Goal: Information Seeking & Learning: Learn about a topic

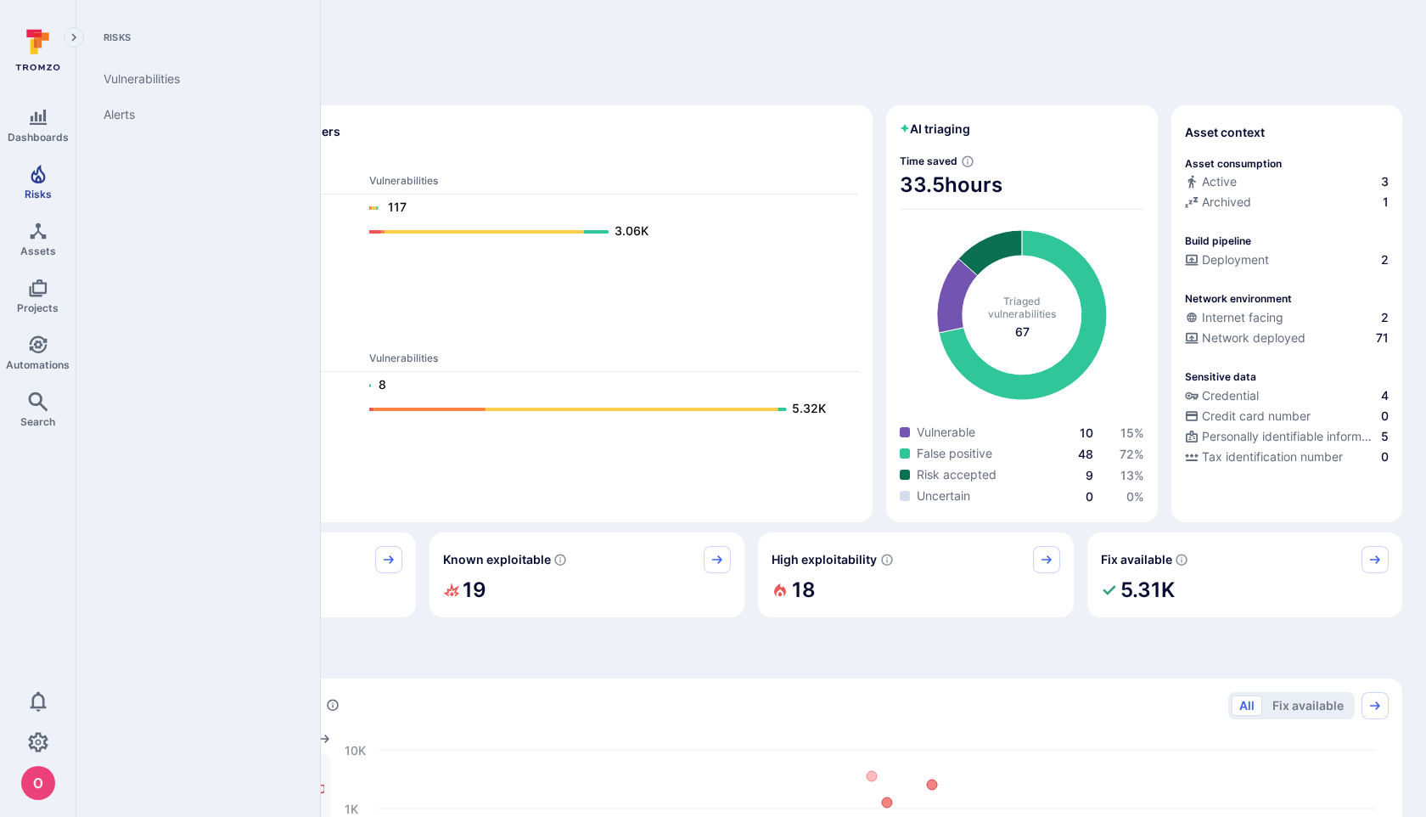
click at [43, 177] on icon "Risks" at bounding box center [38, 174] width 14 height 19
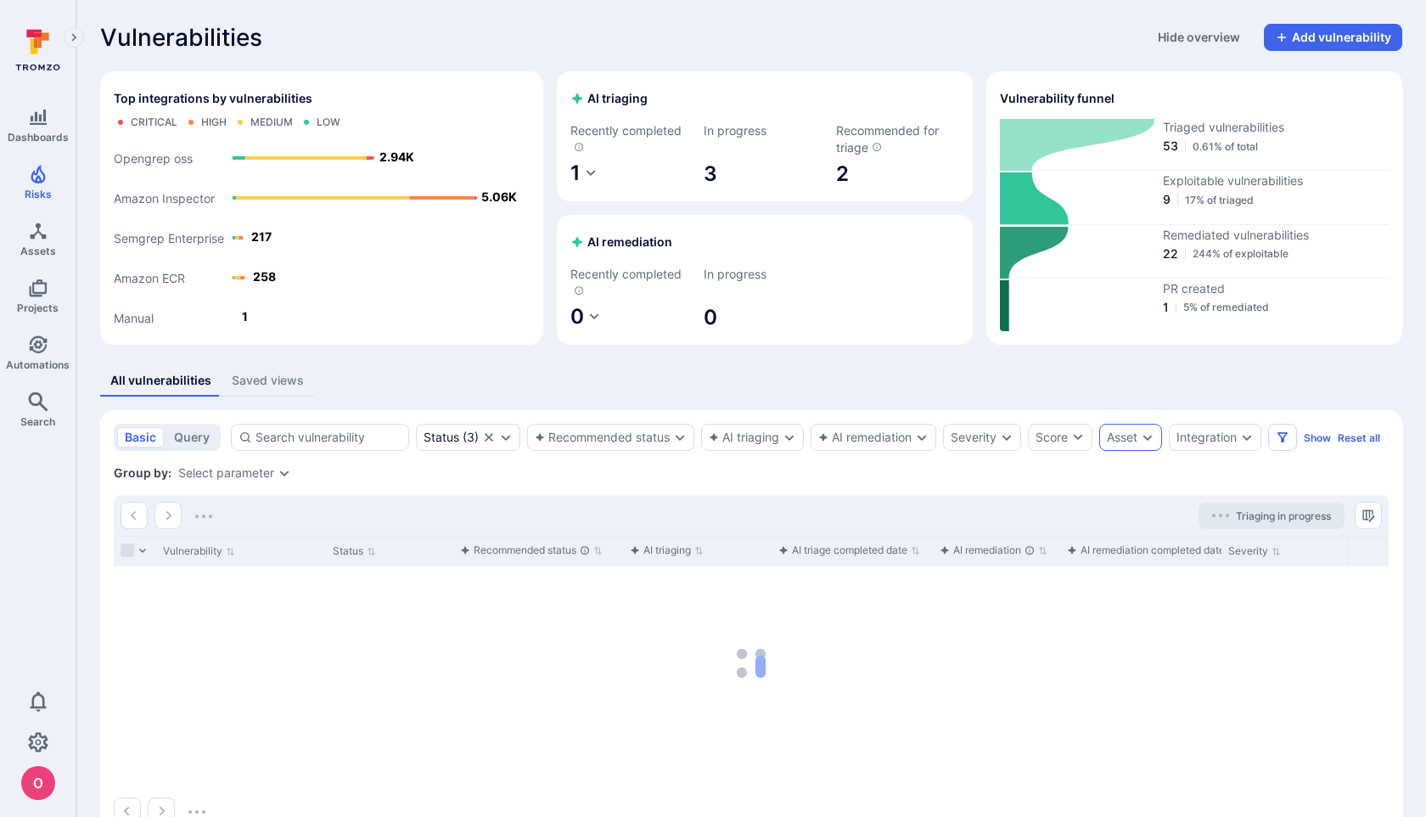
click at [1152, 434] on icon "Expand dropdown" at bounding box center [1148, 437] width 14 height 14
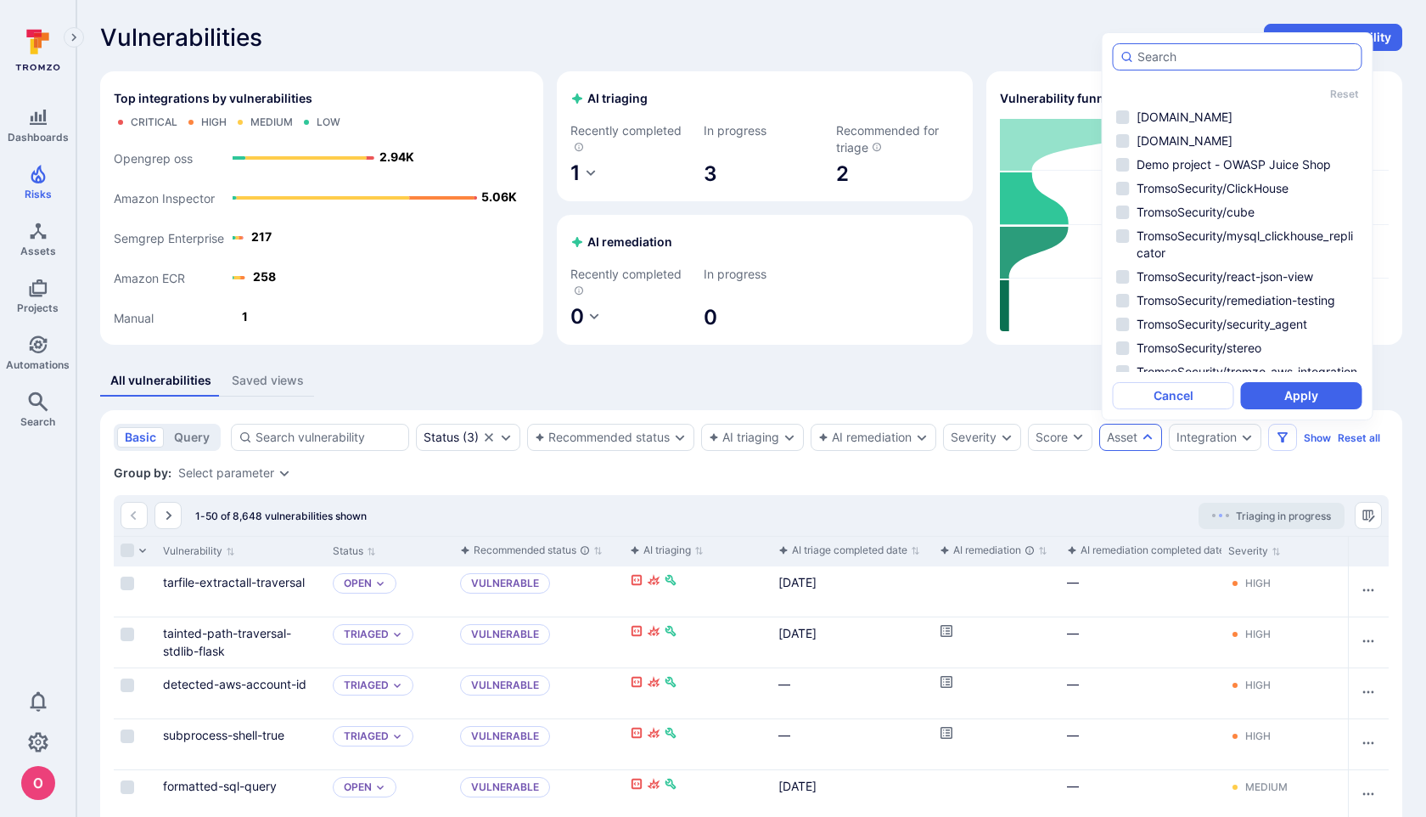
type input "c"
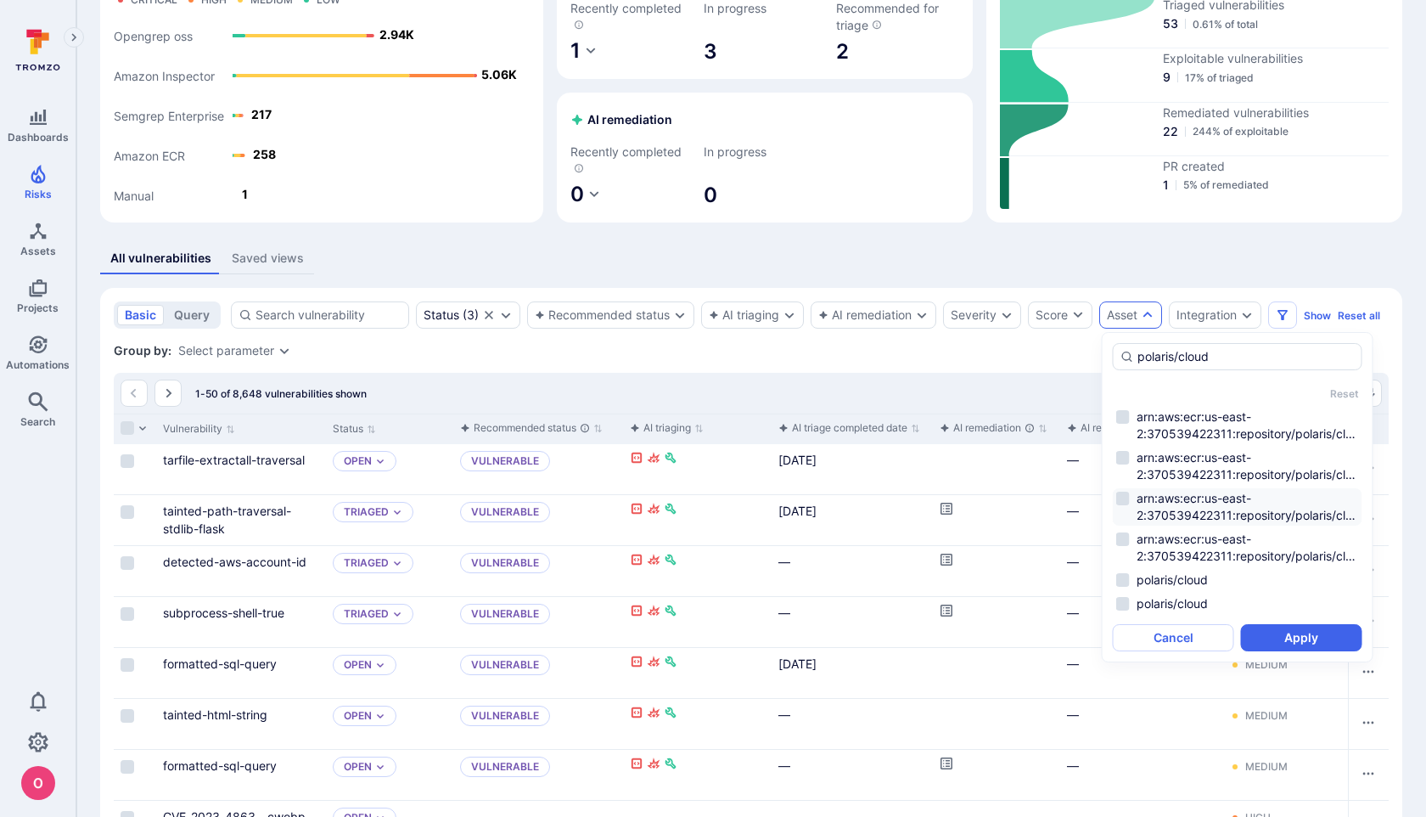
scroll to position [131, 0]
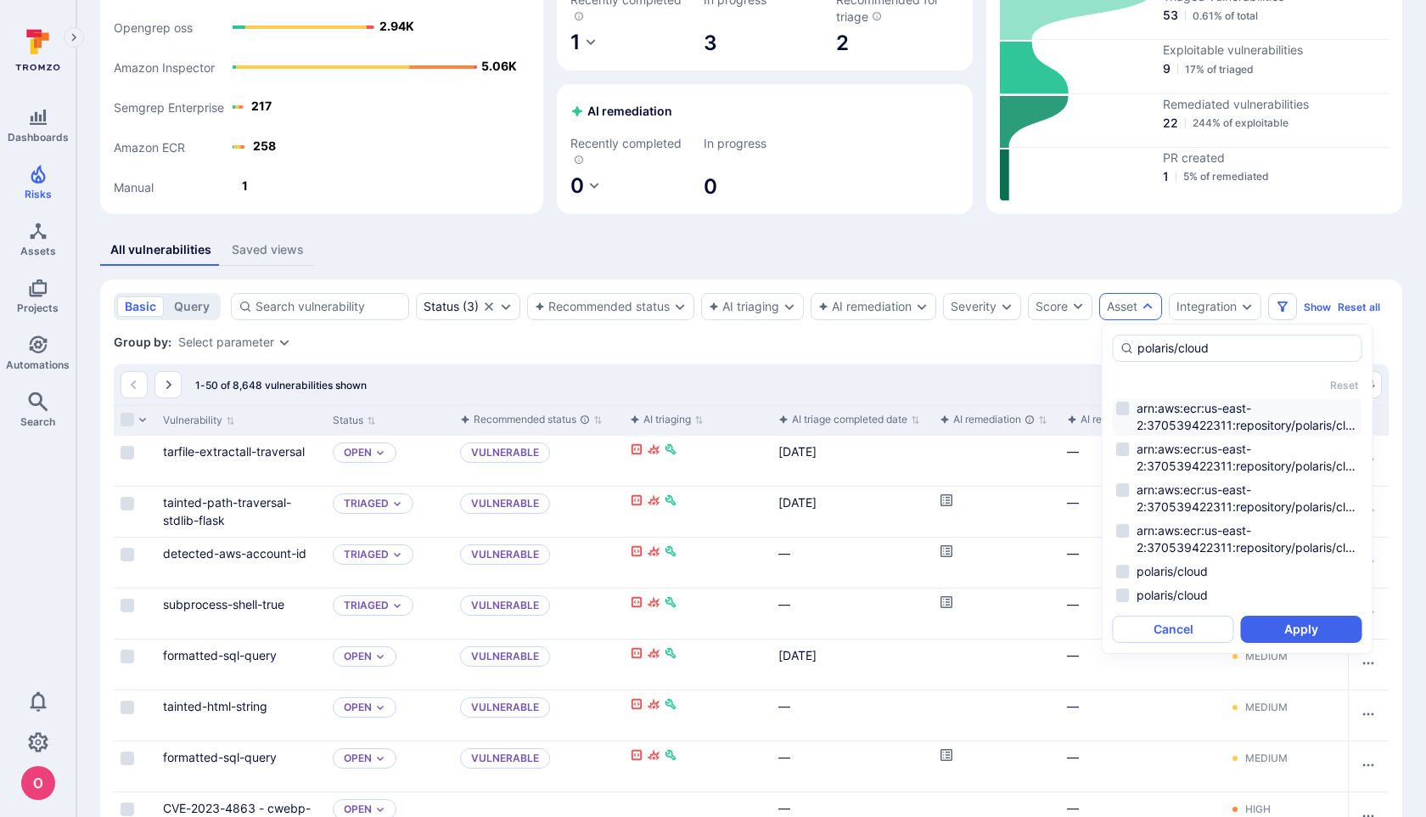
click at [1123, 405] on li "arn:aws:ecr:us-east-2:370539422311:repository/polaris/cloud/sha256:05d2803ec539…" at bounding box center [1238, 416] width 250 height 37
click at [1124, 448] on li "arn:aws:ecr:us-east-2:370539422311:repository/polaris/cloud/sha256:3497780421a7…" at bounding box center [1238, 457] width 250 height 37
click at [1127, 496] on li "arn:aws:ecr:us-east-2:370539422311:repository/polaris/cloud/sha256:869ac121e30b…" at bounding box center [1238, 498] width 250 height 37
click at [1127, 522] on li "arn:aws:ecr:us-east-2:370539422311:repository/polaris/cloud/sha256:c6b164622c9f…" at bounding box center [1238, 538] width 250 height 37
click at [1124, 568] on li "polaris/cloud" at bounding box center [1238, 571] width 250 height 20
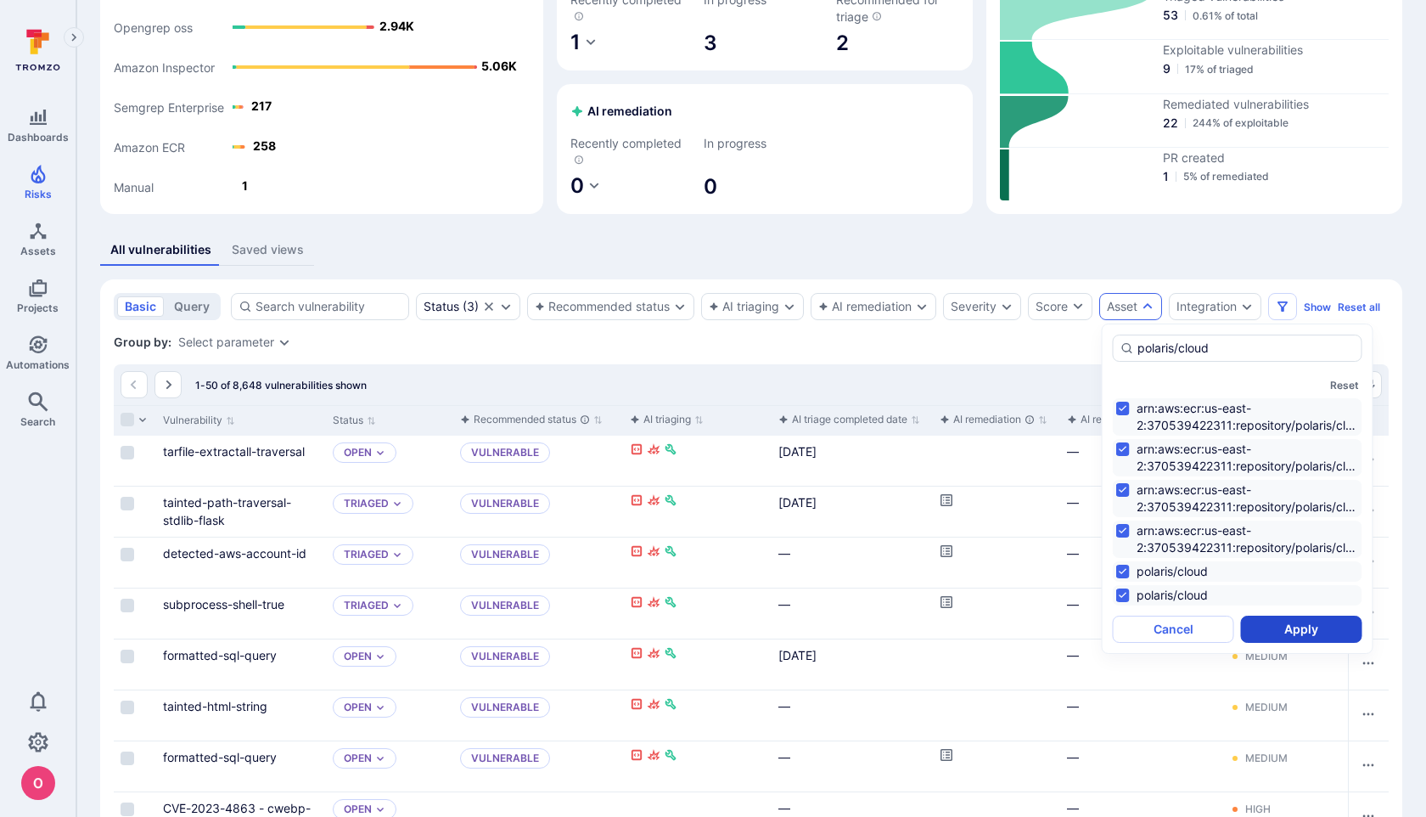
type input "polaris/cloud"
click at [1299, 636] on button "Apply" at bounding box center [1301, 628] width 121 height 27
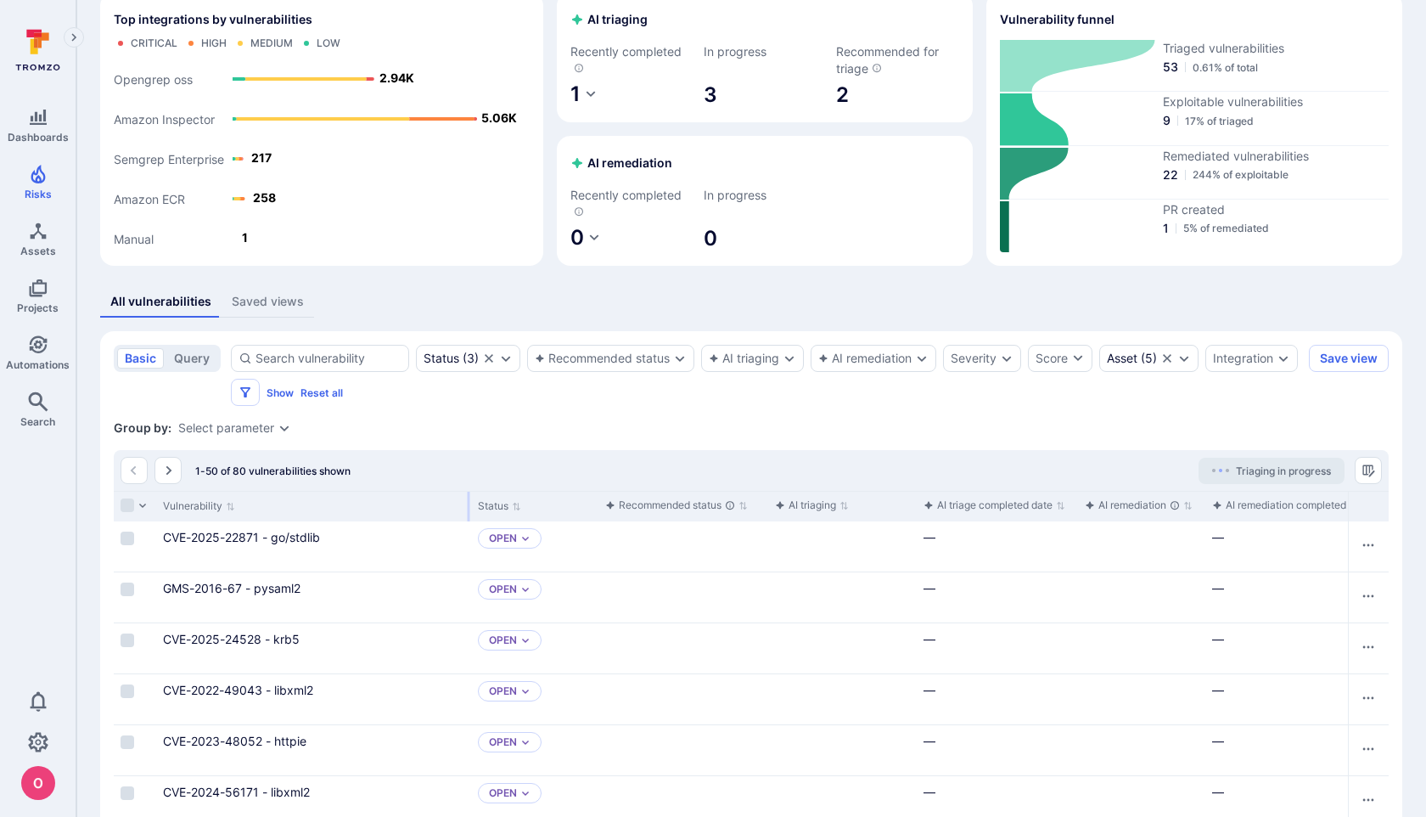
click at [468, 506] on div at bounding box center [469, 506] width 3 height 30
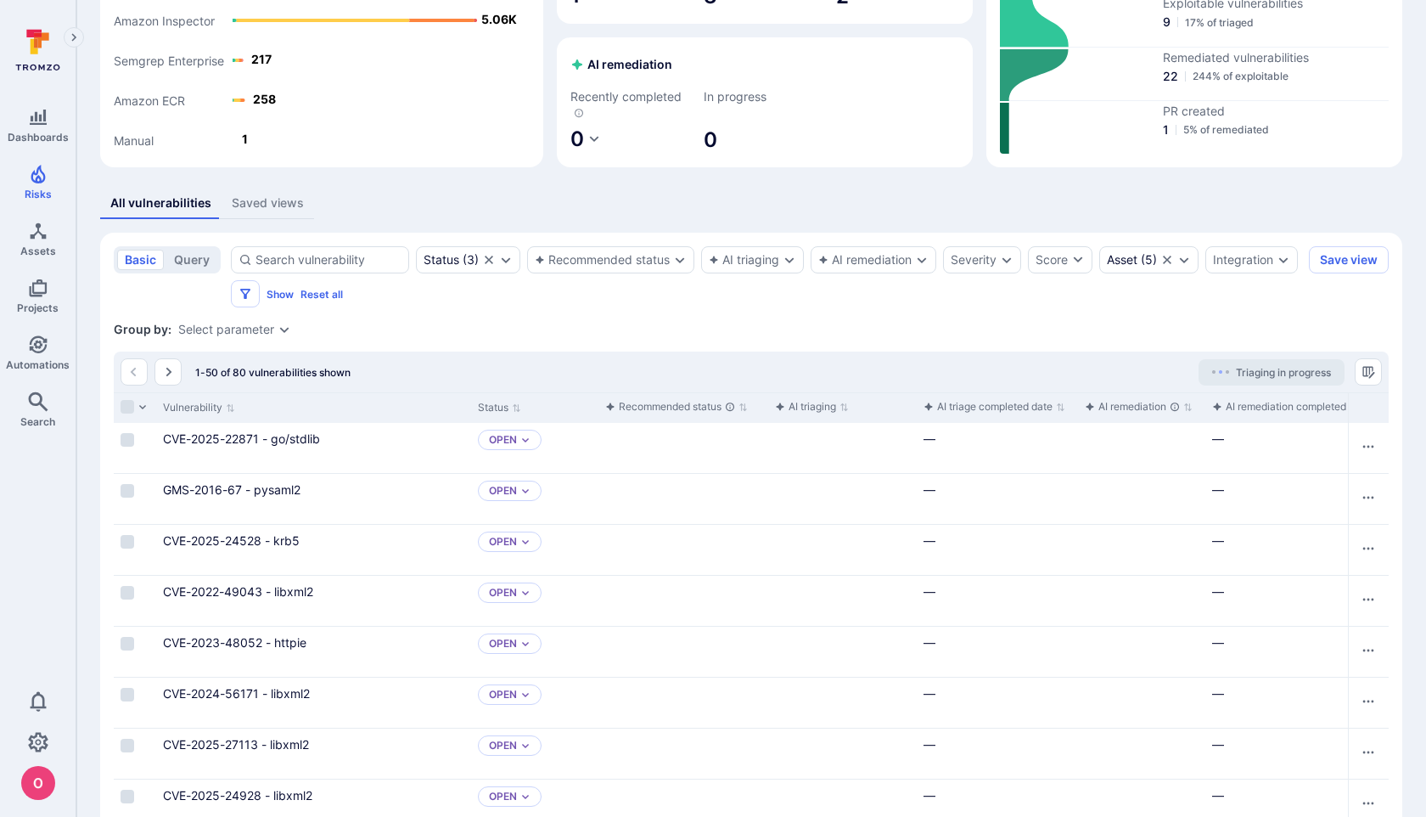
scroll to position [0, 0]
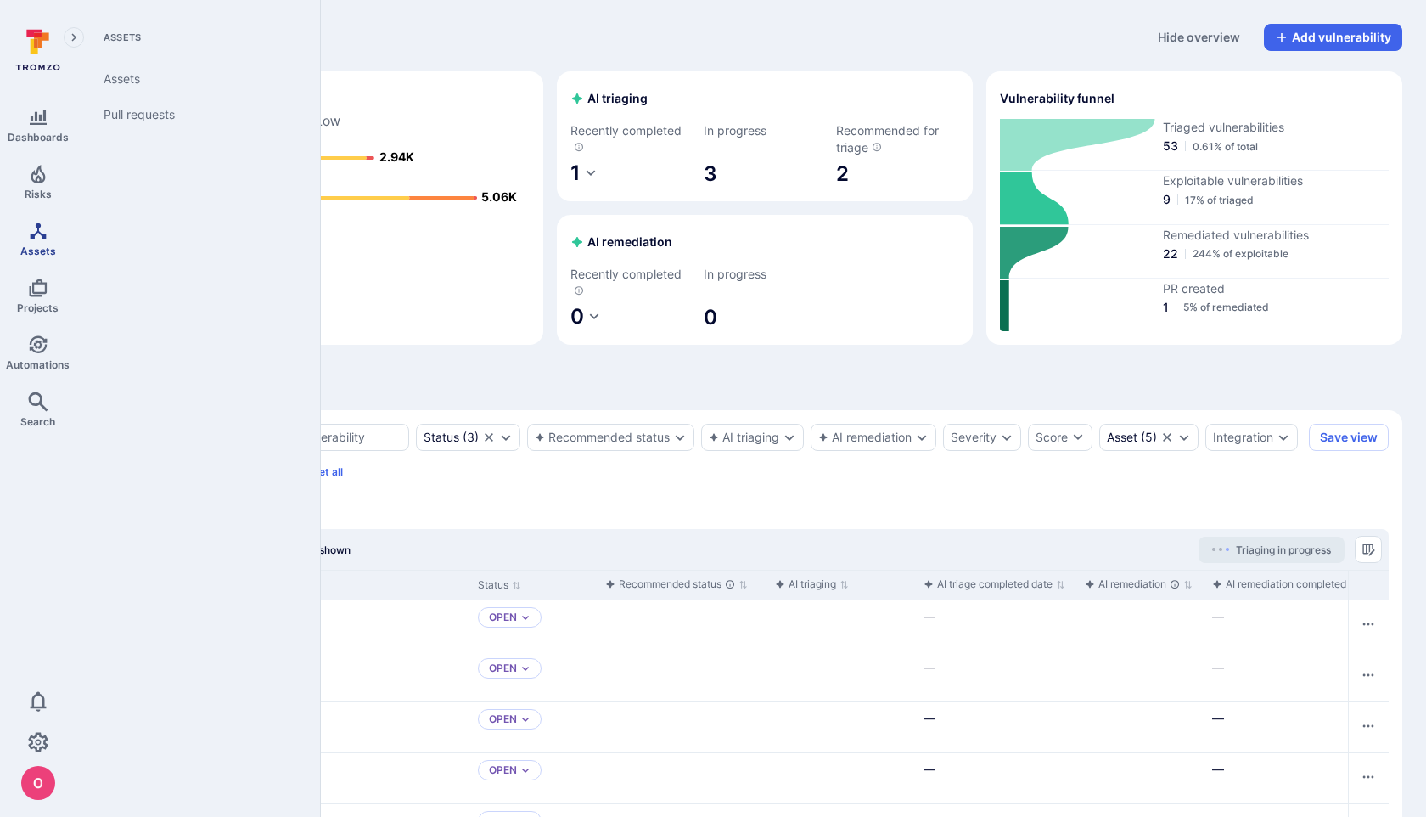
click at [38, 241] on link "Assets" at bounding box center [38, 239] width 76 height 50
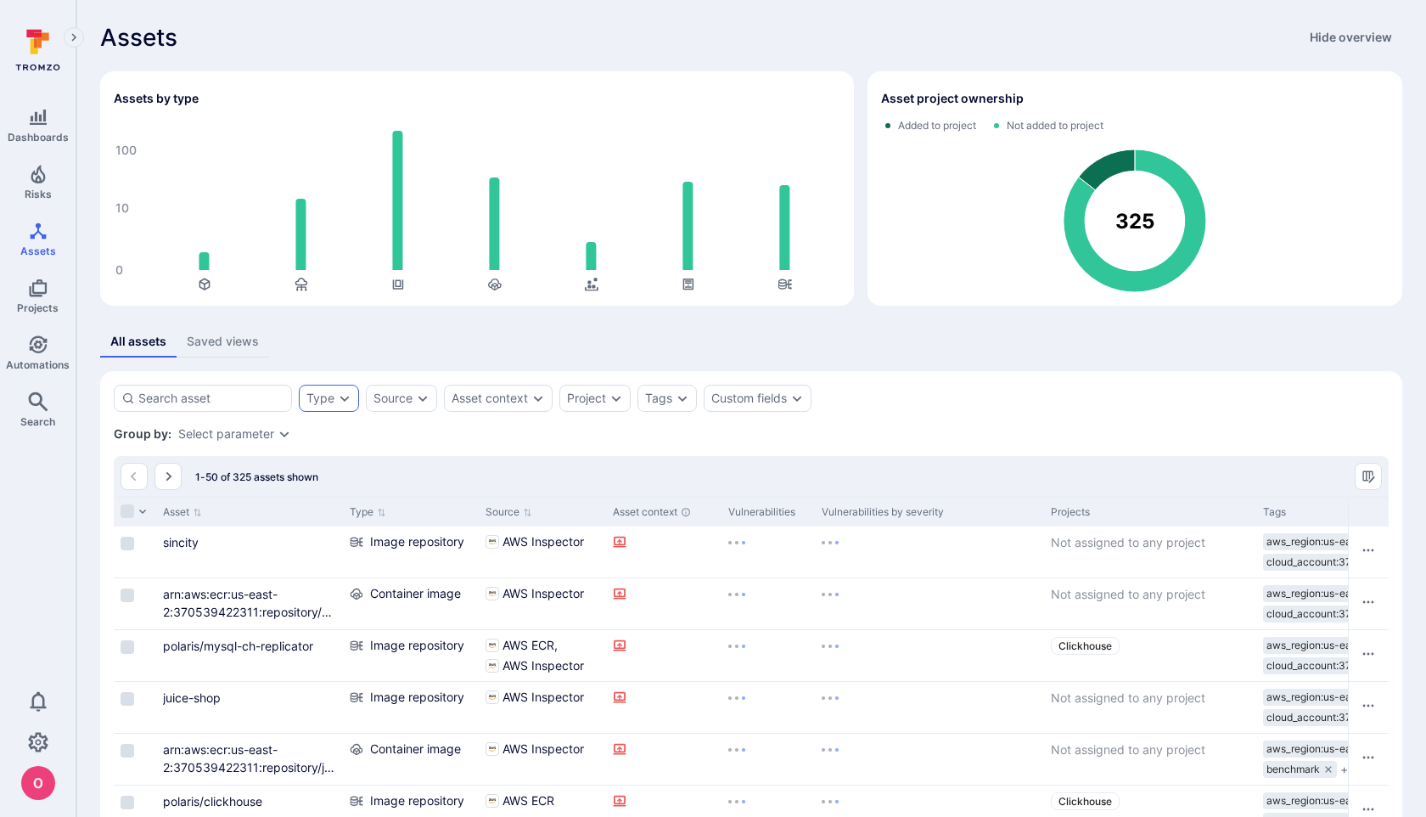
click at [344, 402] on icon "Expand dropdown" at bounding box center [345, 398] width 14 height 14
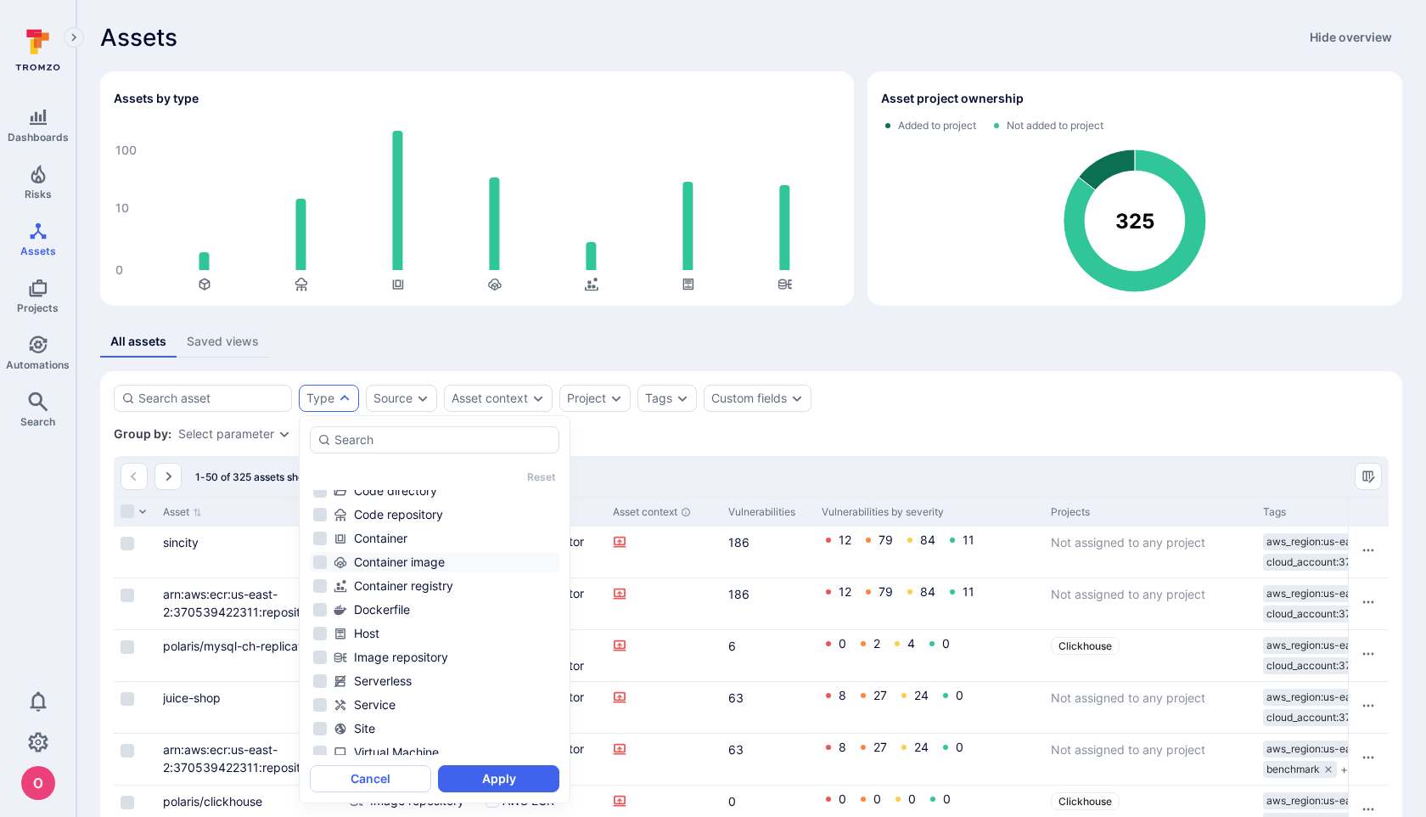
scroll to position [110, 0]
click at [319, 650] on li "Image repository" at bounding box center [435, 651] width 250 height 20
click at [475, 774] on button "Apply" at bounding box center [498, 778] width 121 height 27
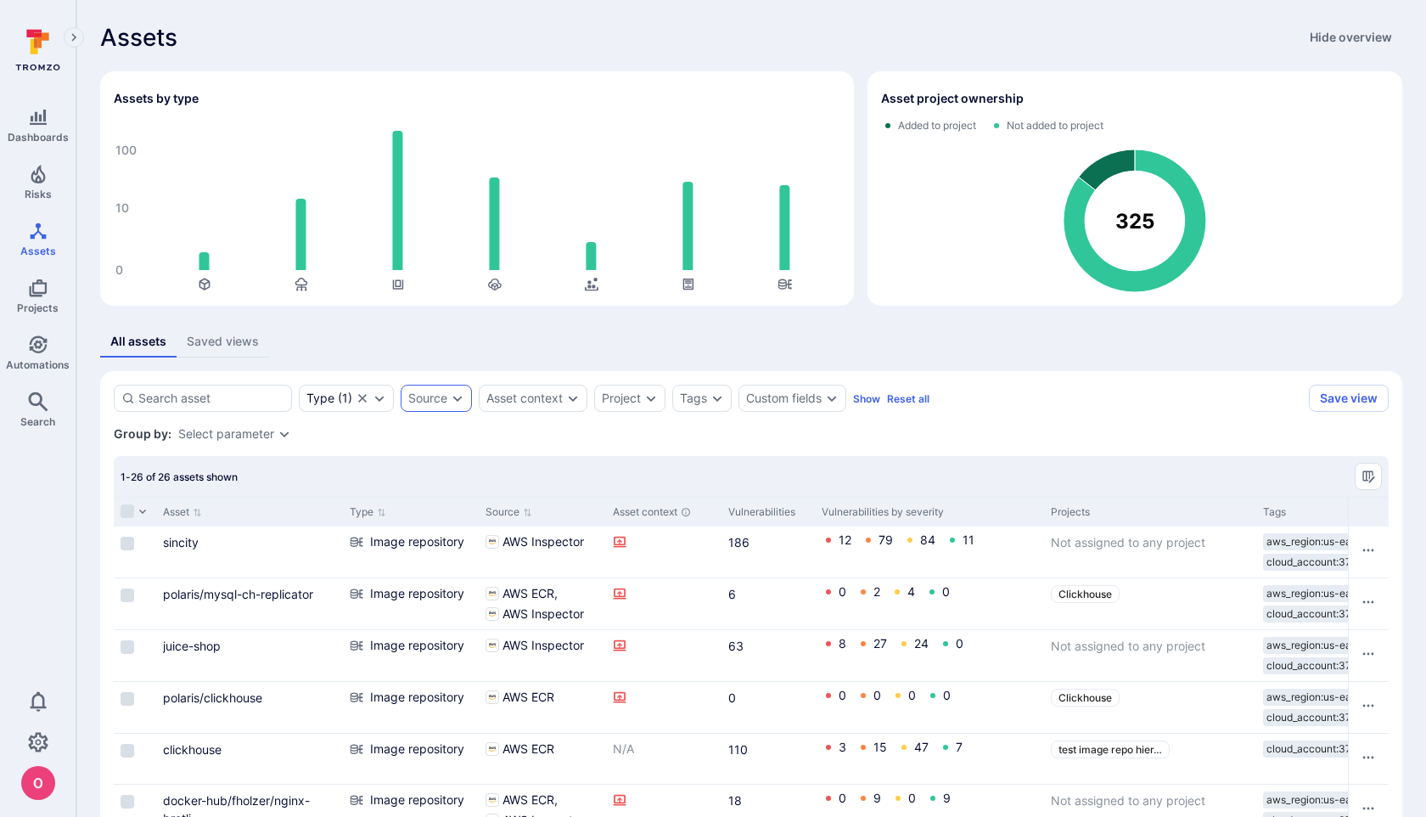
click at [441, 392] on div "Source" at bounding box center [427, 398] width 39 height 14
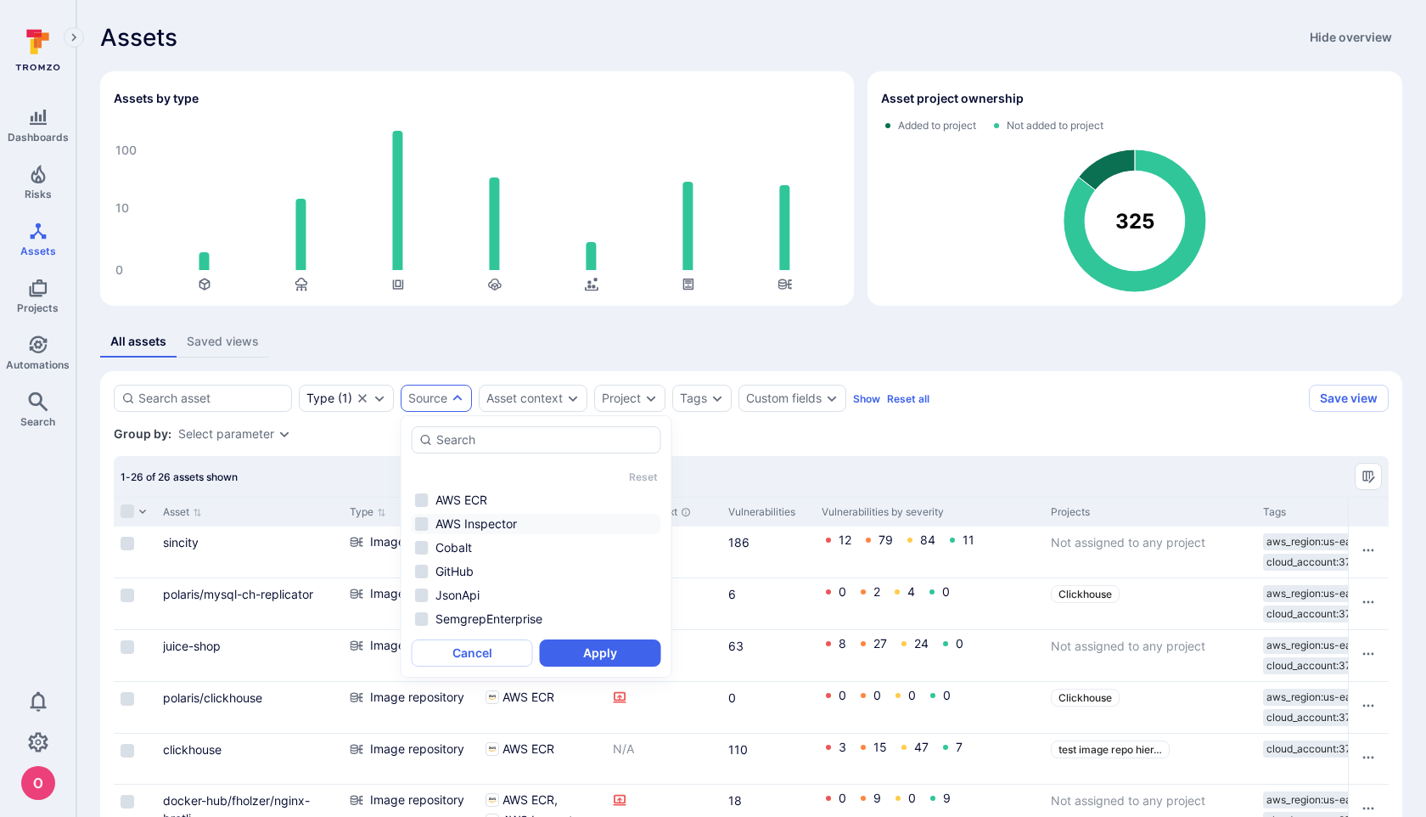
click at [424, 522] on li "AWS Inspector" at bounding box center [537, 524] width 250 height 20
click at [571, 650] on button "Apply" at bounding box center [600, 652] width 121 height 27
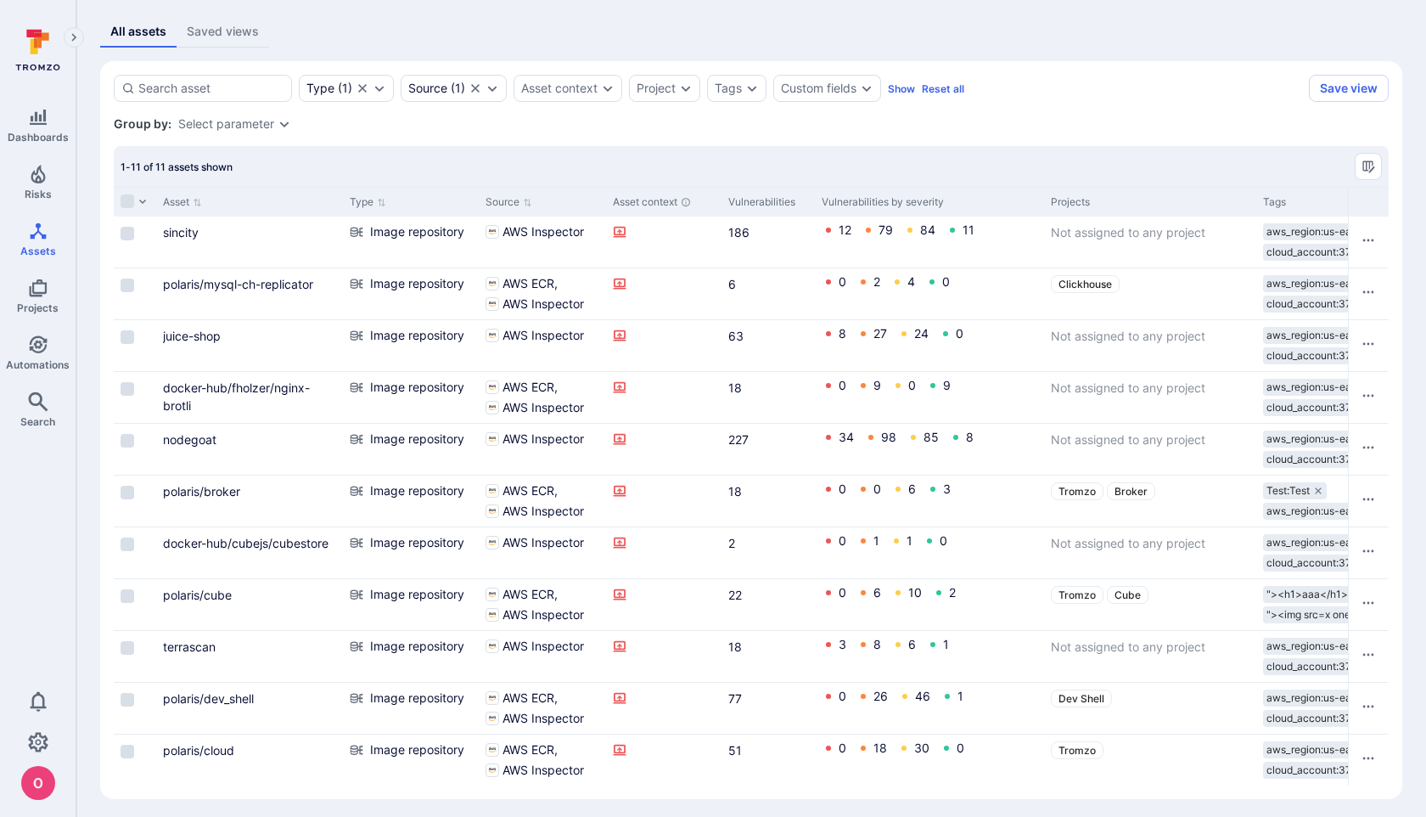
scroll to position [316, 0]
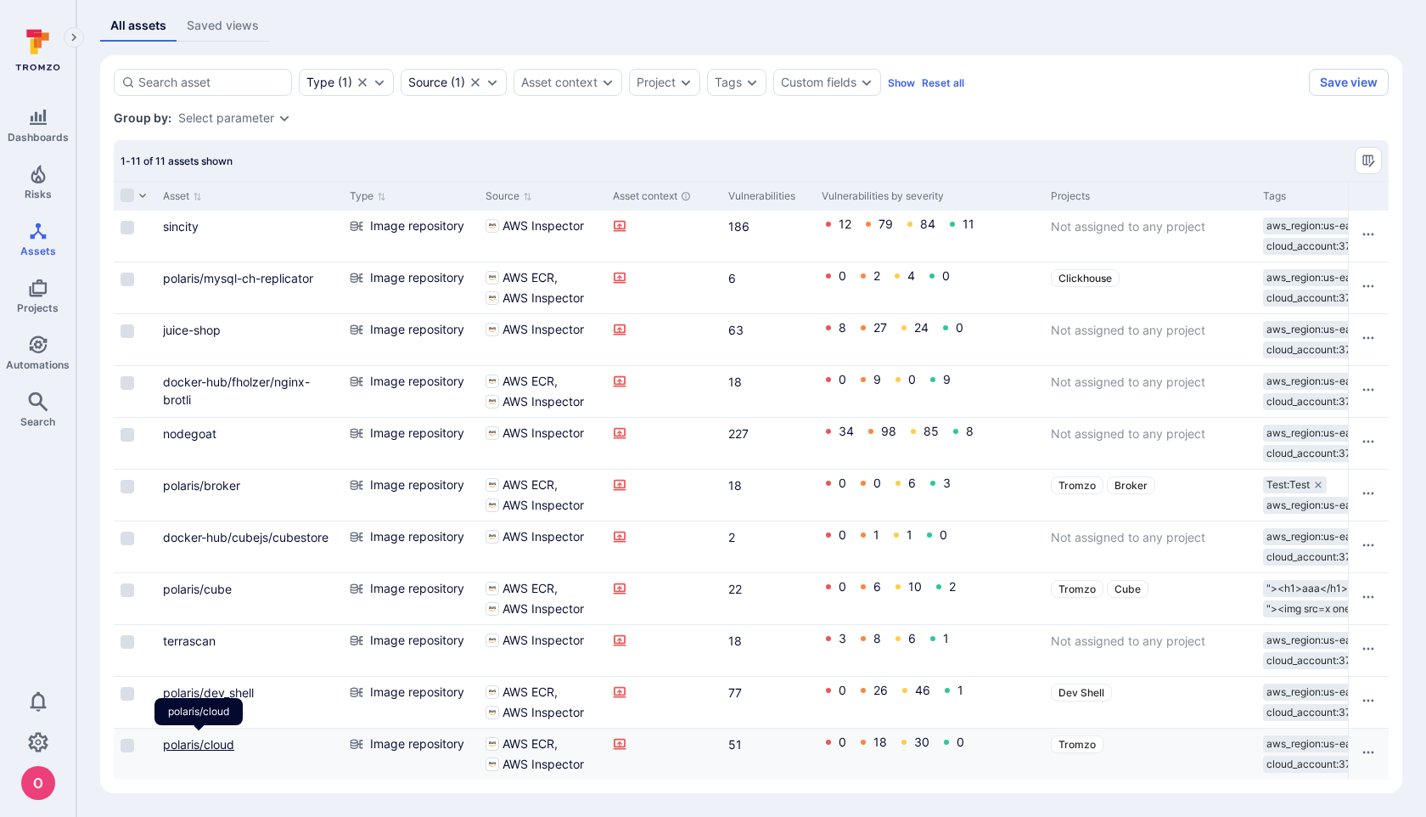
click at [217, 741] on link "polaris/cloud" at bounding box center [198, 744] width 71 height 14
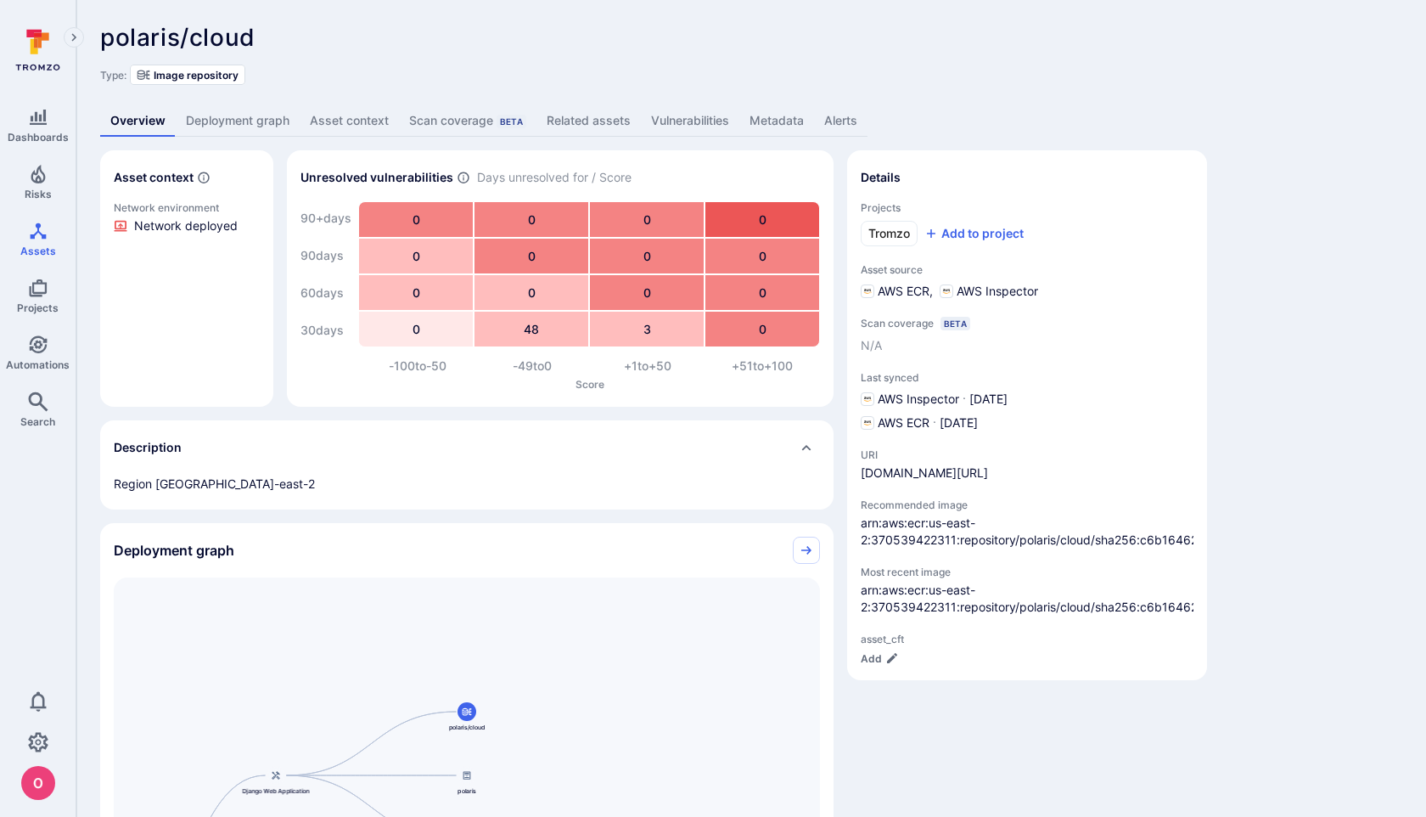
click at [695, 130] on link "Vulnerabilities" at bounding box center [690, 120] width 98 height 31
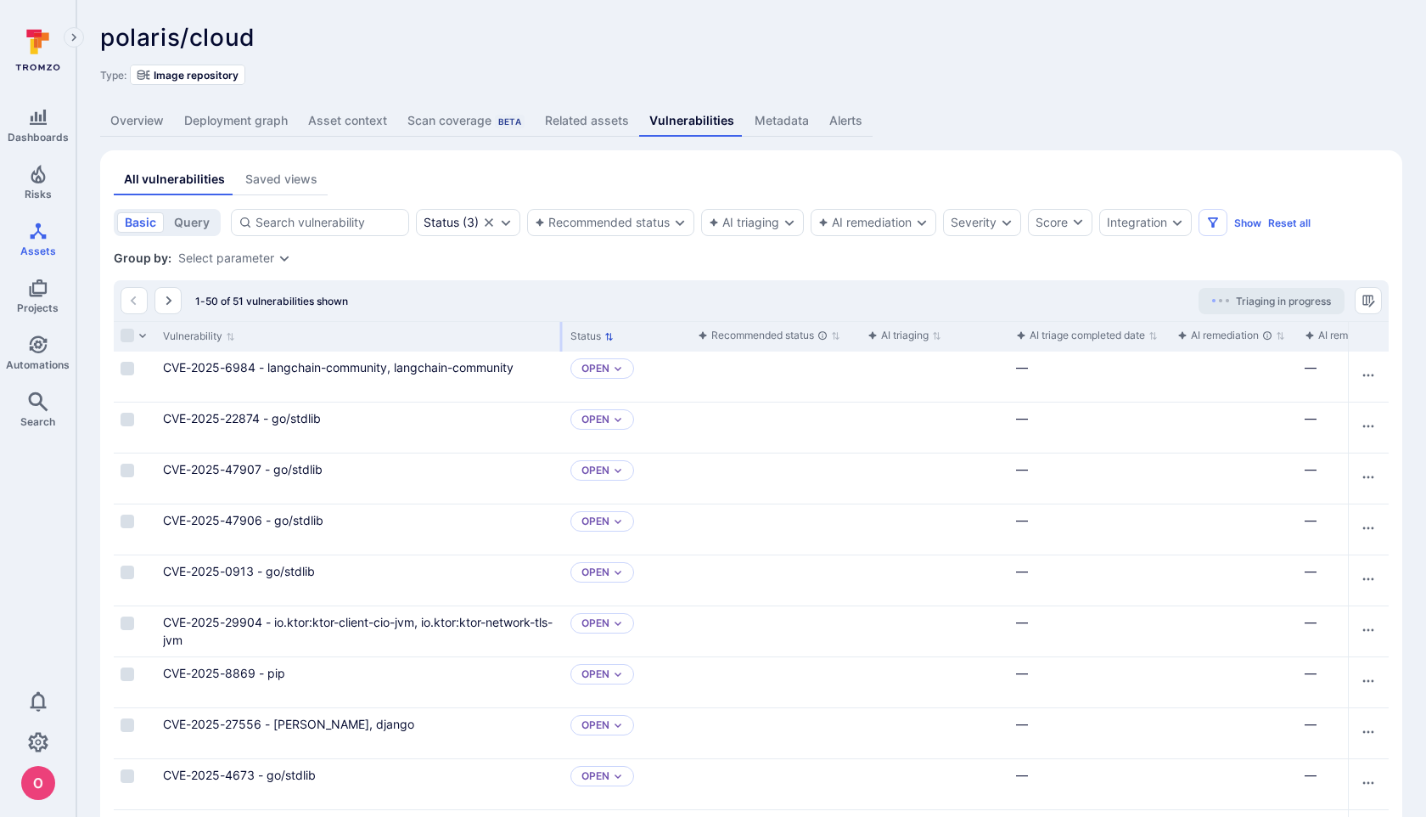
drag, startPoint x: 448, startPoint y: 334, endPoint x: 561, endPoint y: 340, distance: 113.1
click at [561, 340] on div at bounding box center [561, 337] width 3 height 30
click at [967, 225] on div "Severity" at bounding box center [974, 223] width 46 height 14
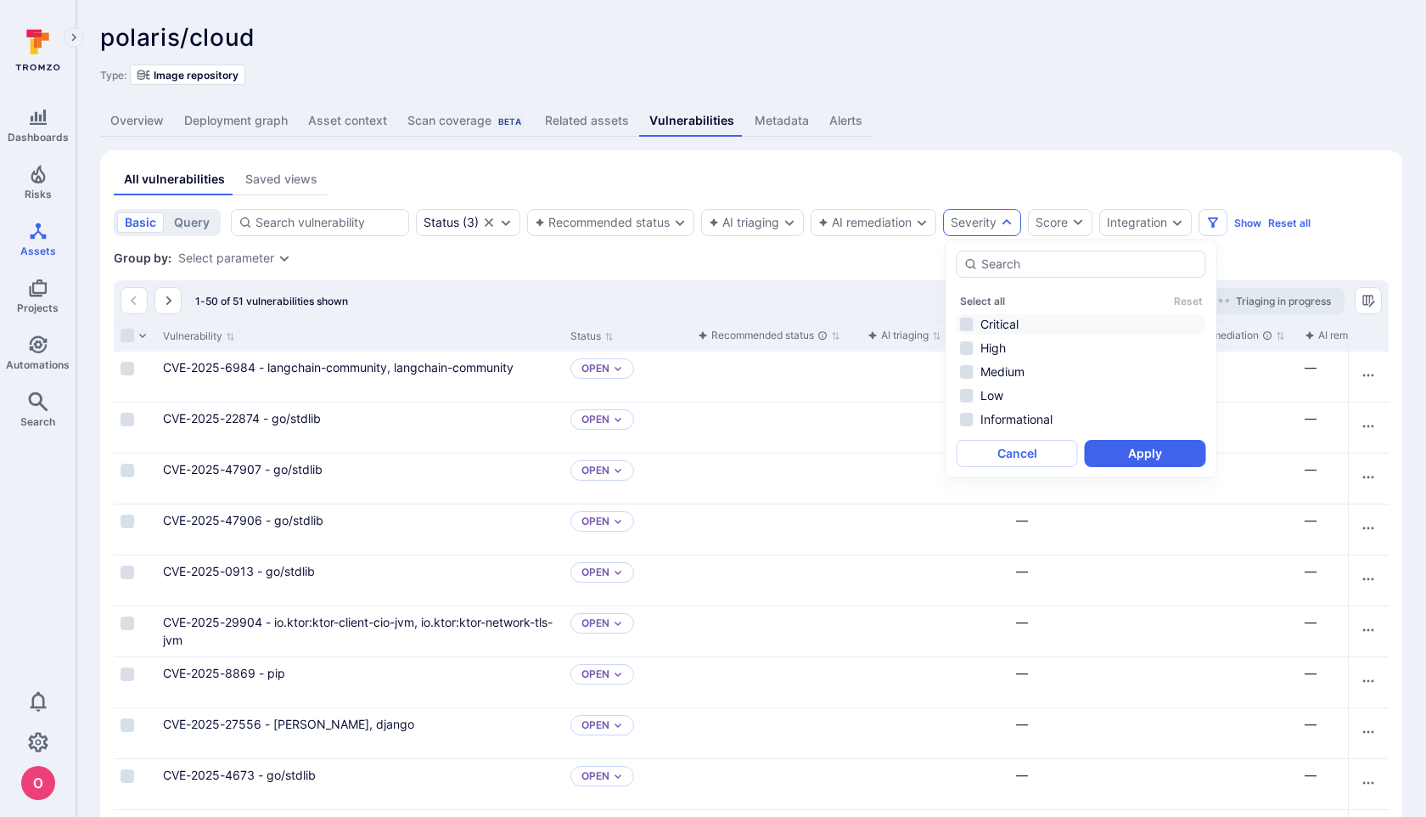
click at [966, 317] on li "Critical" at bounding box center [1082, 324] width 250 height 20
click at [966, 343] on li "High" at bounding box center [1082, 348] width 250 height 20
click at [1115, 451] on button "Apply" at bounding box center [1145, 453] width 121 height 27
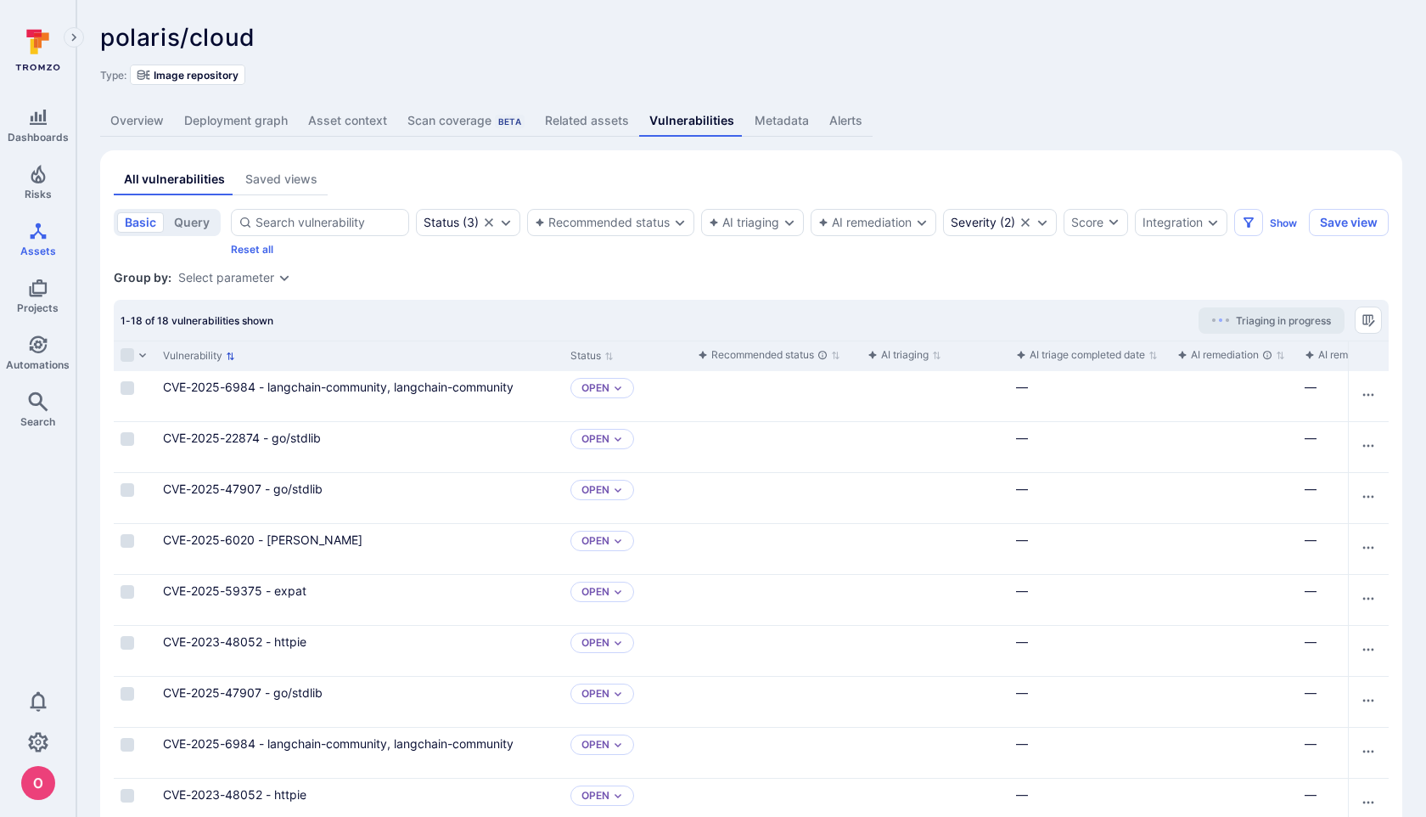
click at [228, 354] on icon "Sort by Vulnerability" at bounding box center [231, 355] width 8 height 8
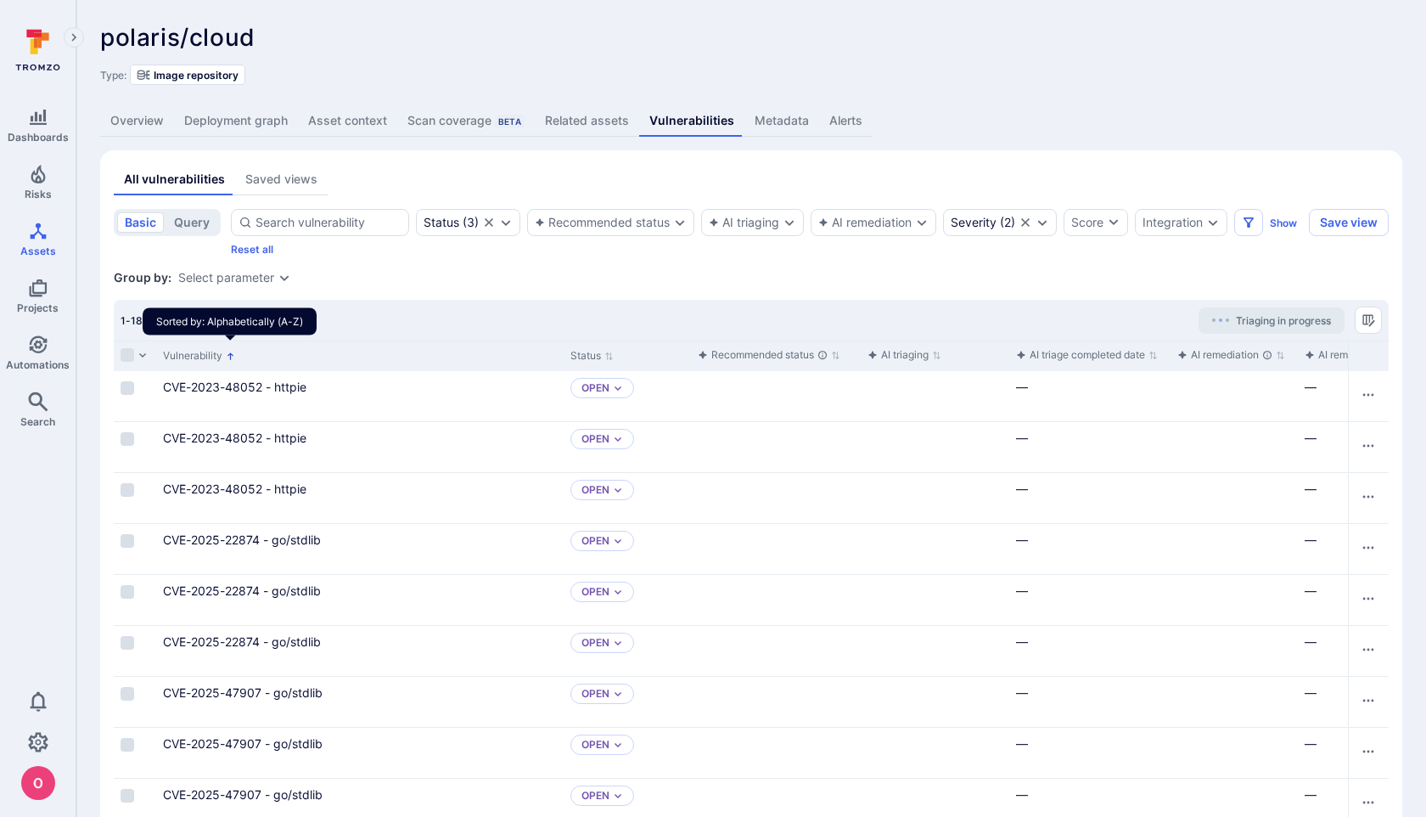
click at [230, 360] on p "Sorted by: Alphabetically (A-Z)" at bounding box center [230, 356] width 9 height 18
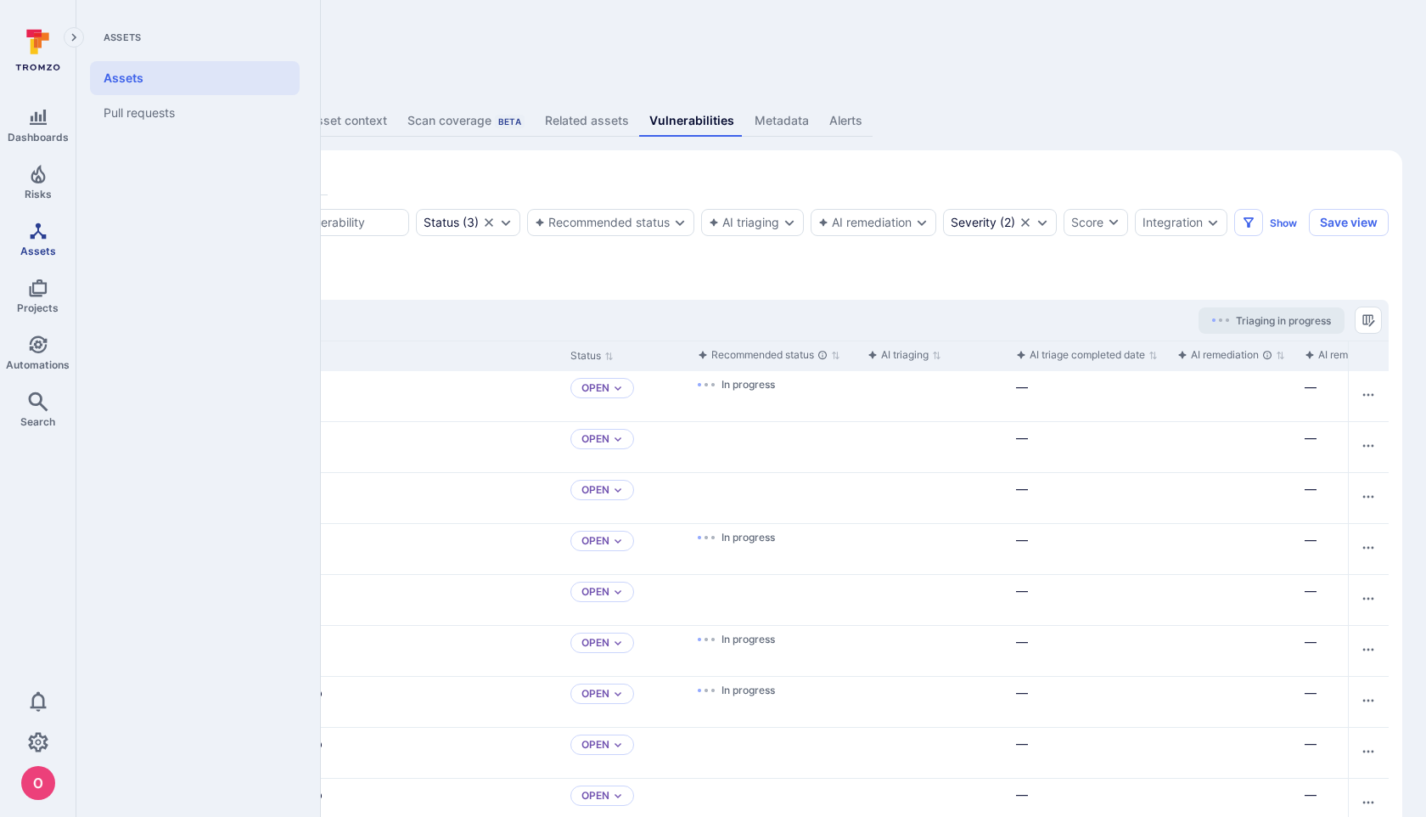
click at [29, 244] on span "Assets" at bounding box center [38, 250] width 36 height 13
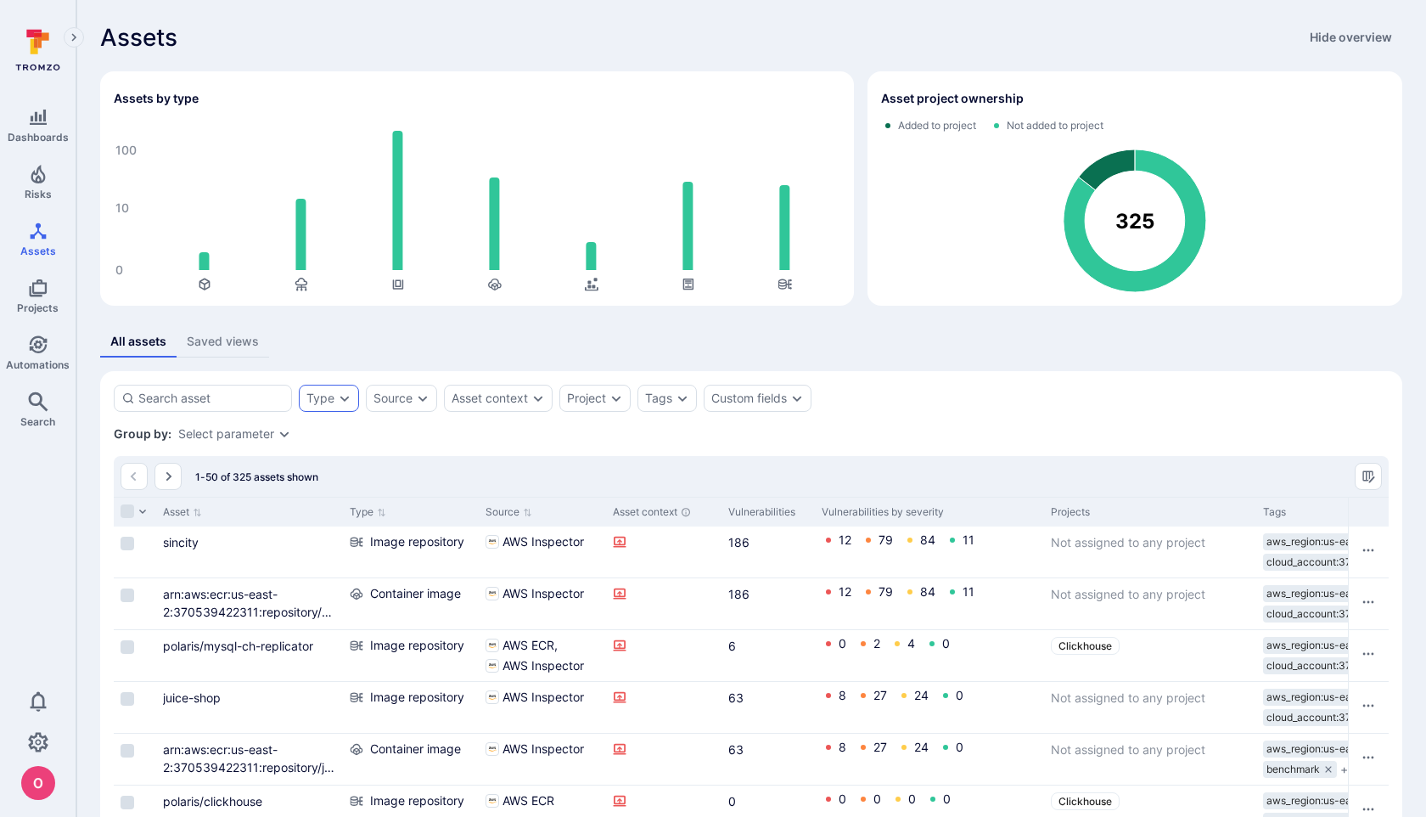
click at [345, 404] on icon "Expand dropdown" at bounding box center [345, 398] width 14 height 14
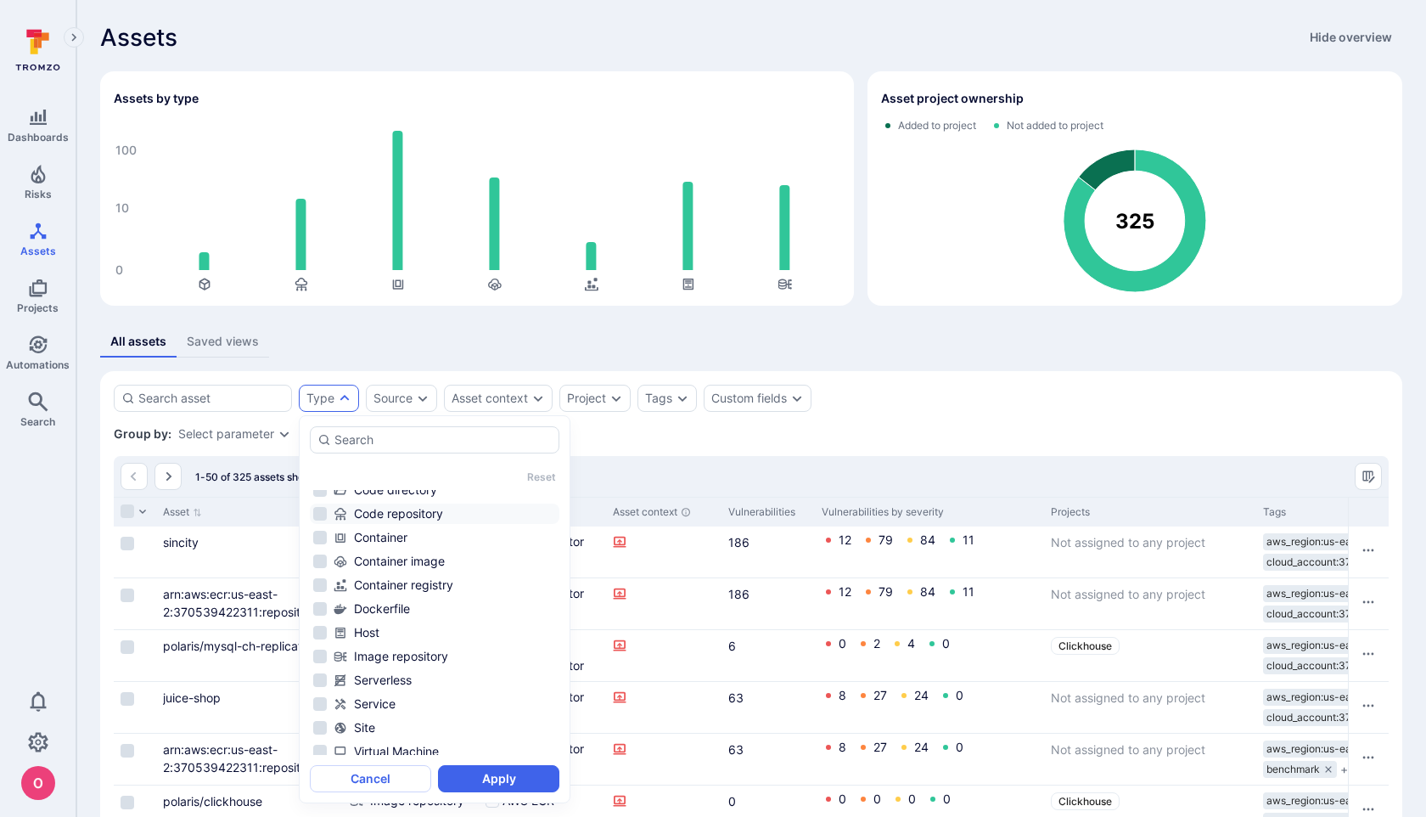
scroll to position [112, 0]
click at [322, 557] on li "Container image" at bounding box center [435, 554] width 250 height 20
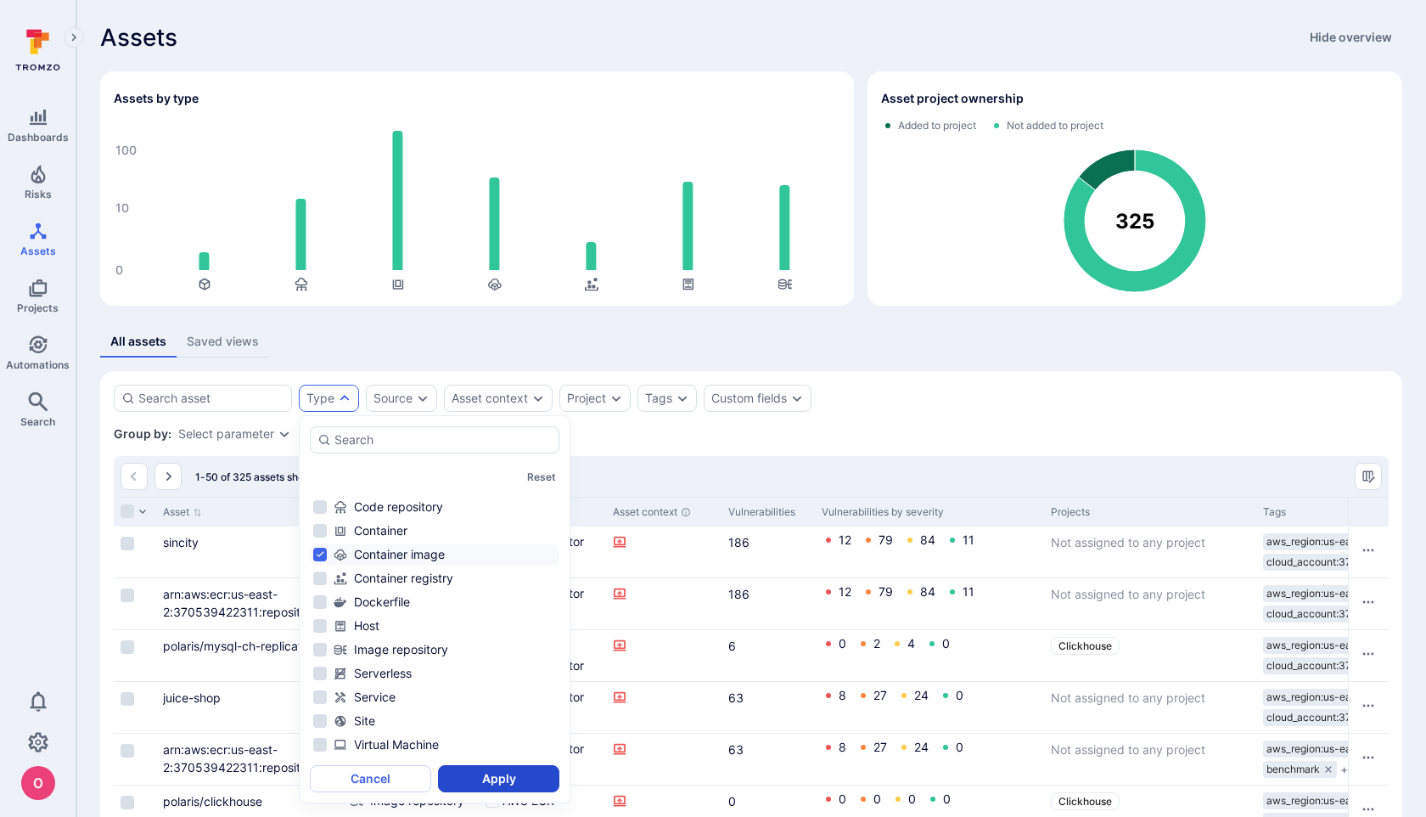
click at [480, 777] on button "Apply" at bounding box center [498, 778] width 121 height 27
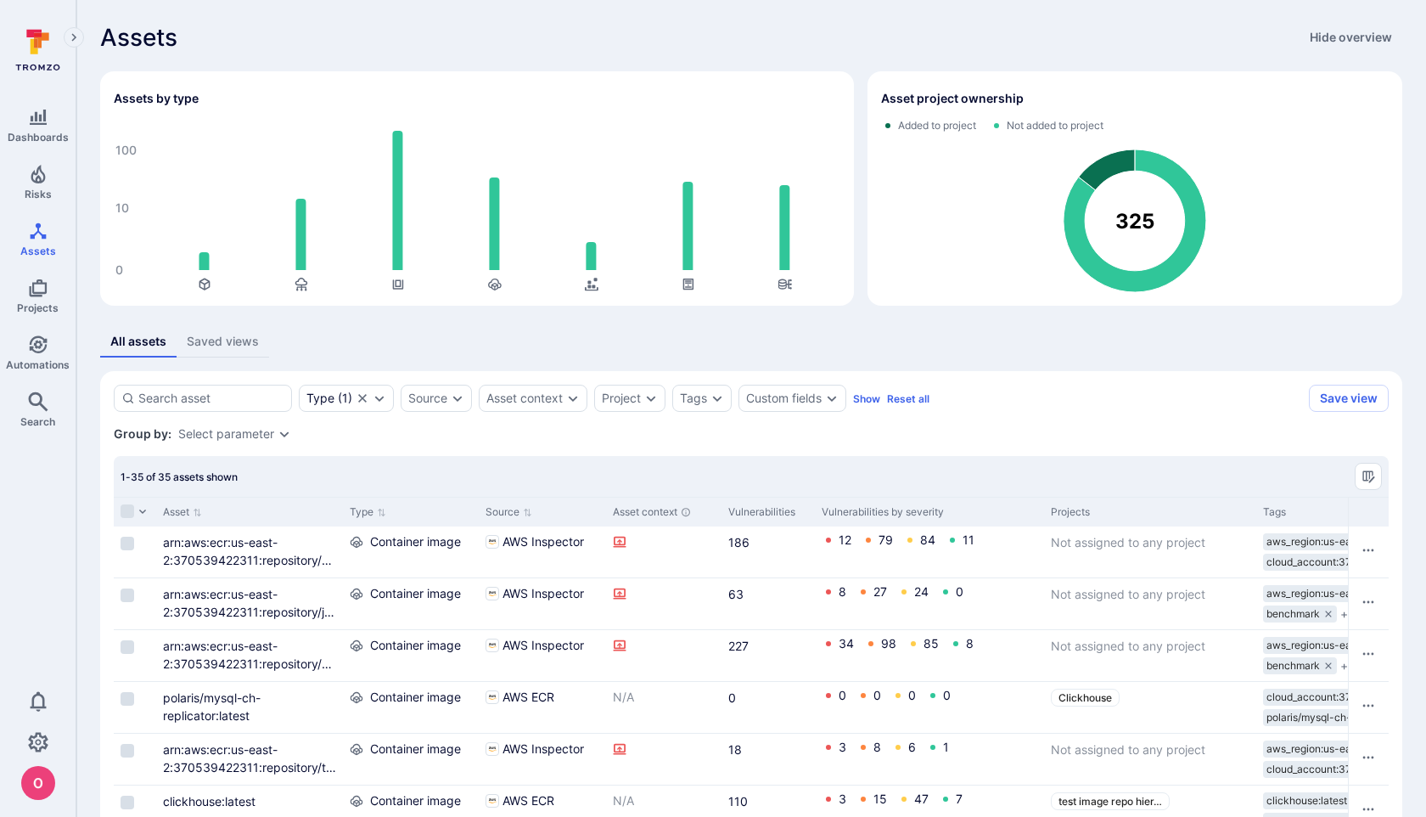
drag, startPoint x: 351, startPoint y: 513, endPoint x: 412, endPoint y: 467, distance: 75.7
drag, startPoint x: 338, startPoint y: 515, endPoint x: 411, endPoint y: 515, distance: 73.0
click at [411, 515] on div "Asset Type Source Asset context Vulnerabilities Vulnerabilities by severity Pro…" at bounding box center [1291, 512] width 2355 height 30
click at [209, 402] on input at bounding box center [211, 398] width 146 height 17
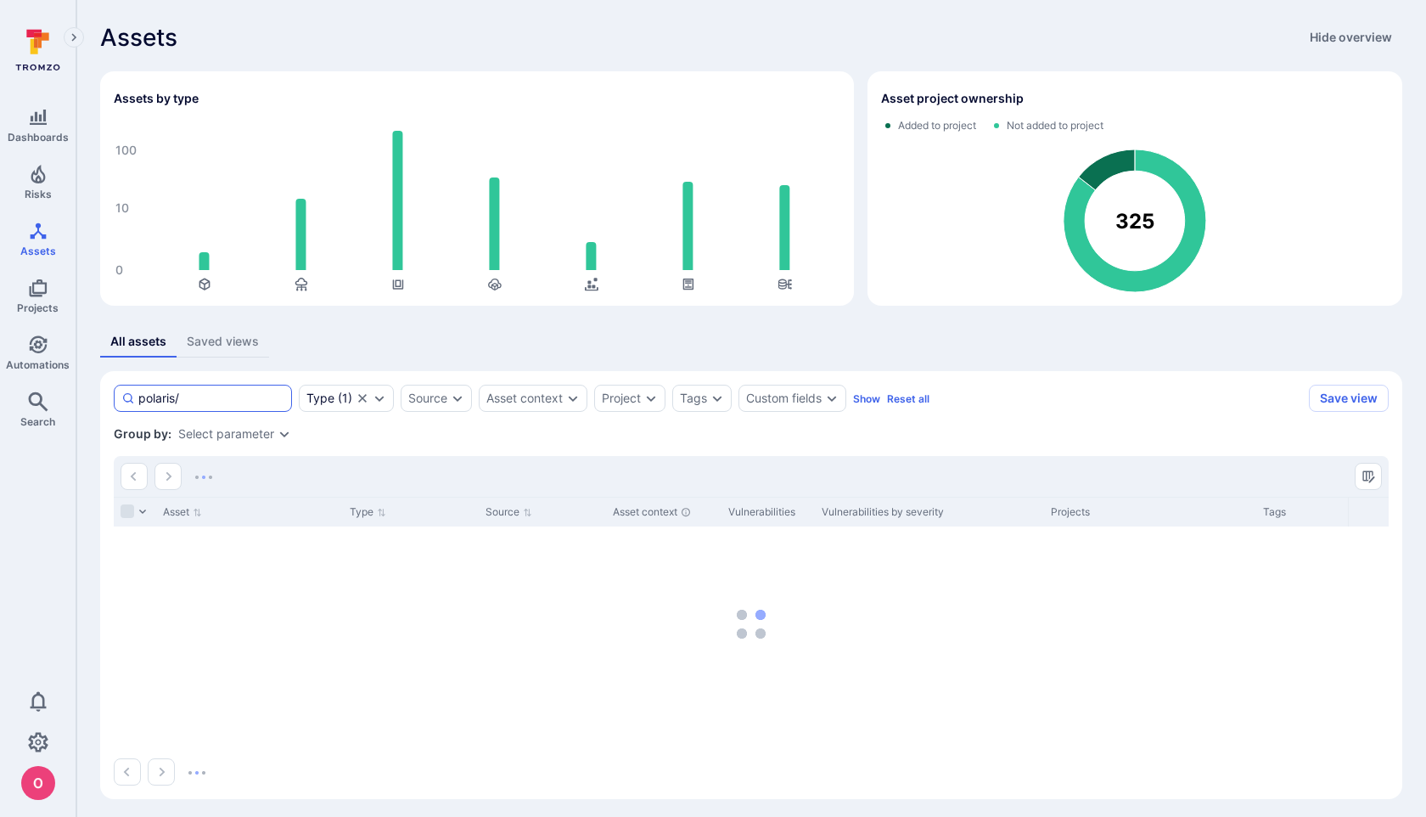
type input "polaris/"
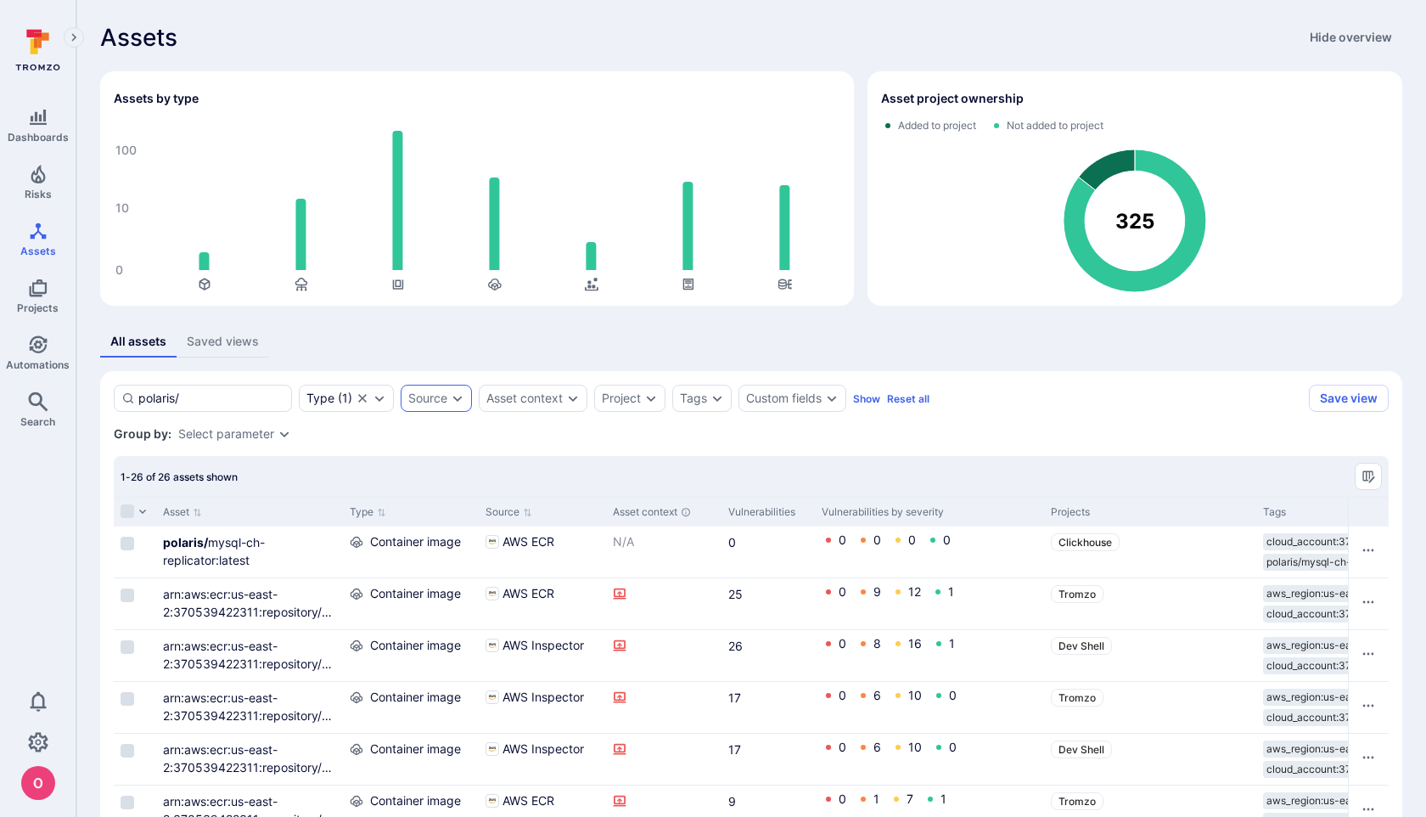
click at [436, 395] on div "Source" at bounding box center [427, 398] width 39 height 14
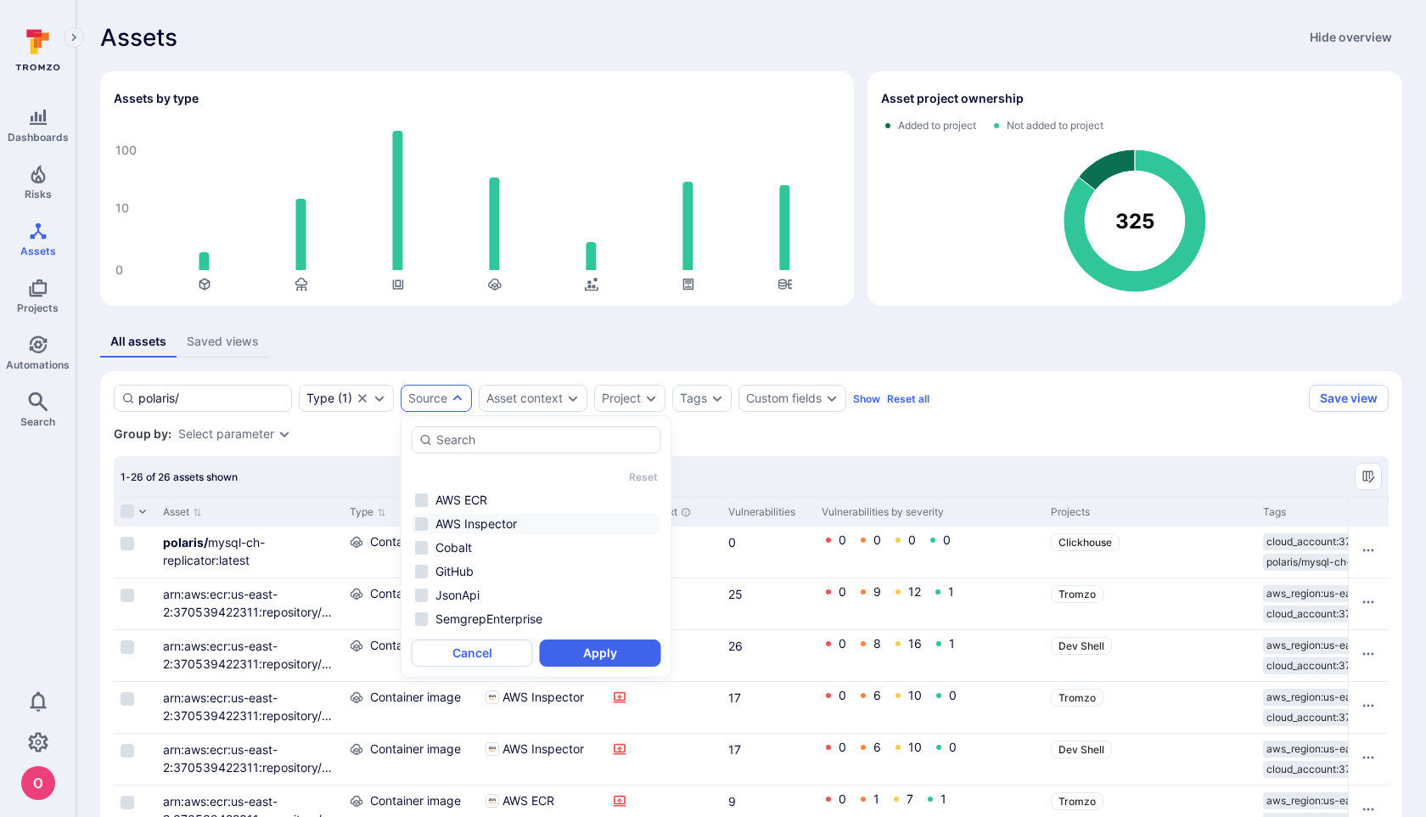
click at [424, 519] on li "AWS Inspector" at bounding box center [537, 524] width 250 height 20
click at [581, 649] on button "Apply" at bounding box center [600, 652] width 121 height 27
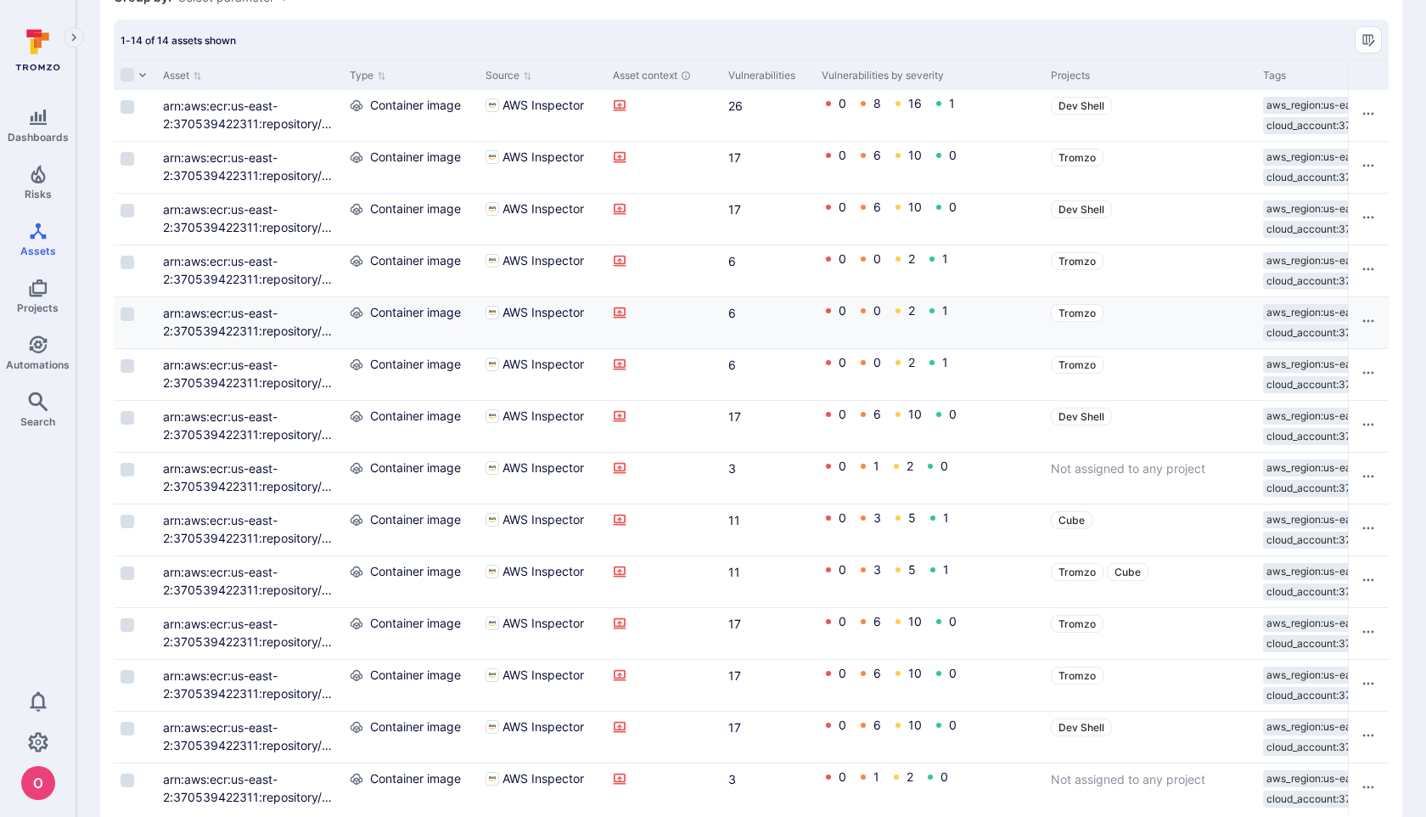
scroll to position [471, 0]
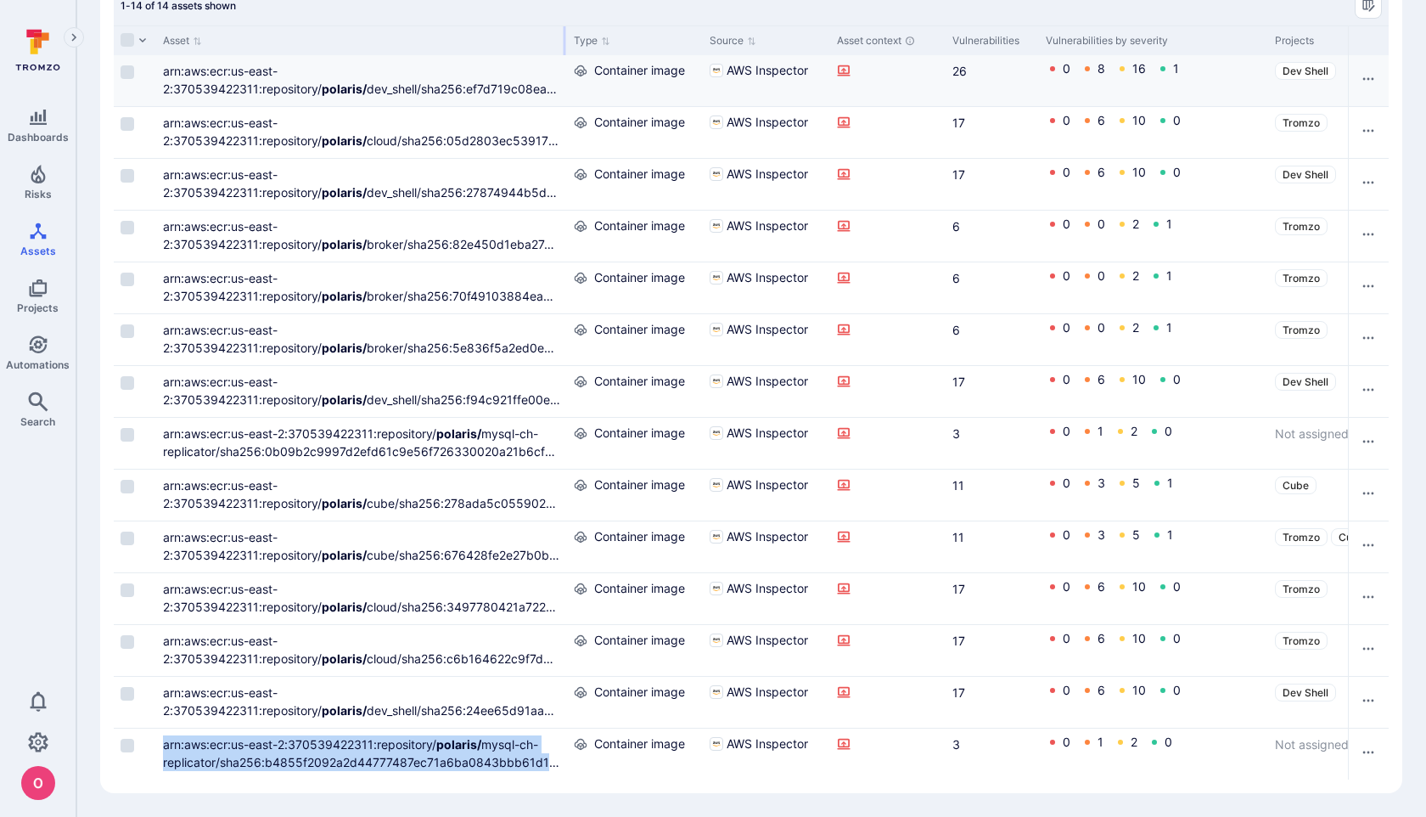
drag, startPoint x: 340, startPoint y: 45, endPoint x: 564, endPoint y: 57, distance: 224.4
click at [564, 57] on div "Asset Type Source Asset context Vulnerabilities Vulnerabilities by severity Pro…" at bounding box center [751, 402] width 1275 height 754
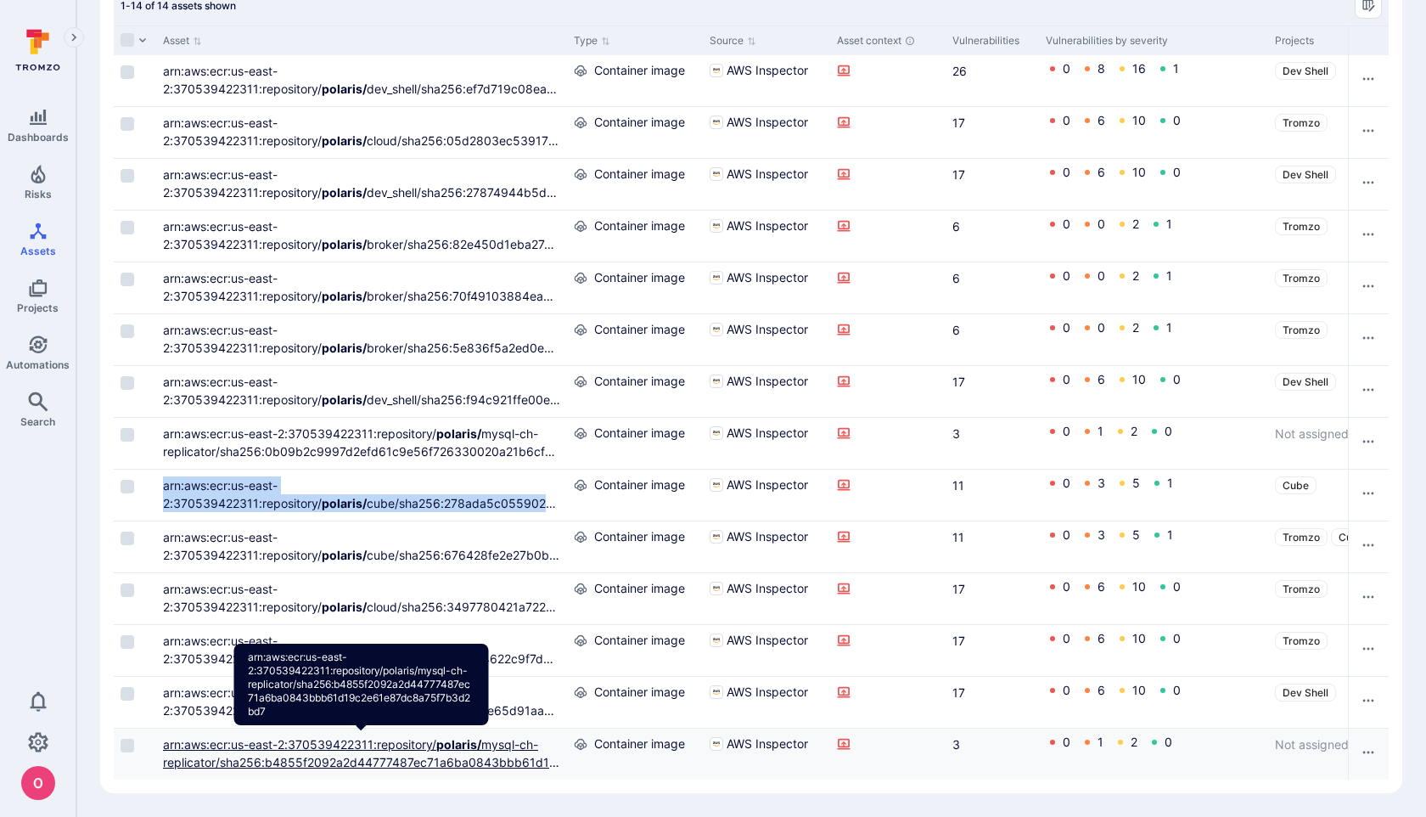
click at [472, 750] on b "polaris/" at bounding box center [458, 744] width 45 height 14
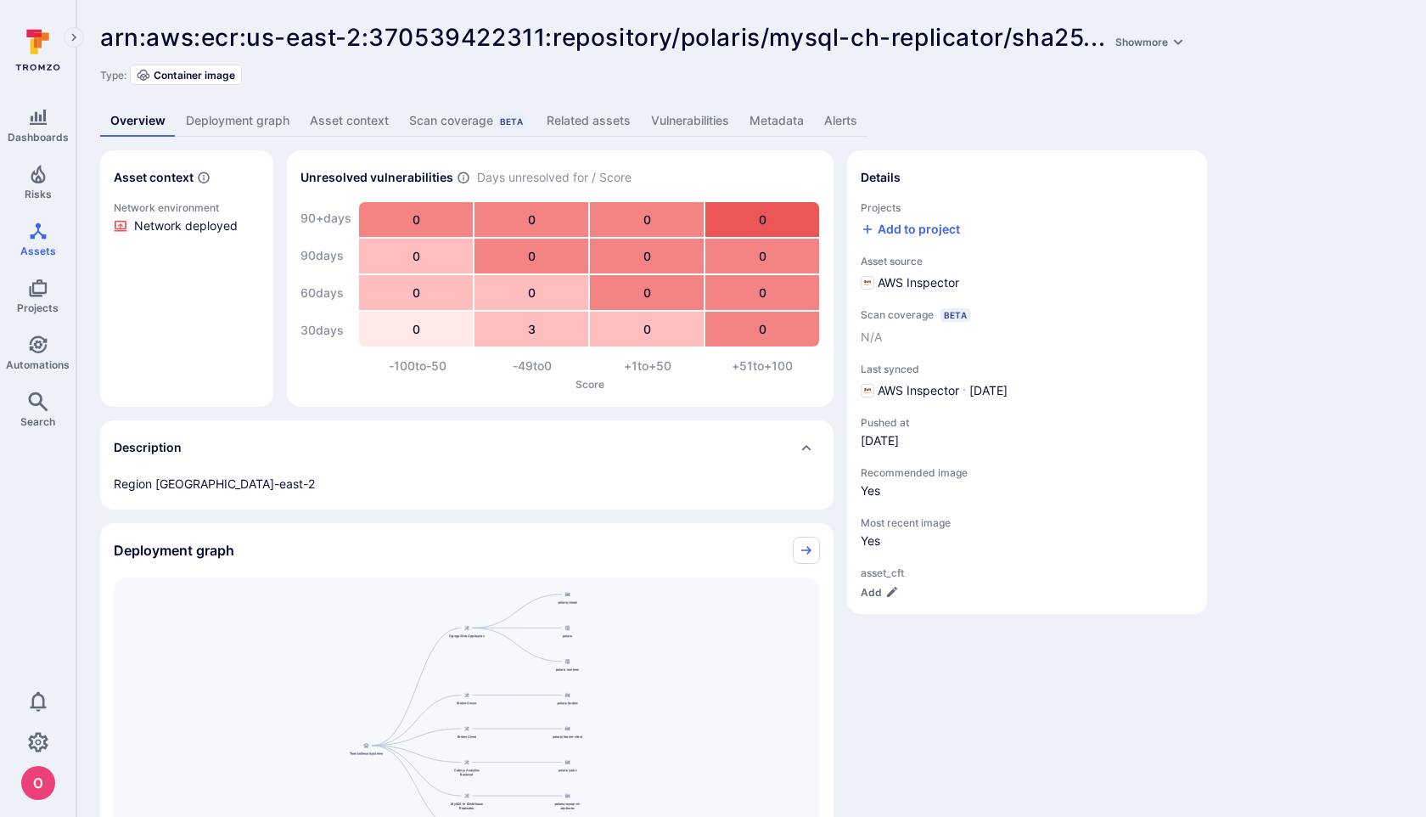
click at [682, 121] on link "Vulnerabilities" at bounding box center [690, 120] width 98 height 31
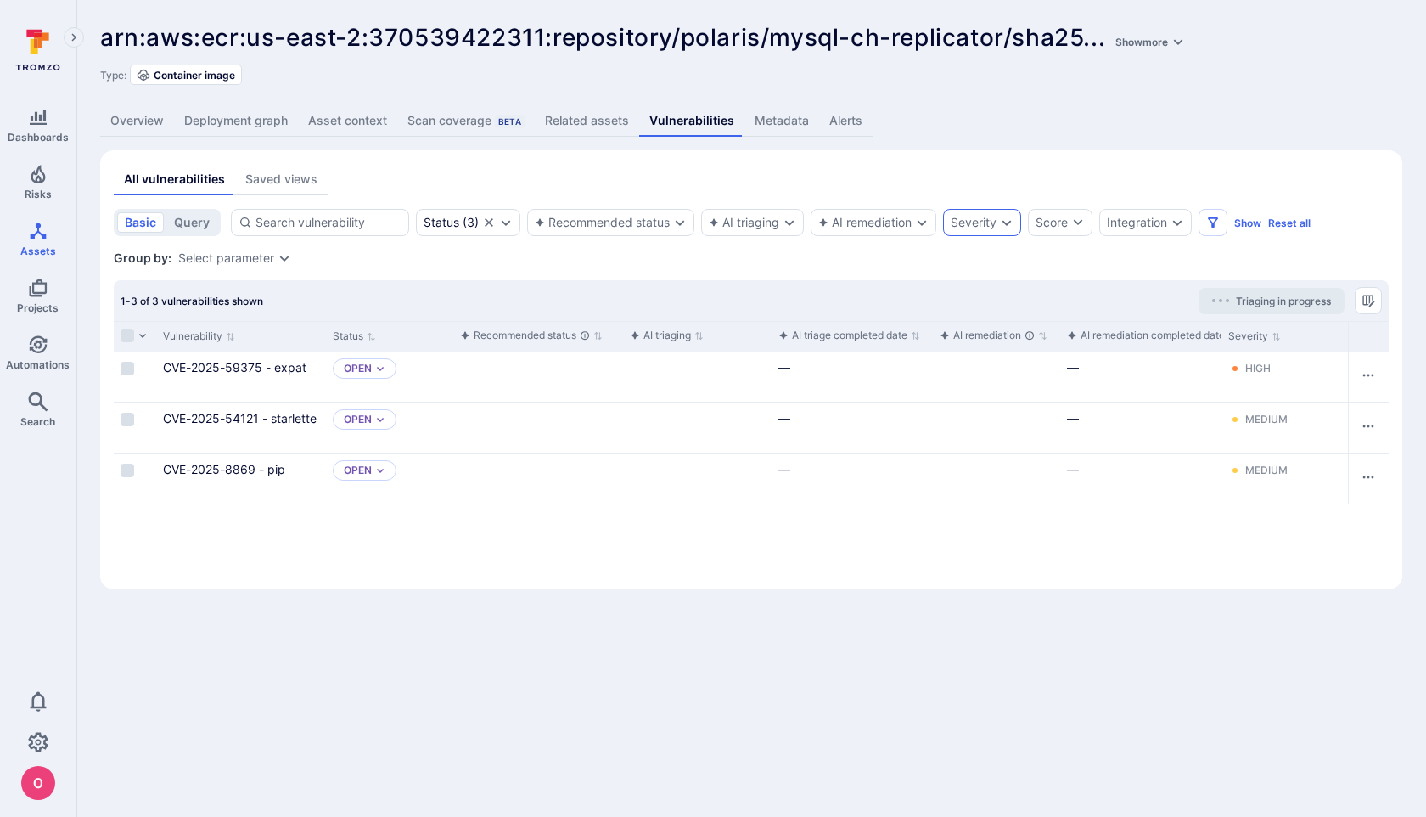
click at [1008, 226] on icon "Expand dropdown" at bounding box center [1007, 223] width 14 height 14
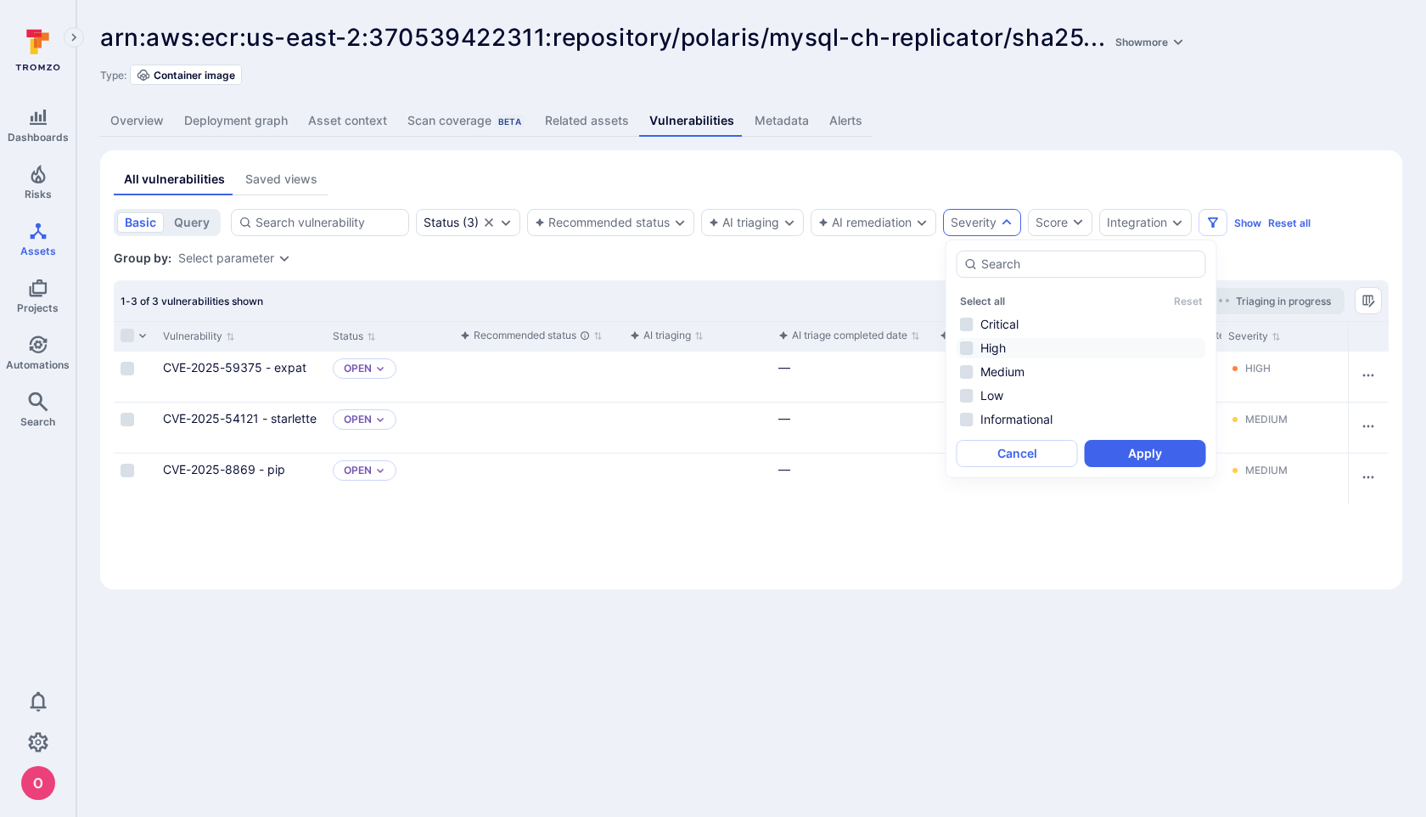
click at [968, 348] on li "High" at bounding box center [1082, 348] width 250 height 20
click at [968, 319] on li "Critical" at bounding box center [1082, 324] width 250 height 20
click at [1119, 440] on button "Apply" at bounding box center [1145, 453] width 121 height 27
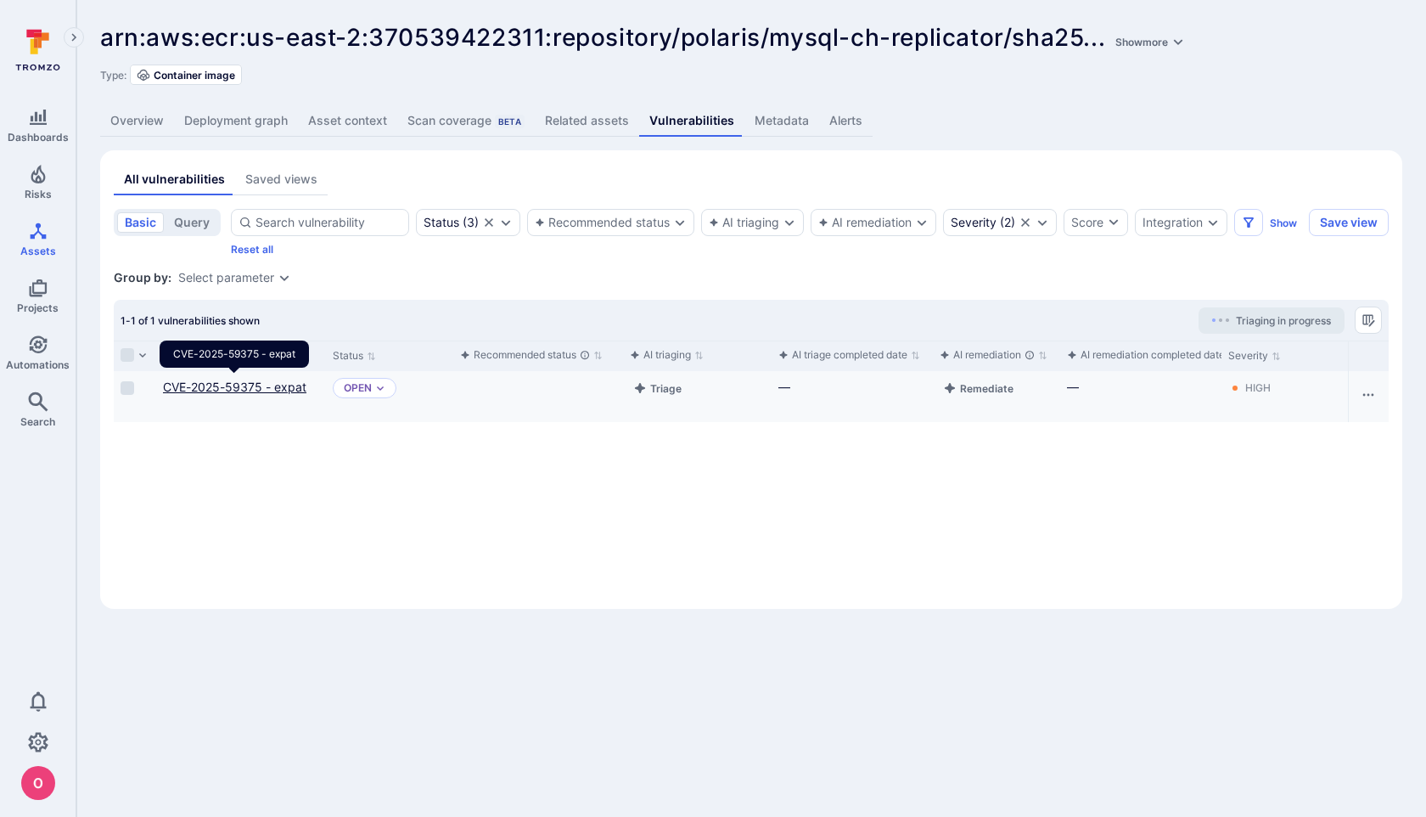
click at [221, 384] on link "CVE-2025-59375 - expat" at bounding box center [234, 386] width 143 height 14
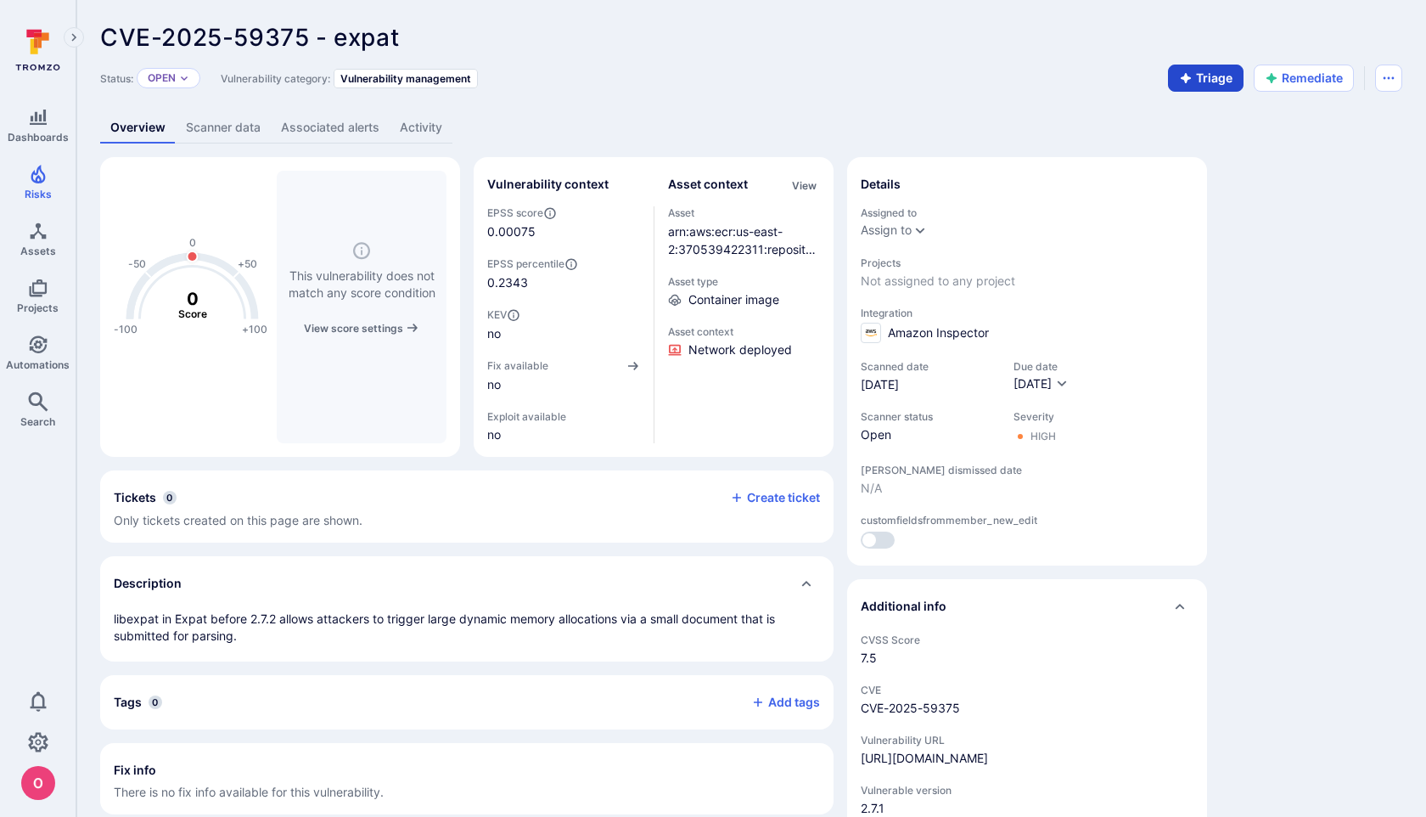
click at [1199, 68] on button "Triage" at bounding box center [1206, 78] width 76 height 27
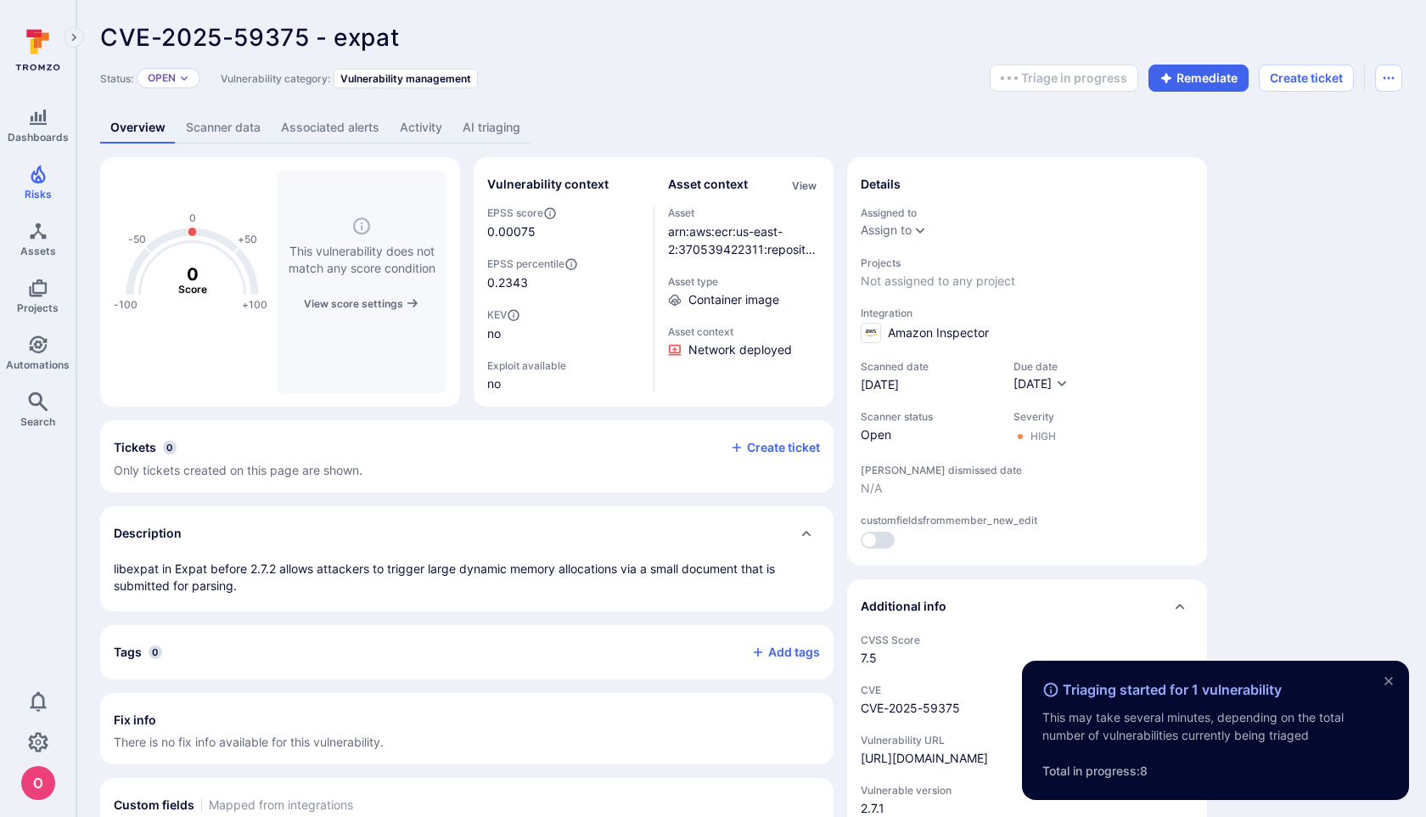
click at [1394, 674] on icon "close" at bounding box center [1389, 681] width 14 height 14
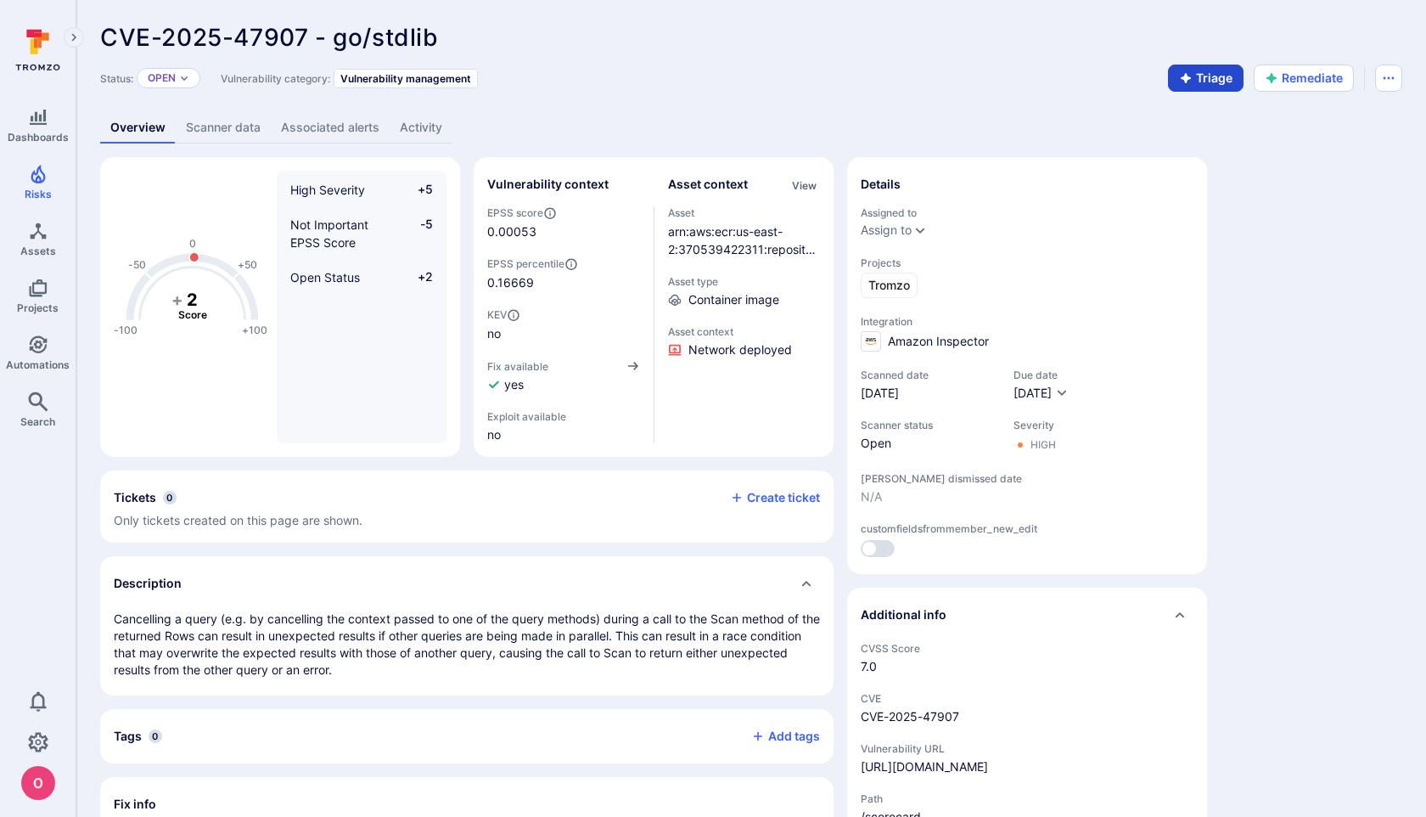
click at [1211, 81] on button "Triage" at bounding box center [1206, 78] width 76 height 27
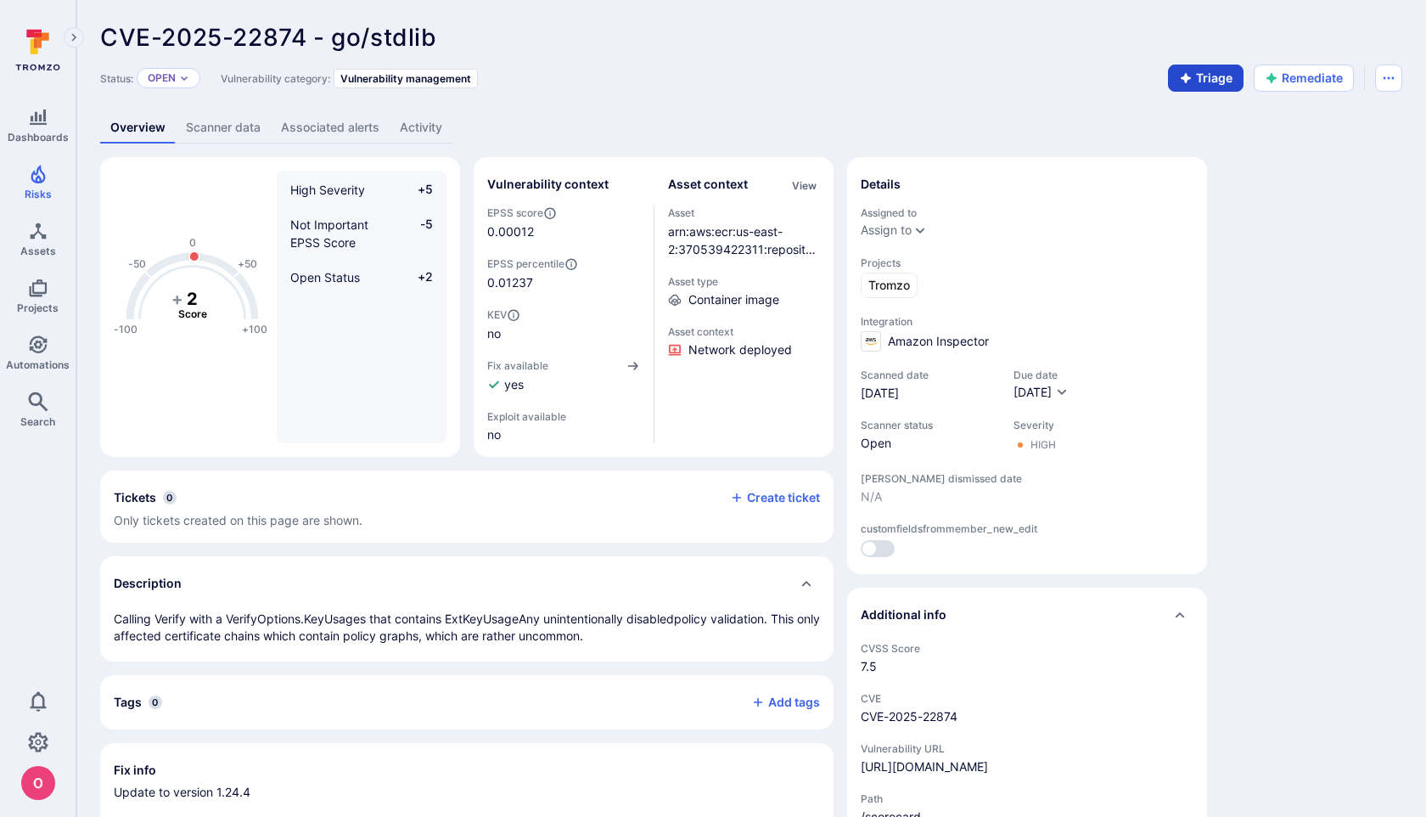
click at [1216, 81] on button "Triage" at bounding box center [1206, 78] width 76 height 27
click at [1219, 81] on button "Triage" at bounding box center [1206, 78] width 76 height 27
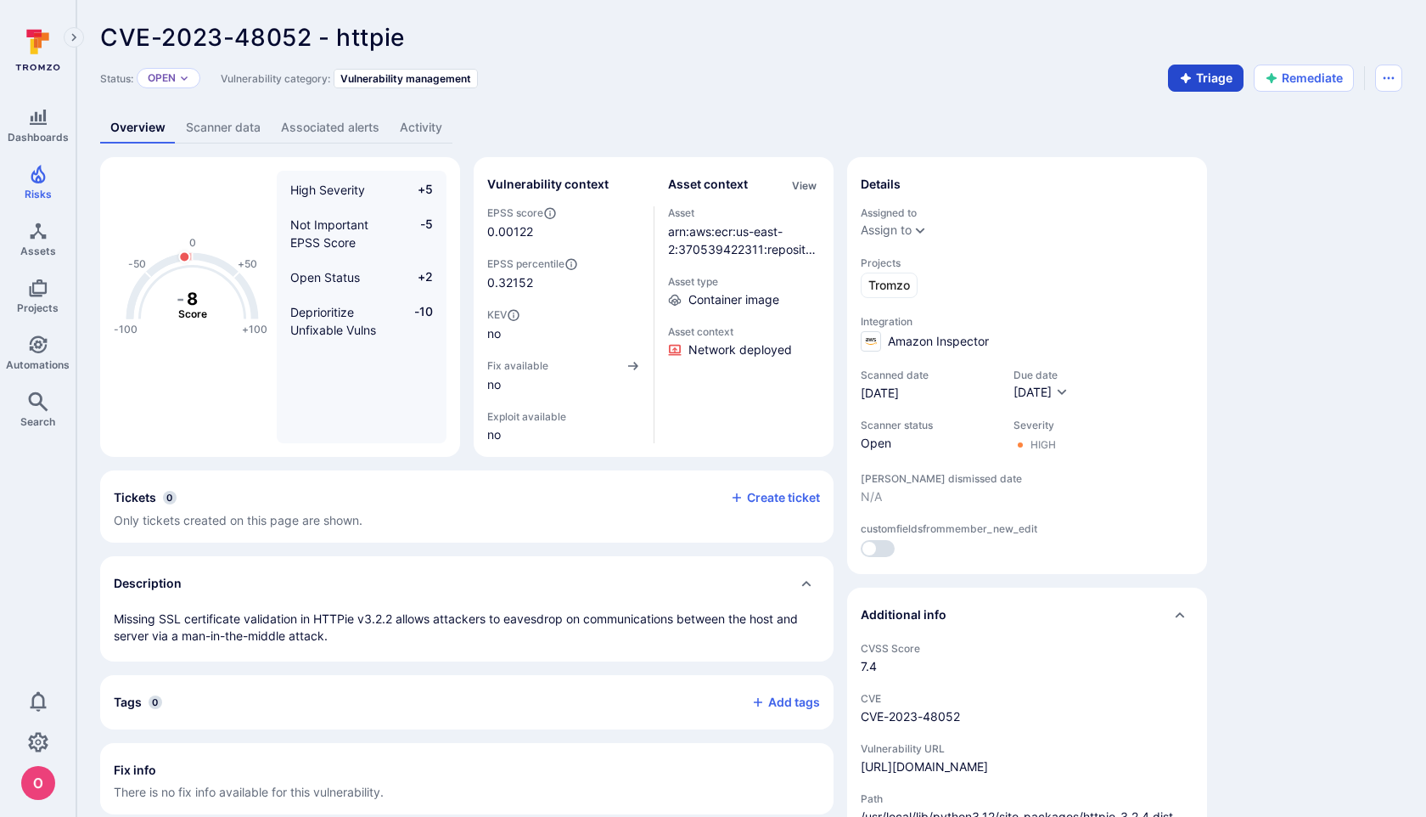
click at [1217, 81] on button "Triage" at bounding box center [1206, 78] width 76 height 27
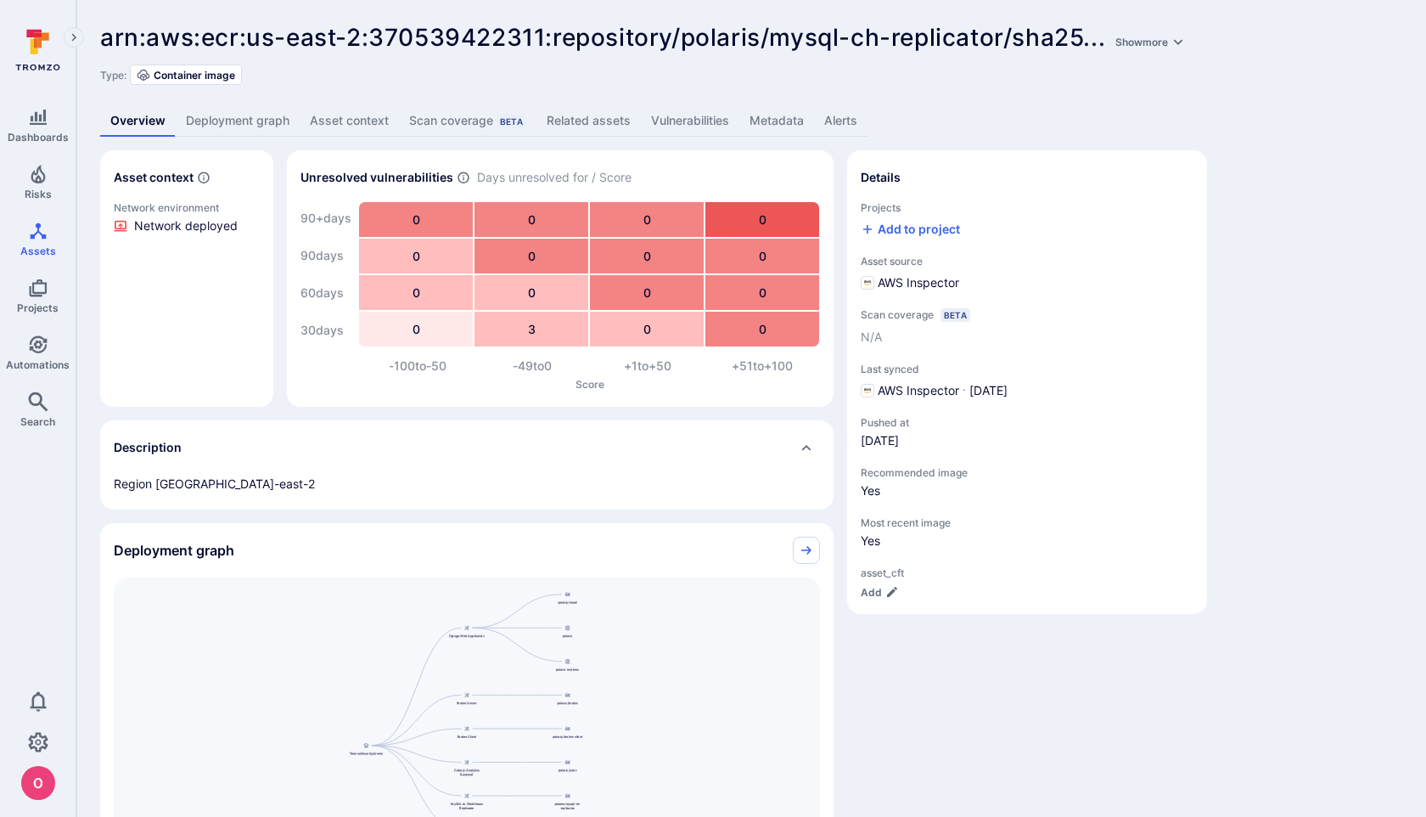
click at [670, 121] on link "Vulnerabilities" at bounding box center [690, 120] width 98 height 31
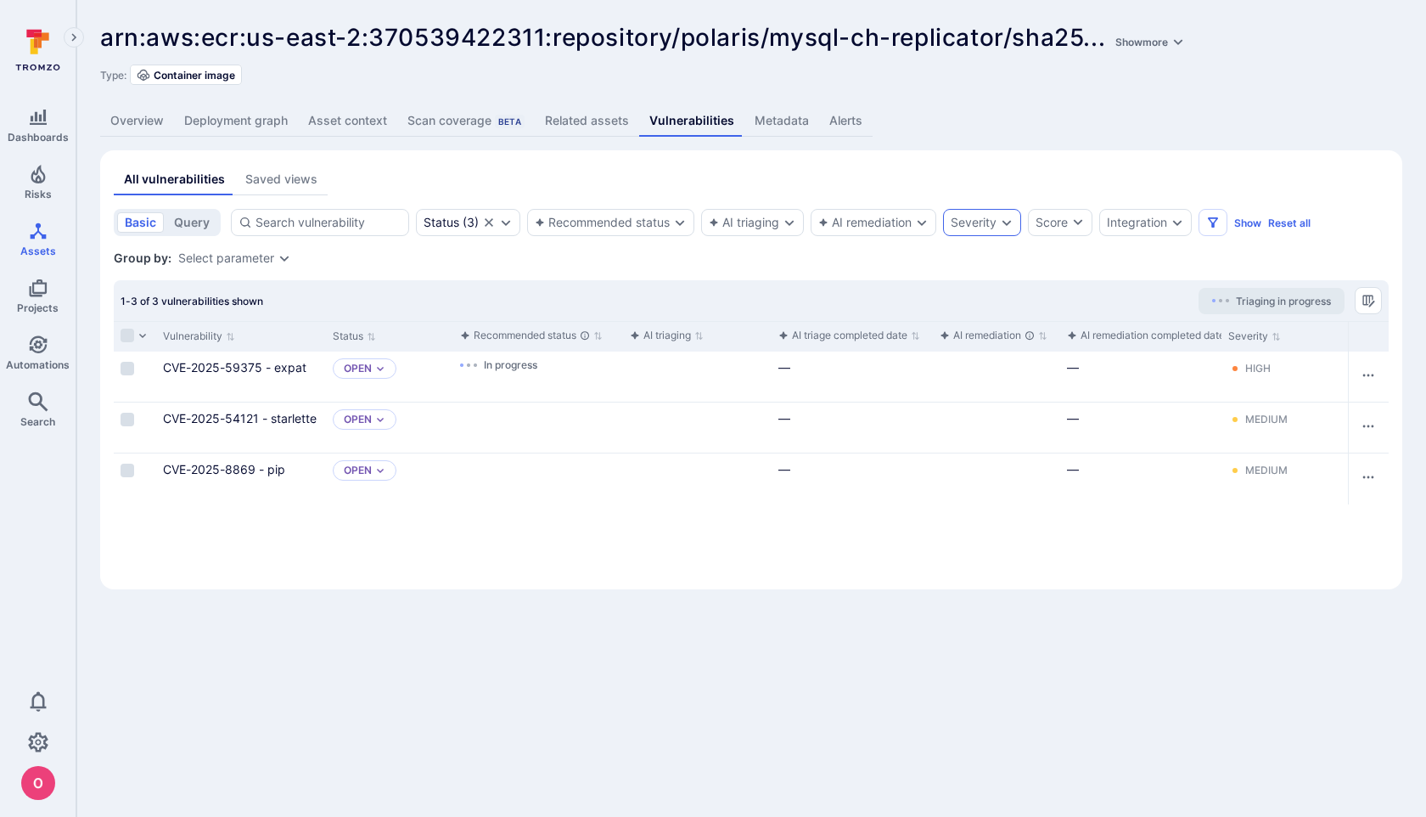
click at [997, 222] on div "Severity" at bounding box center [974, 223] width 46 height 14
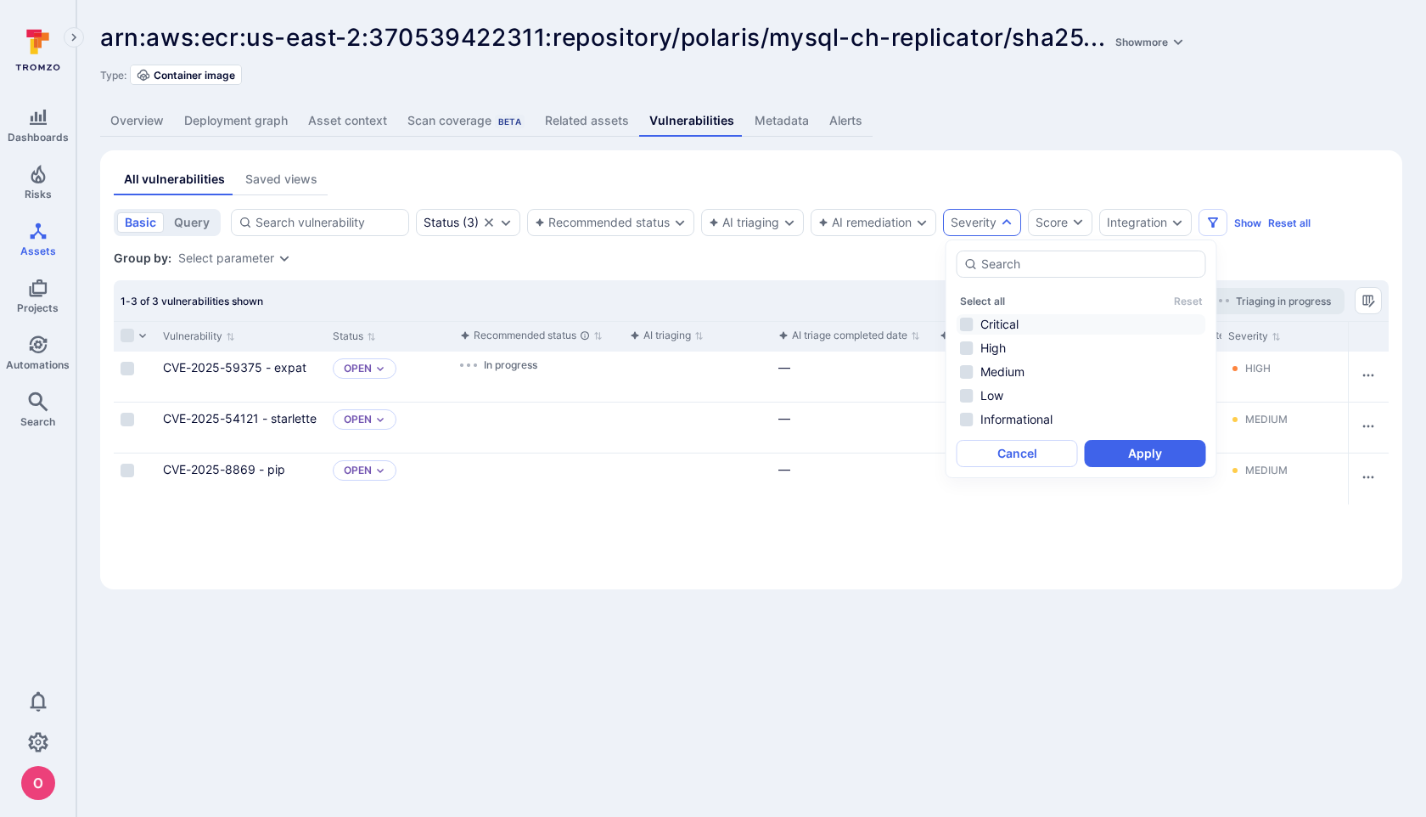
click at [967, 322] on li "Critical" at bounding box center [1082, 324] width 250 height 20
click at [966, 345] on li "High" at bounding box center [1082, 348] width 250 height 20
click at [1159, 456] on button "Apply" at bounding box center [1145, 453] width 121 height 27
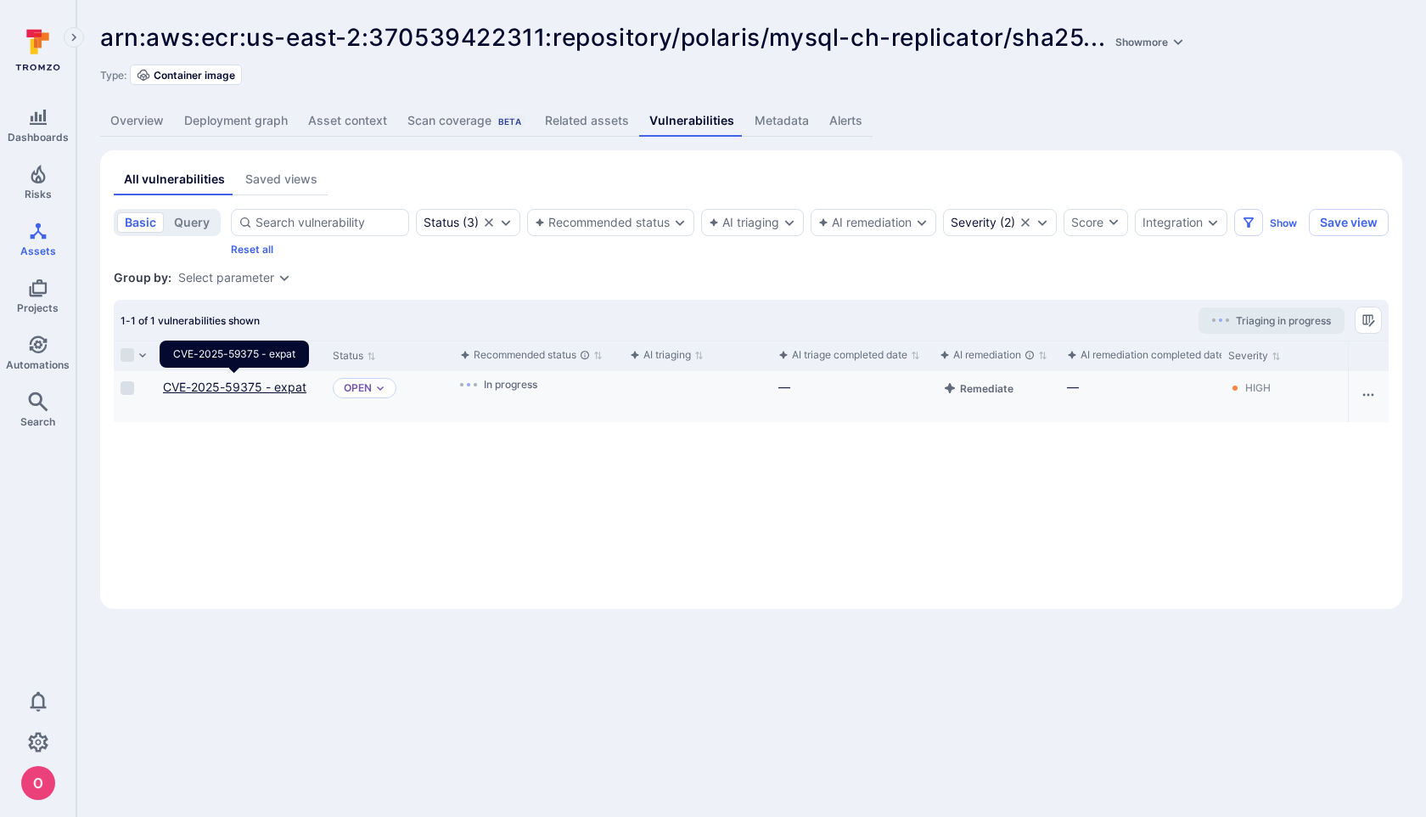
click at [265, 385] on link "CVE-2025-59375 - expat" at bounding box center [234, 386] width 143 height 14
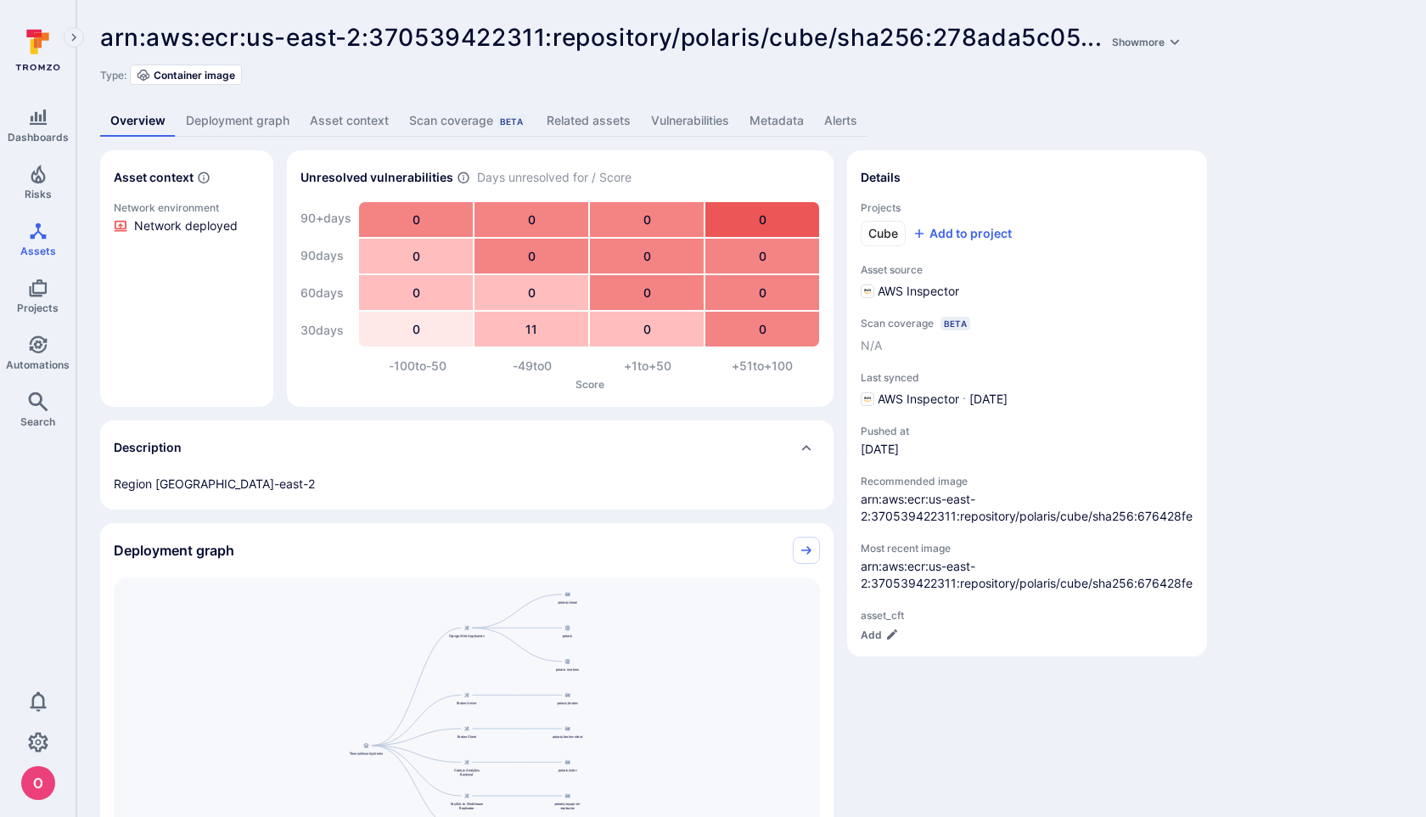
click at [683, 123] on link "Vulnerabilities" at bounding box center [690, 120] width 98 height 31
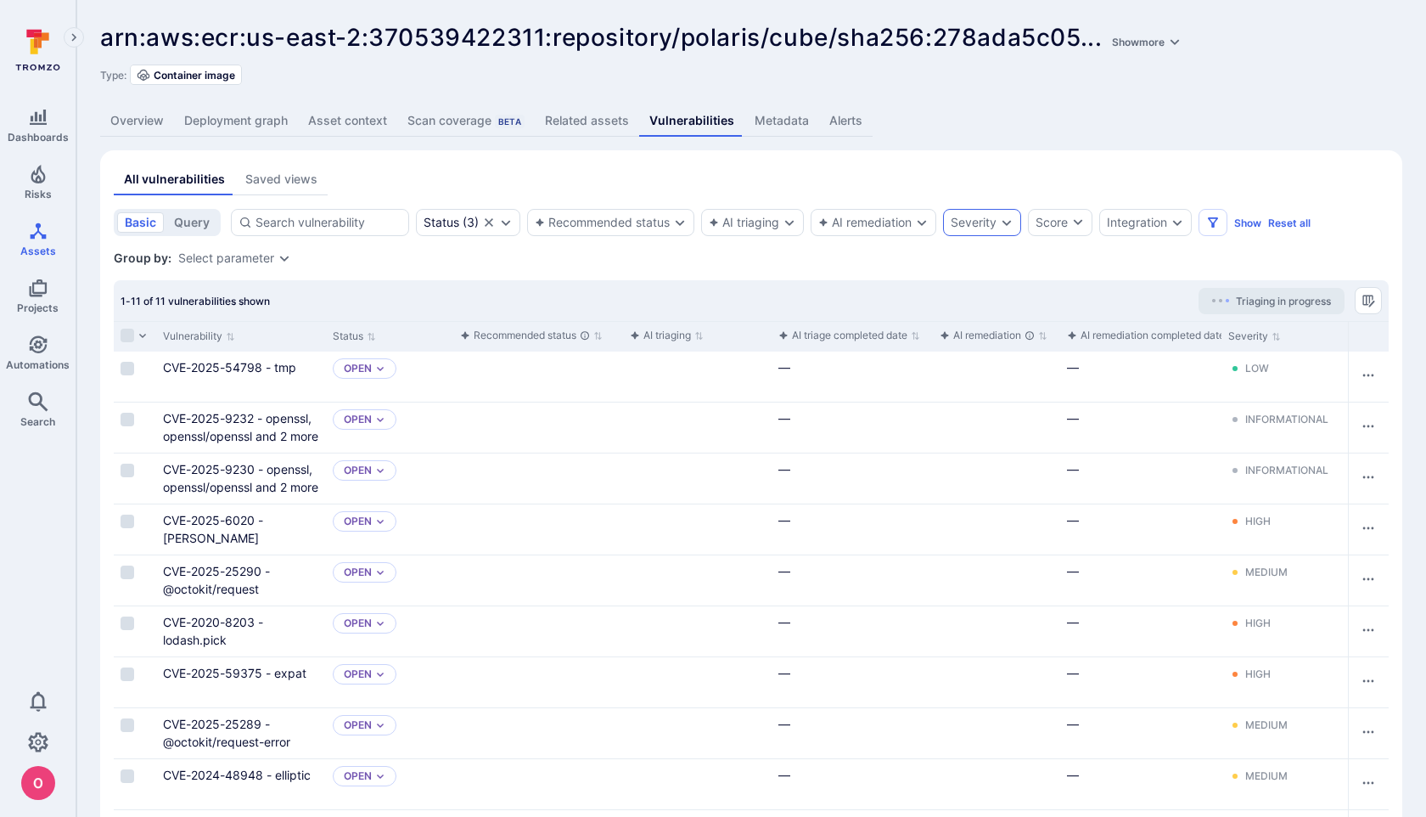
click at [1003, 210] on div "Severity" at bounding box center [982, 222] width 78 height 27
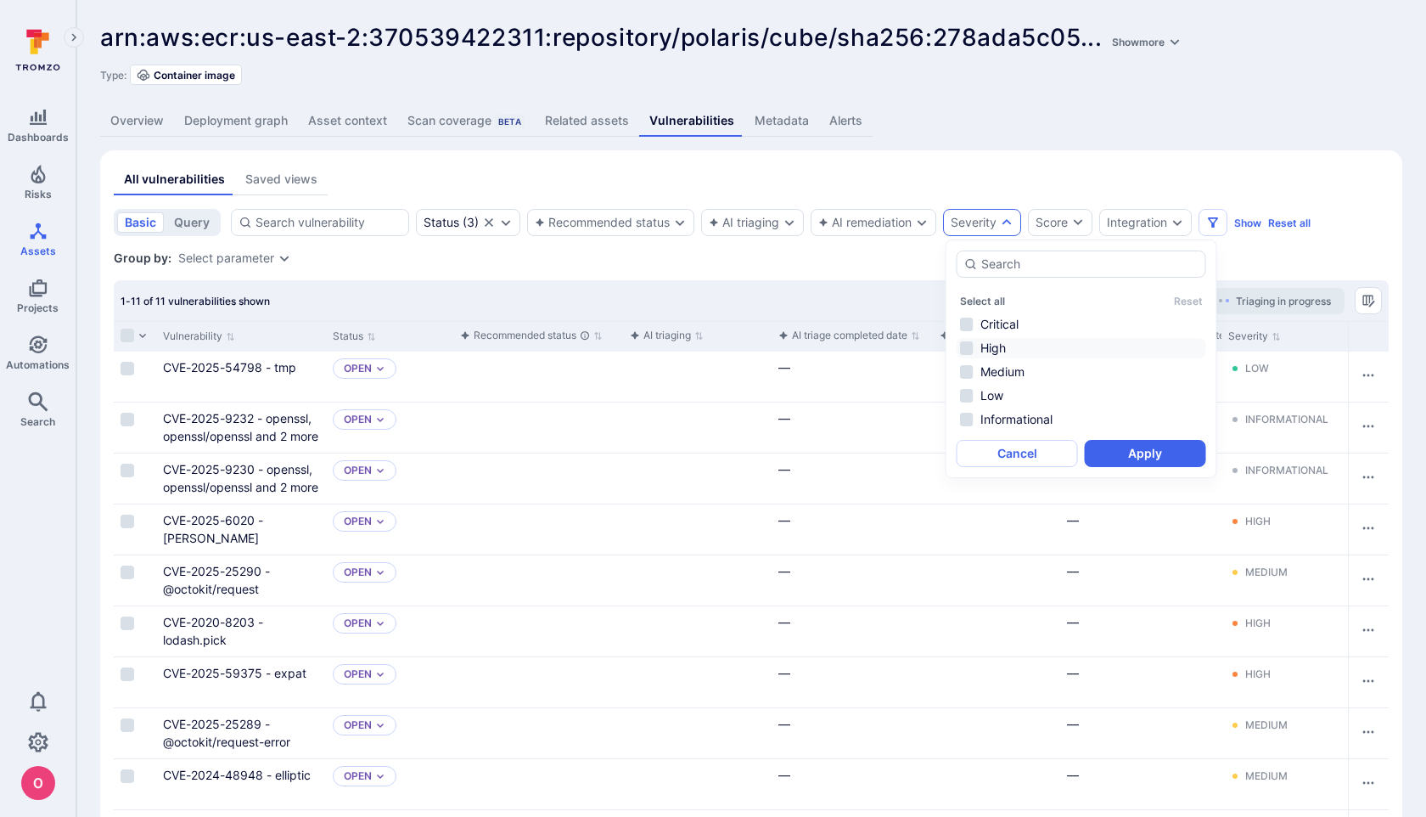
click at [969, 350] on li "High" at bounding box center [1082, 348] width 250 height 20
click at [968, 325] on li "Critical" at bounding box center [1082, 324] width 250 height 20
click at [1148, 449] on button "Apply" at bounding box center [1145, 453] width 121 height 27
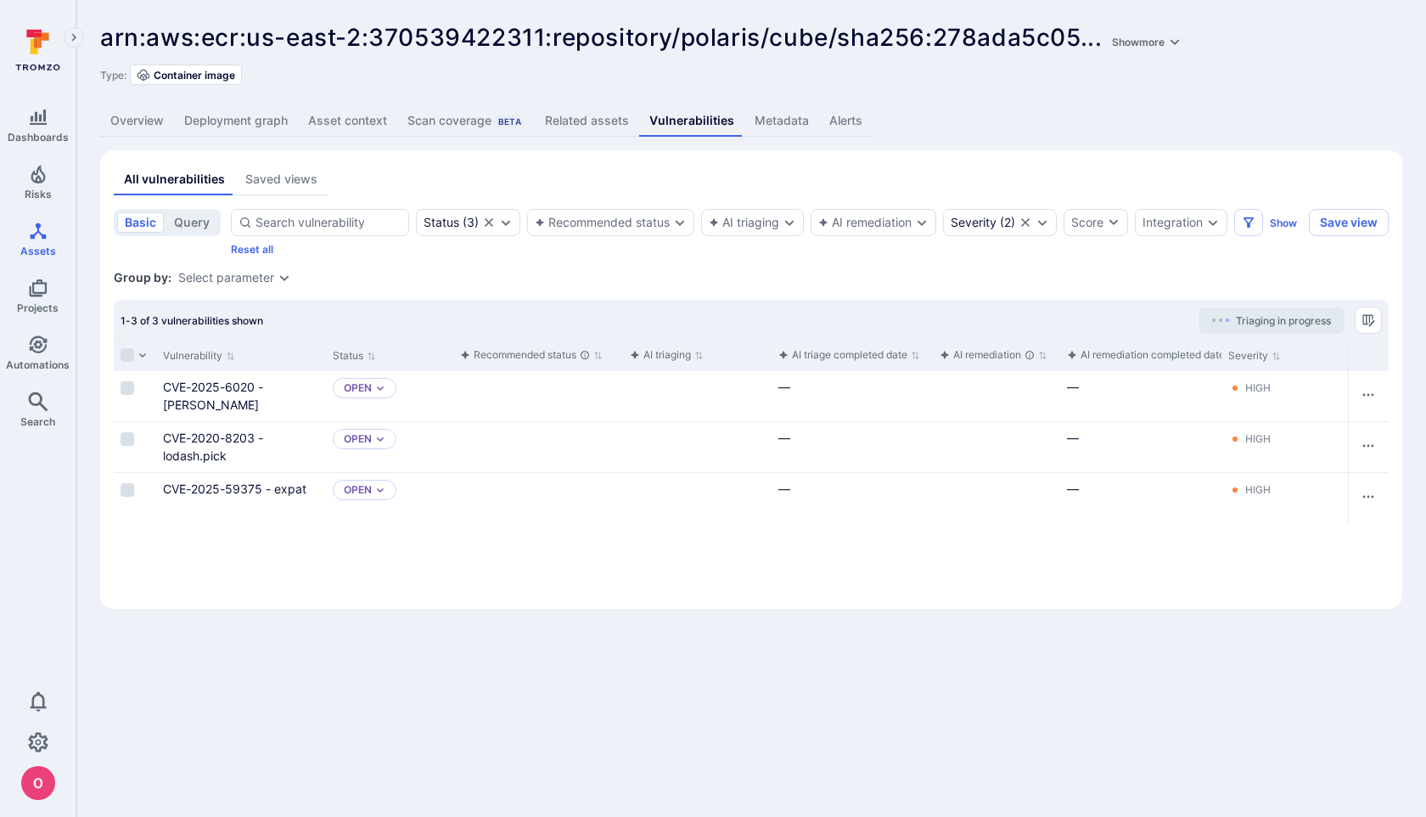
click at [321, 359] on div "Vulnerability" at bounding box center [241, 355] width 170 height 31
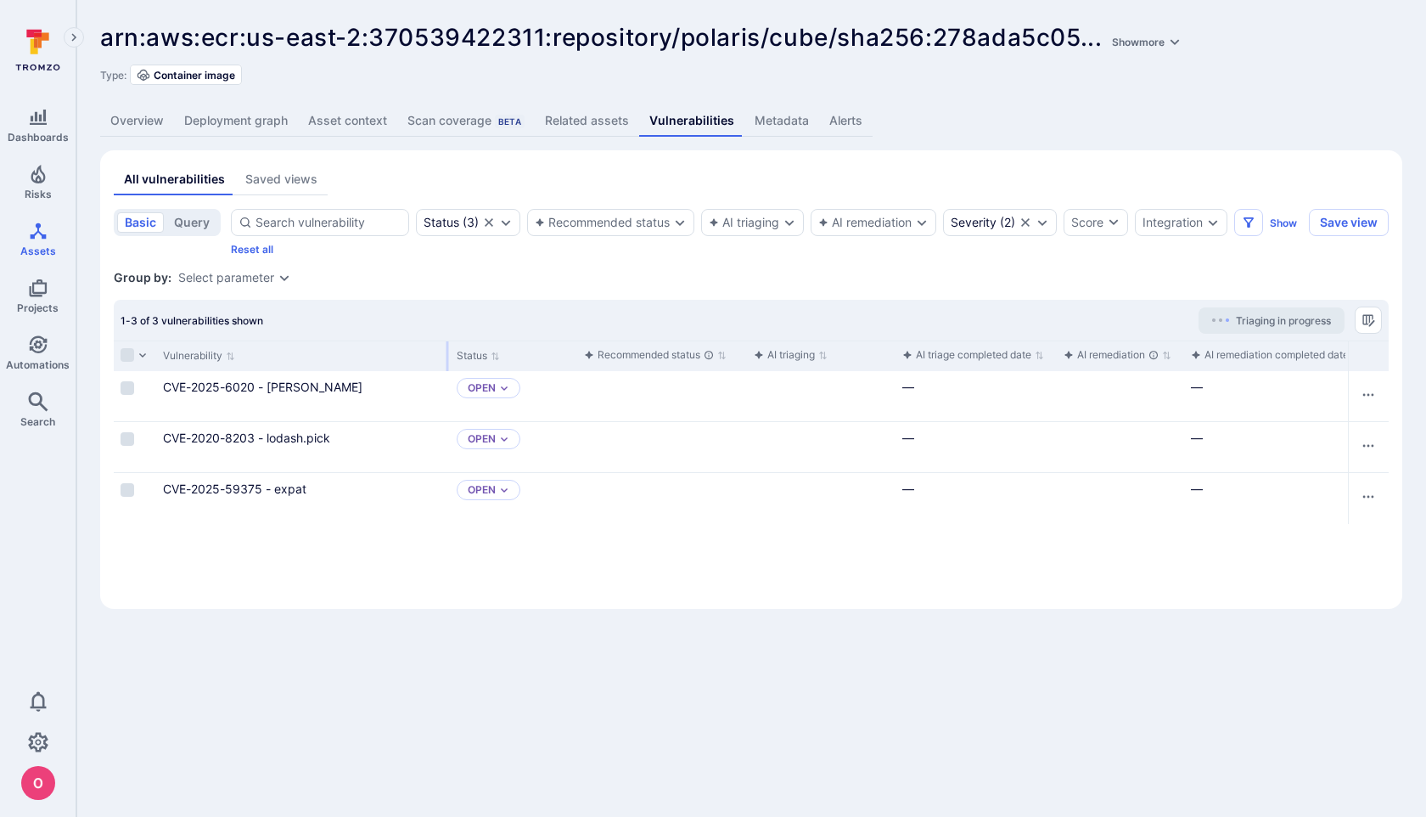
drag, startPoint x: 323, startPoint y: 360, endPoint x: 446, endPoint y: 358, distance: 123.9
click at [446, 358] on div at bounding box center [447, 356] width 3 height 30
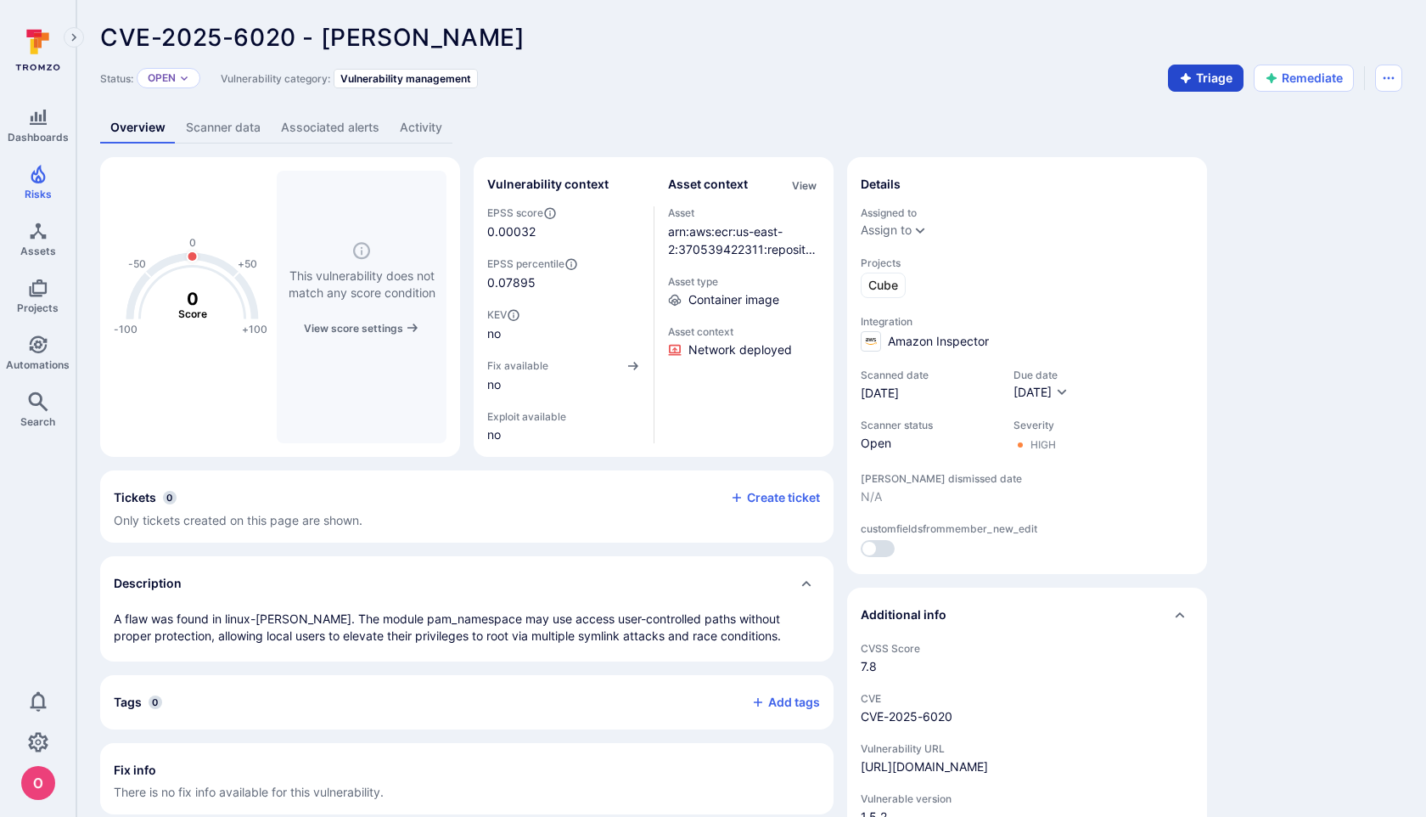
click at [1197, 77] on button "Triage" at bounding box center [1206, 78] width 76 height 27
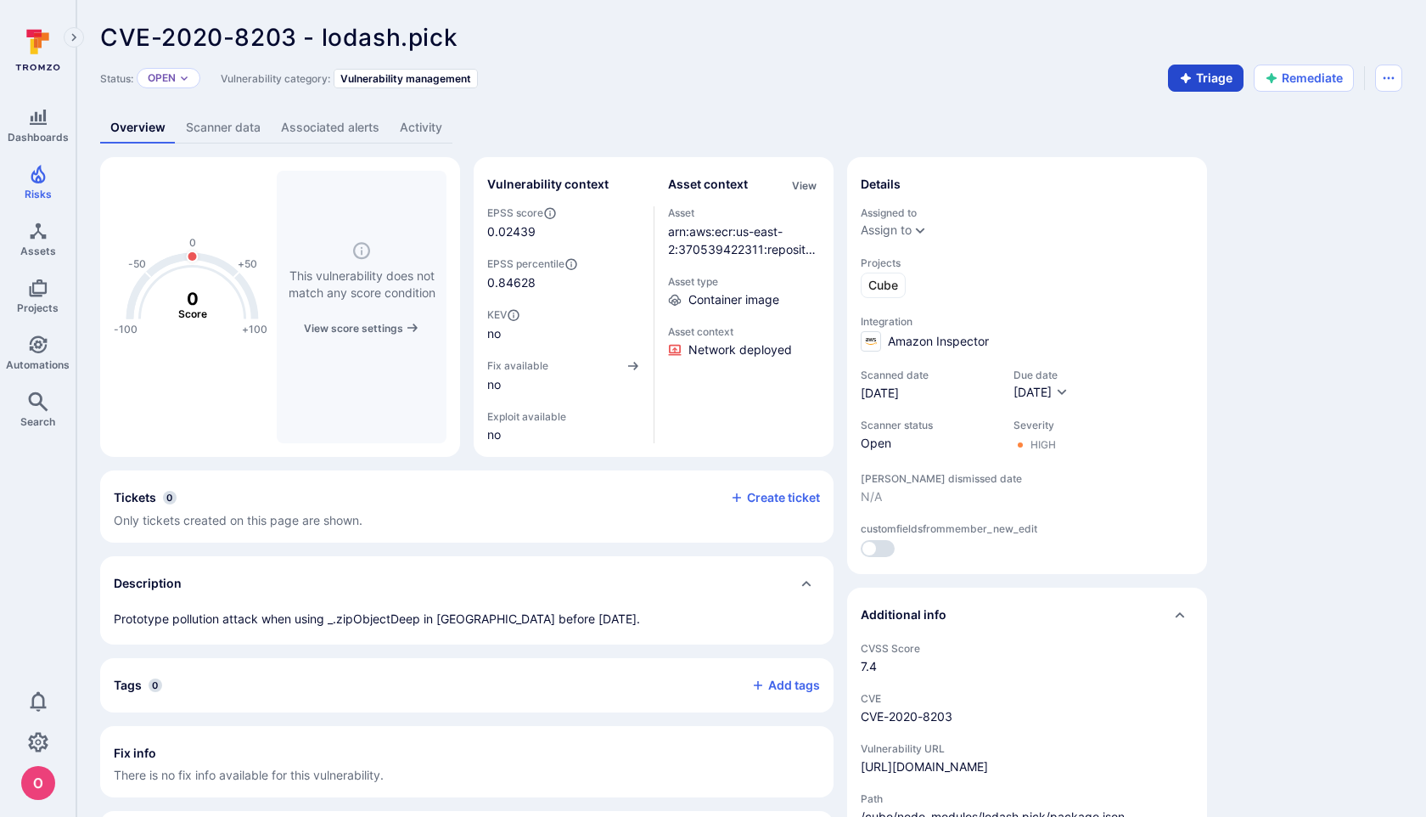
click at [1220, 76] on button "Triage" at bounding box center [1206, 78] width 76 height 27
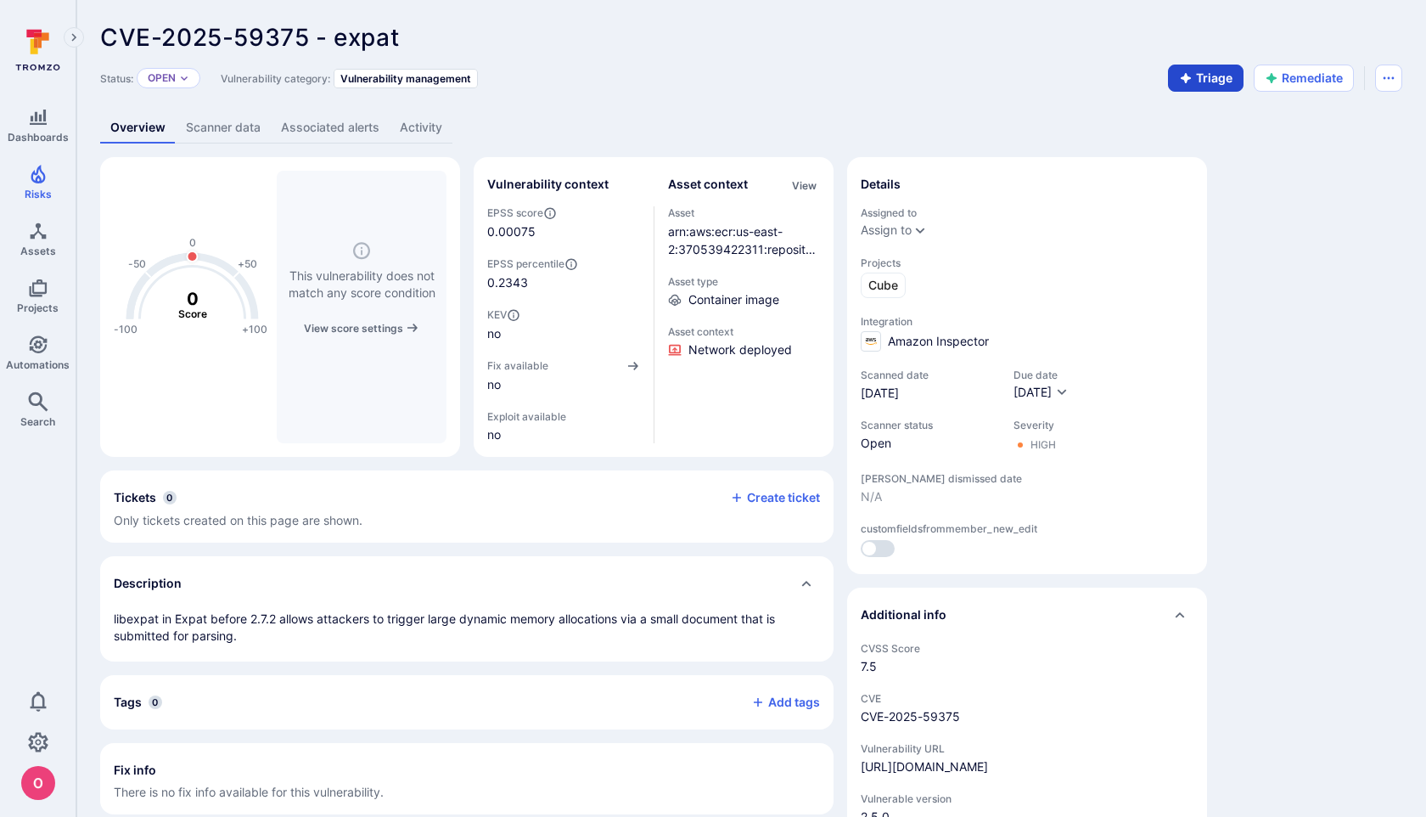
click at [1221, 81] on button "Triage" at bounding box center [1206, 78] width 76 height 27
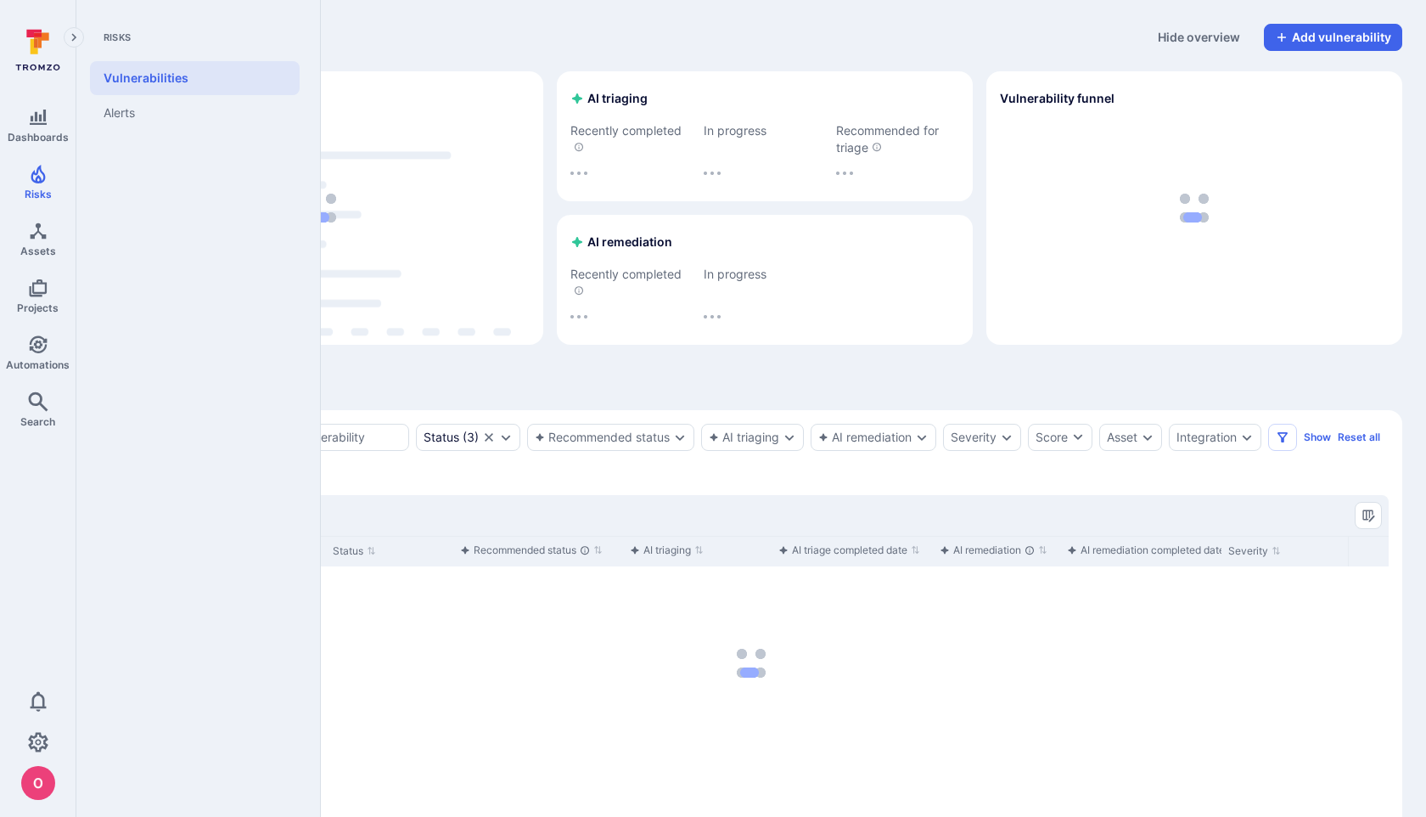
scroll to position [45, 0]
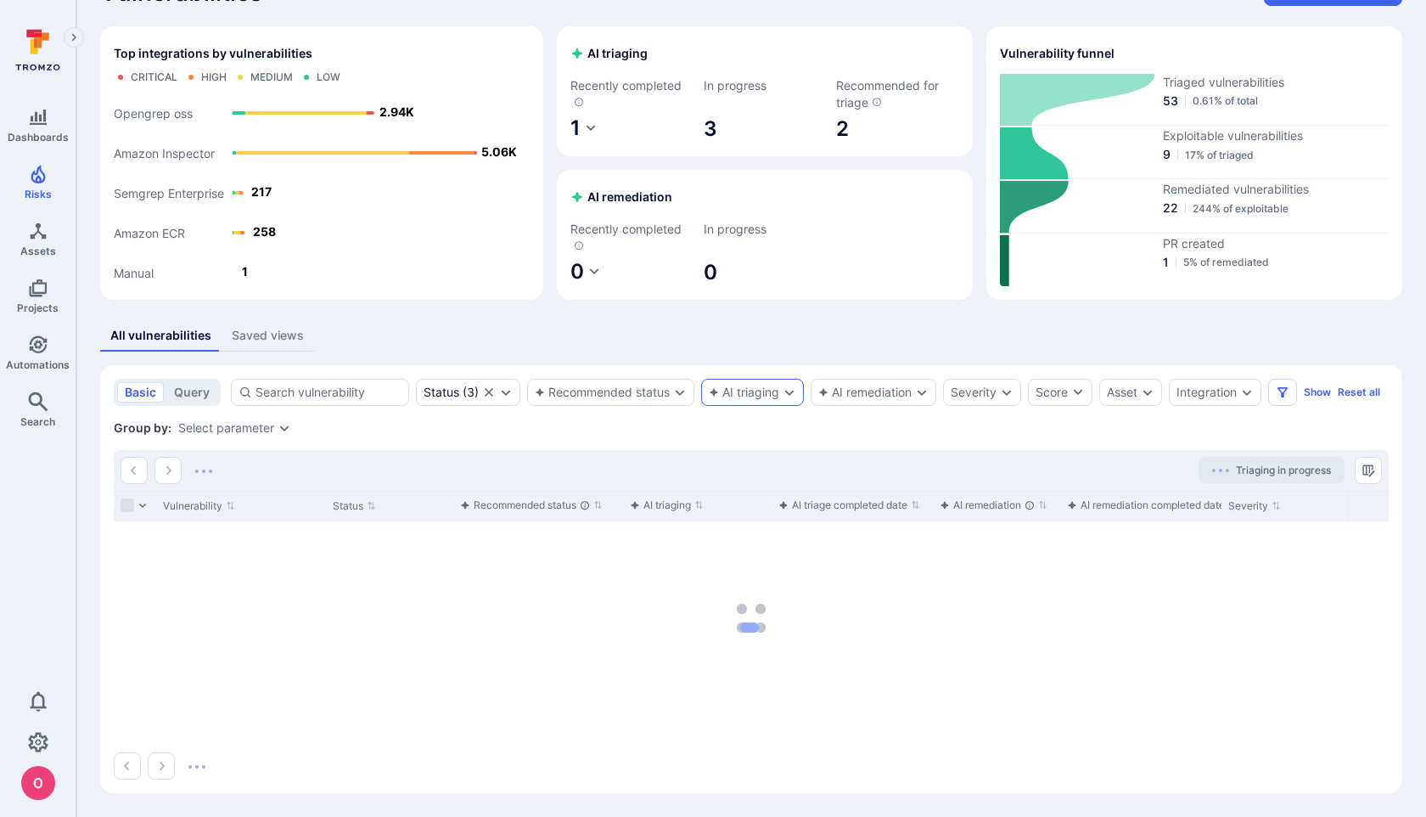
click at [798, 388] on div "AI triaging" at bounding box center [752, 392] width 103 height 27
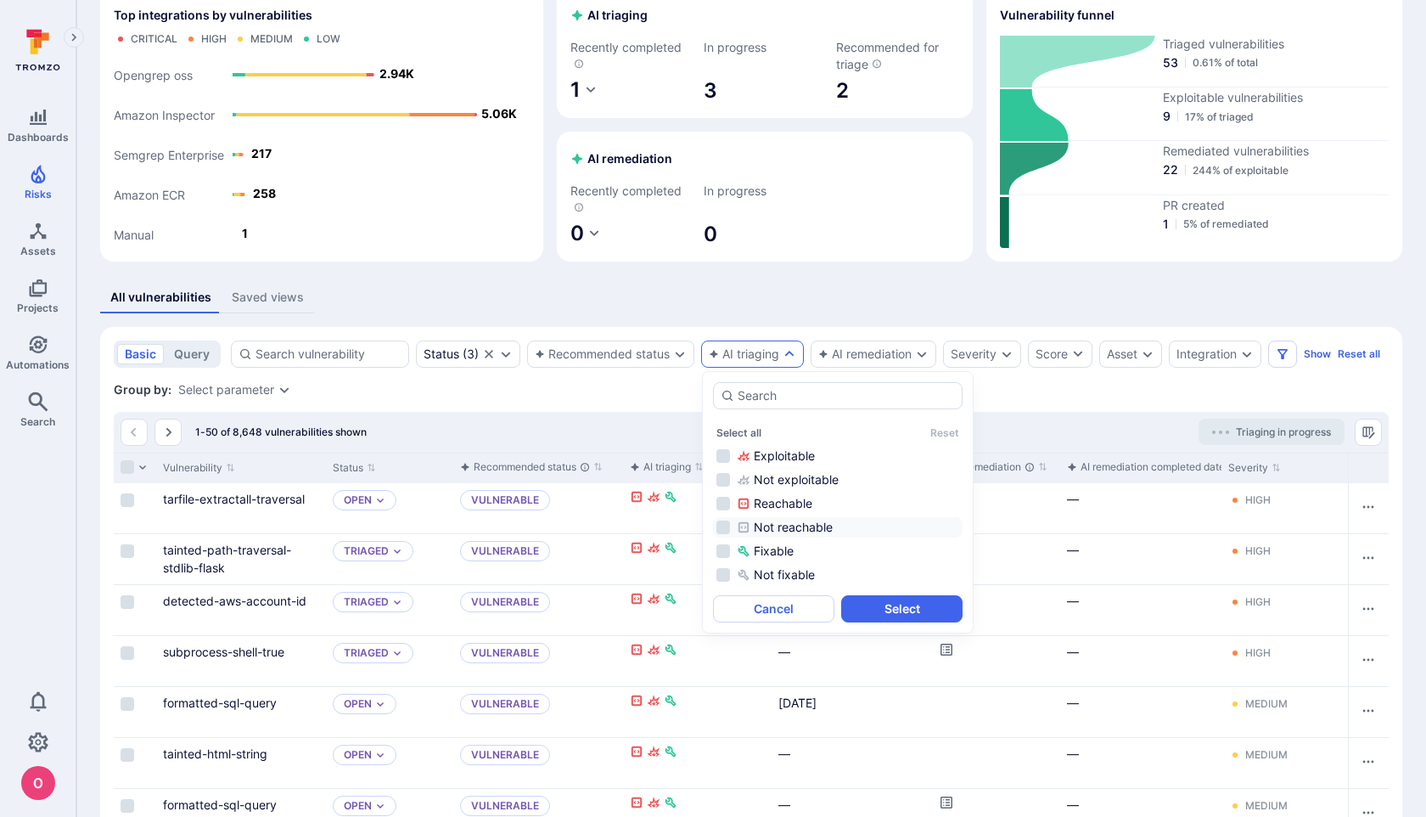
scroll to position [82, 0]
click at [727, 453] on li "Exploitable" at bounding box center [838, 456] width 250 height 20
click at [727, 482] on li "Not exploitable" at bounding box center [838, 480] width 250 height 20
click at [727, 505] on li "Reachable" at bounding box center [838, 504] width 250 height 20
click at [727, 525] on li "Not reachable" at bounding box center [838, 528] width 250 height 20
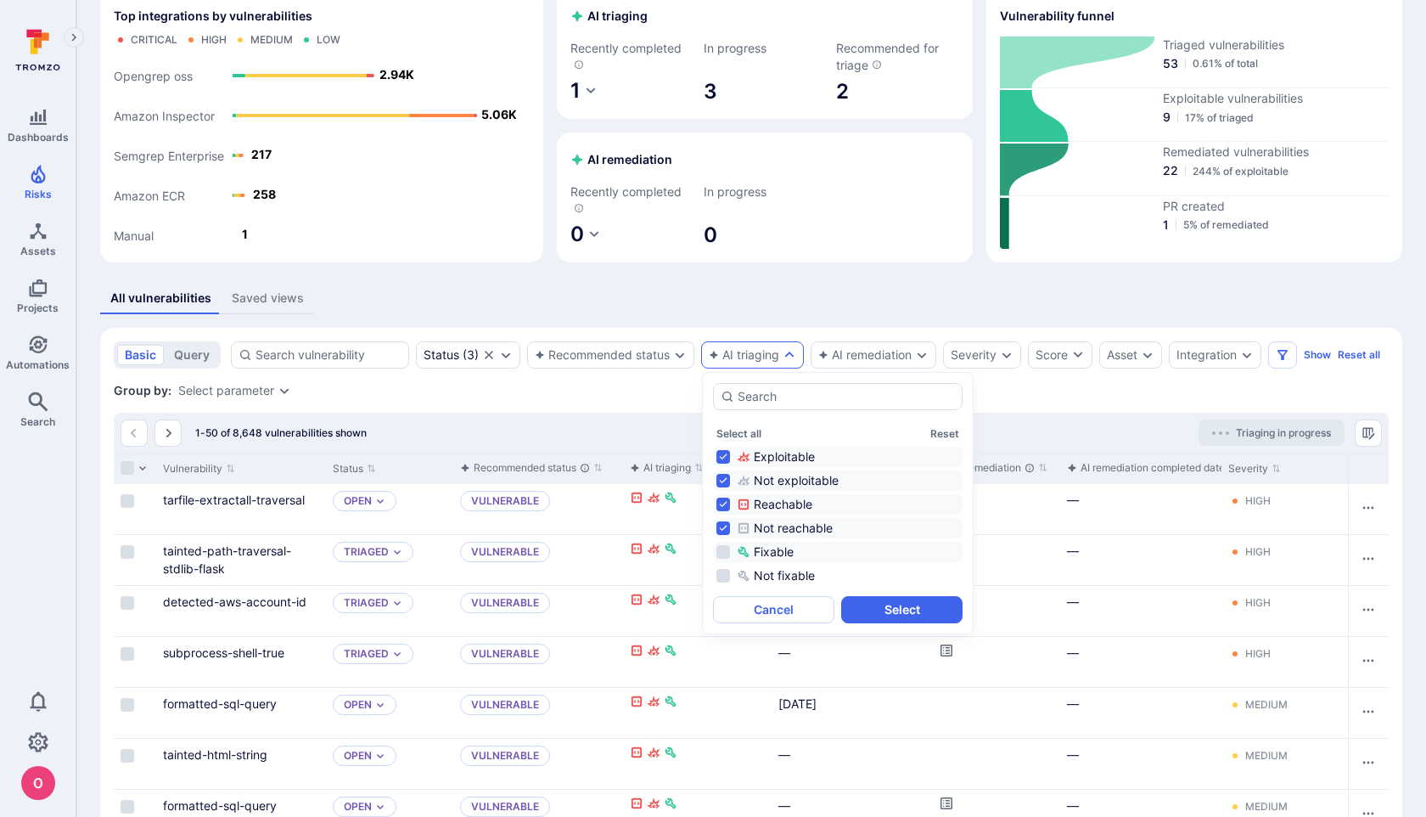
click at [726, 550] on li "Fixable" at bounding box center [838, 552] width 250 height 20
click at [723, 577] on li "Not fixable" at bounding box center [838, 575] width 250 height 20
click at [902, 607] on button "Select" at bounding box center [901, 609] width 121 height 27
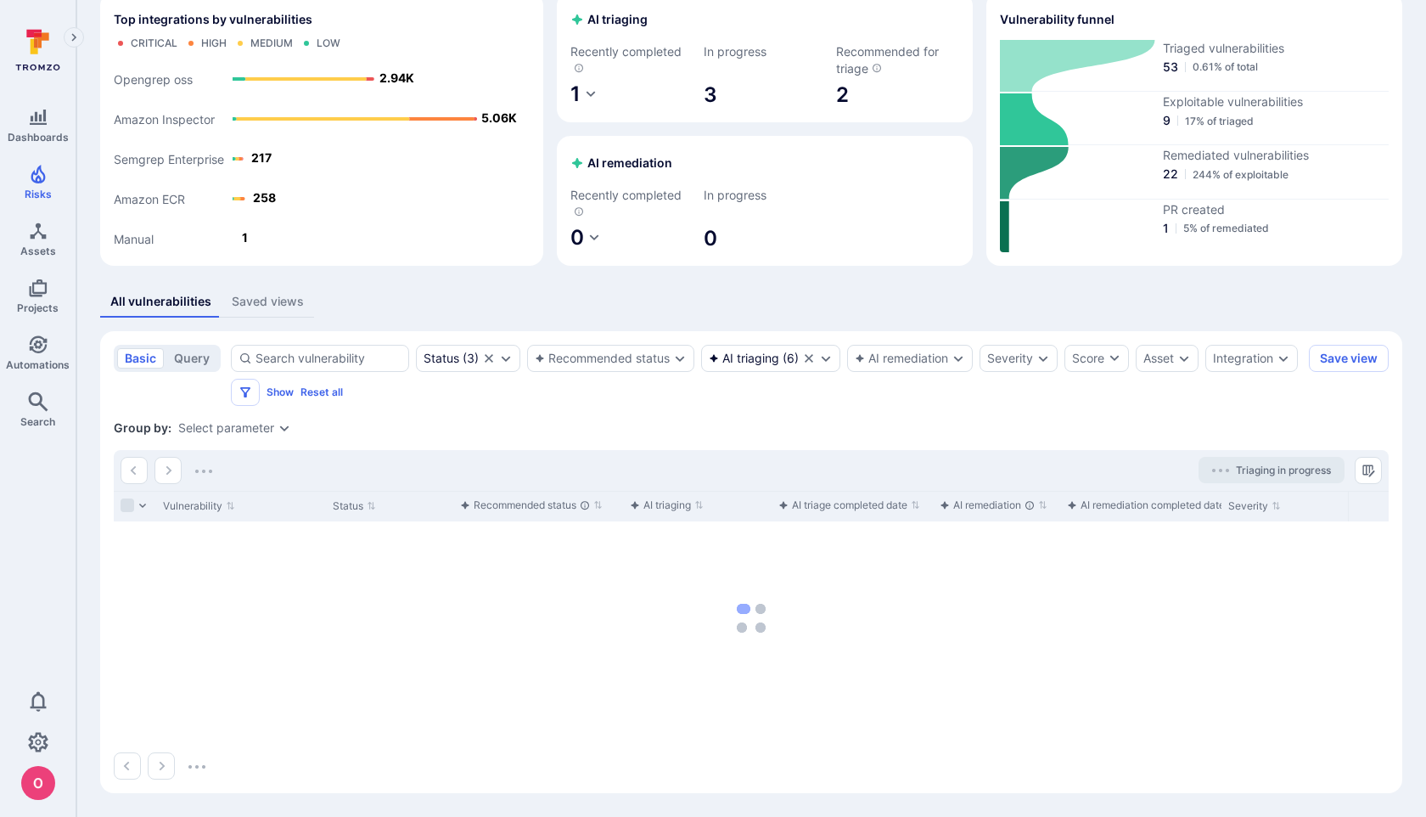
scroll to position [79, 0]
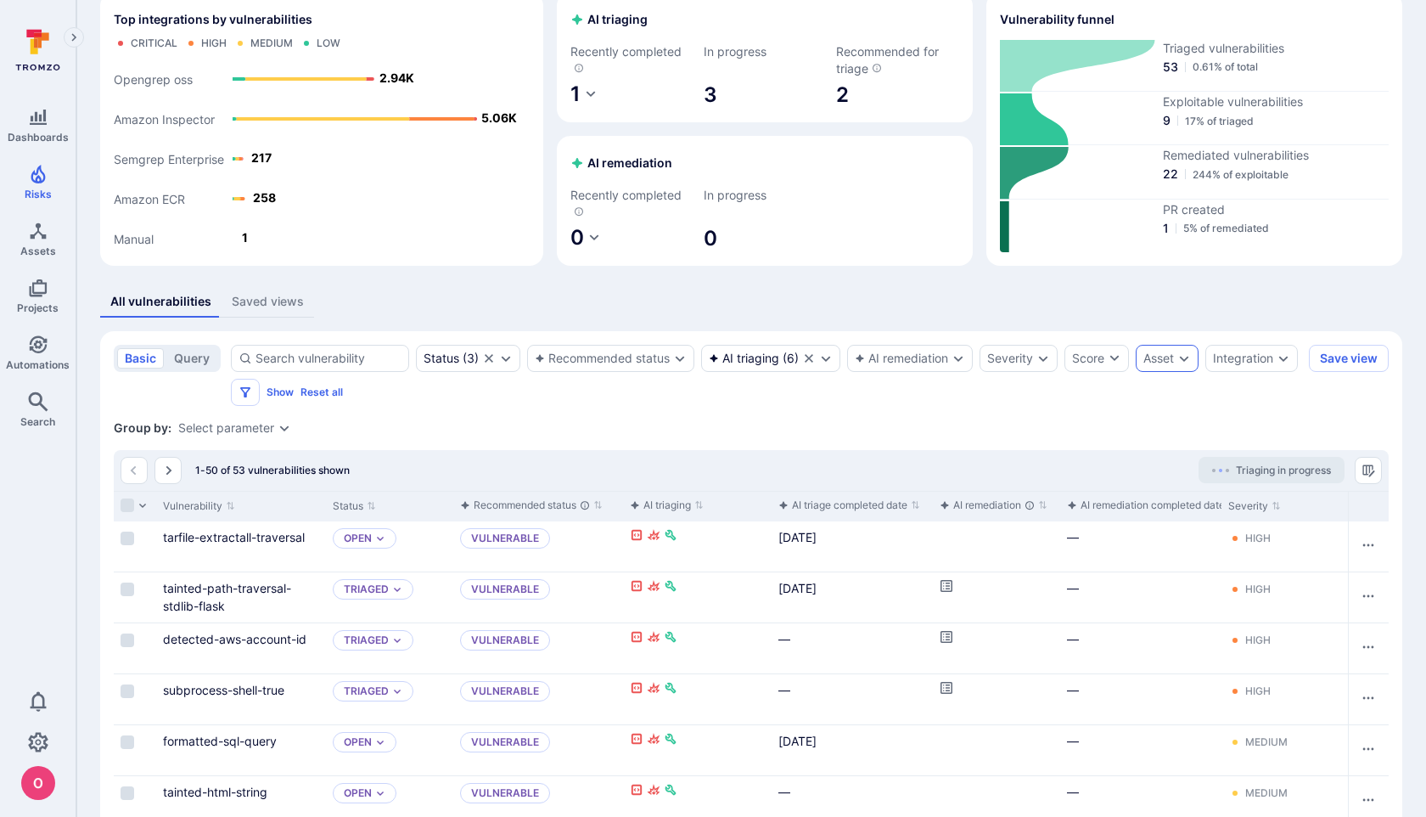
click at [1177, 351] on div "Asset" at bounding box center [1167, 358] width 63 height 27
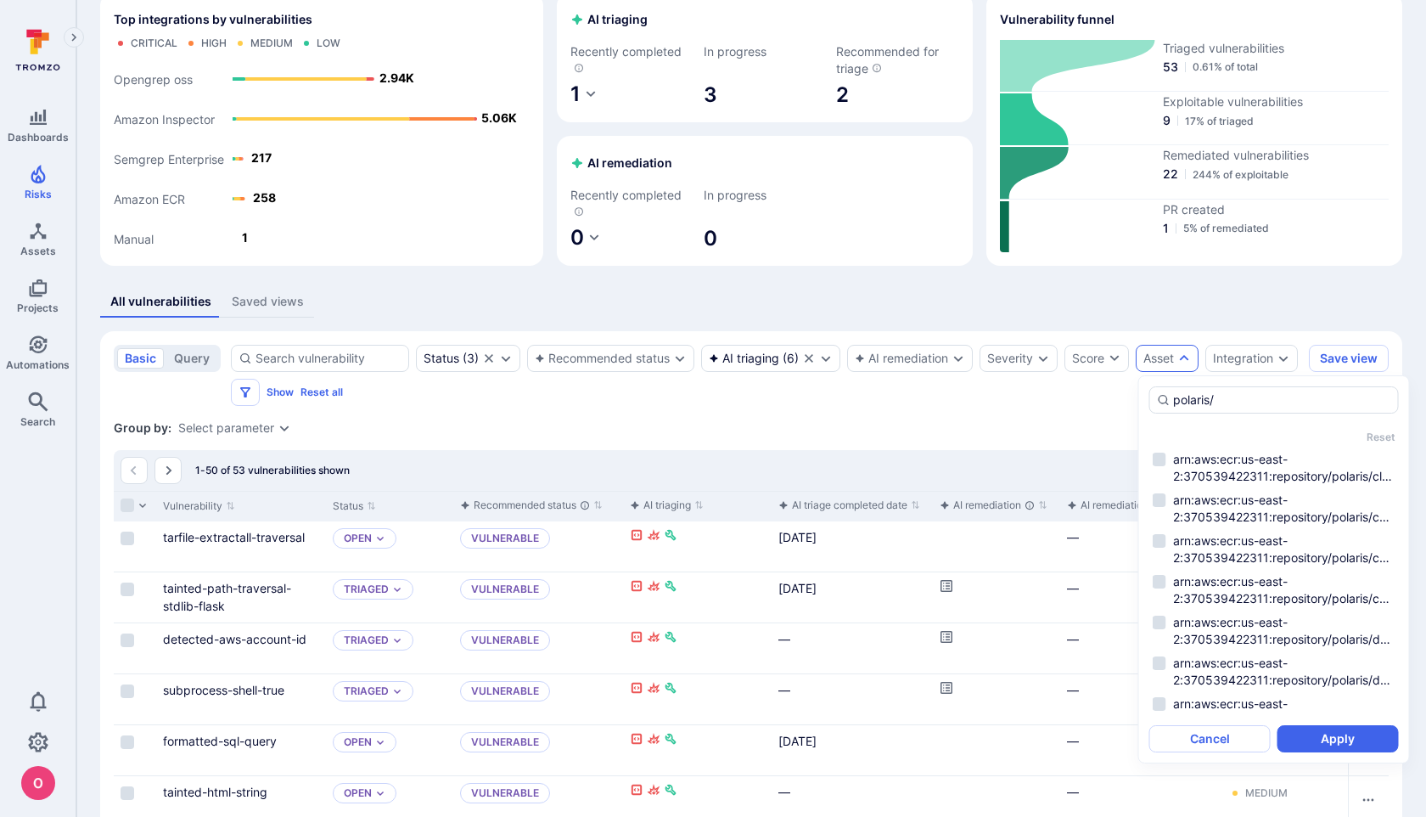
scroll to position [1110, 0]
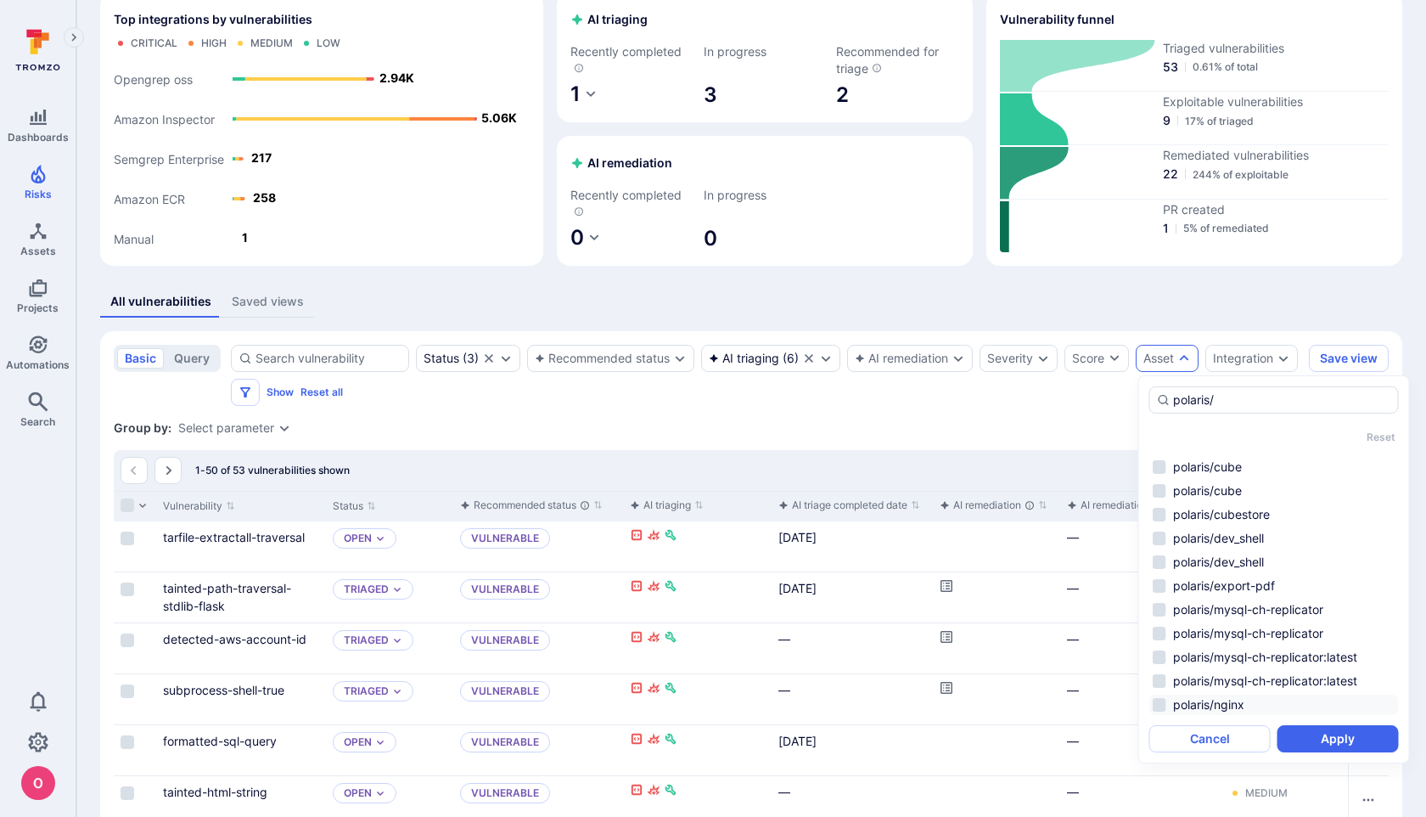
click at [1161, 699] on li "polaris/nginx" at bounding box center [1274, 704] width 250 height 20
click at [1161, 687] on li "polaris/mysql-ch-replicator:latest" at bounding box center [1274, 681] width 250 height 20
click at [1161, 665] on li "polaris/mysql-ch-replicator:latest" at bounding box center [1274, 657] width 250 height 20
click at [1158, 463] on li "polaris/cube" at bounding box center [1274, 467] width 250 height 20
click at [1164, 706] on li "polaris/nginx" at bounding box center [1274, 704] width 250 height 20
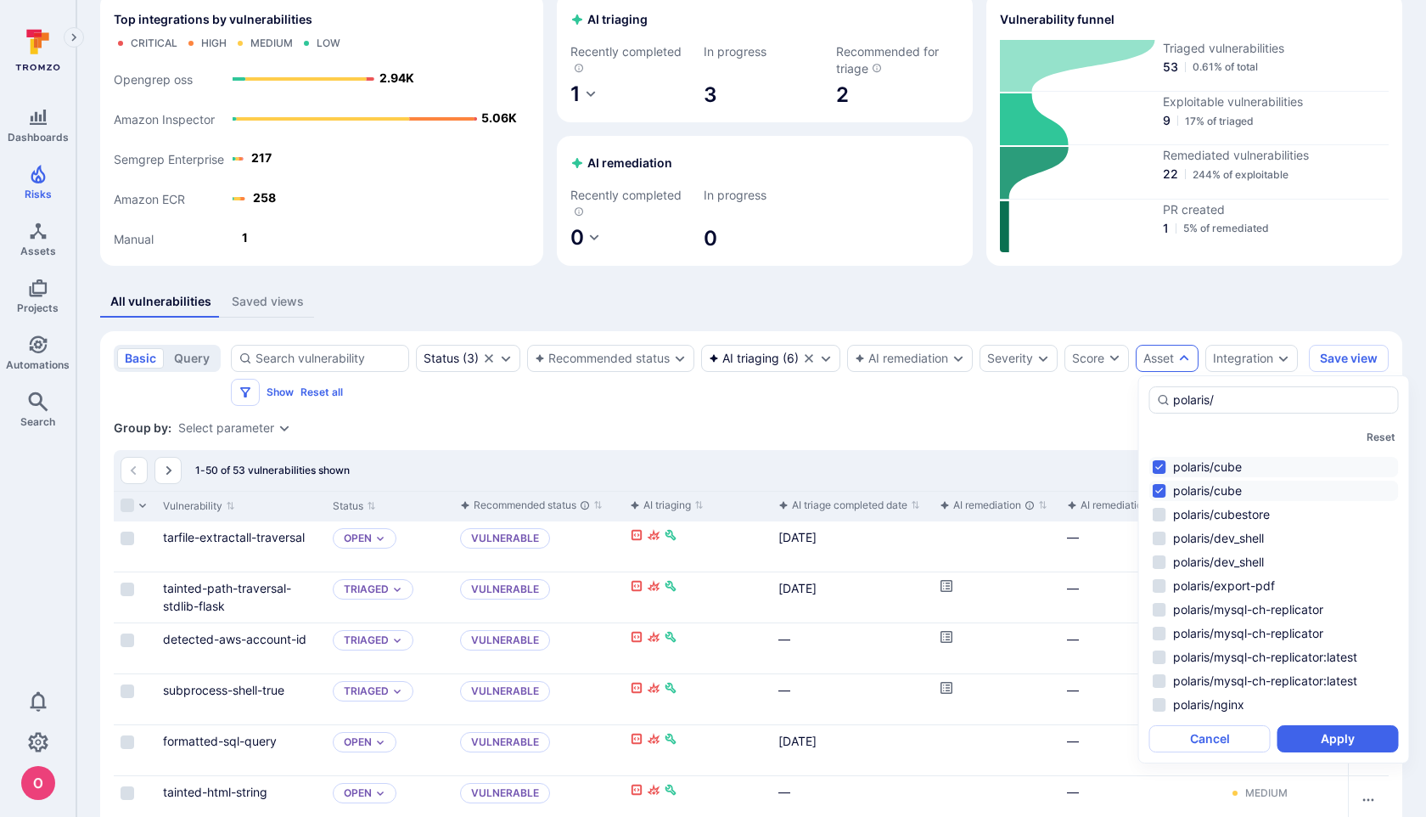
click at [1162, 467] on li "polaris/cube" at bounding box center [1274, 467] width 250 height 20
click at [1162, 493] on li "polaris/cube" at bounding box center [1274, 490] width 250 height 20
click at [1159, 485] on li "polaris/cube" at bounding box center [1274, 490] width 250 height 20
type input "polaris/"
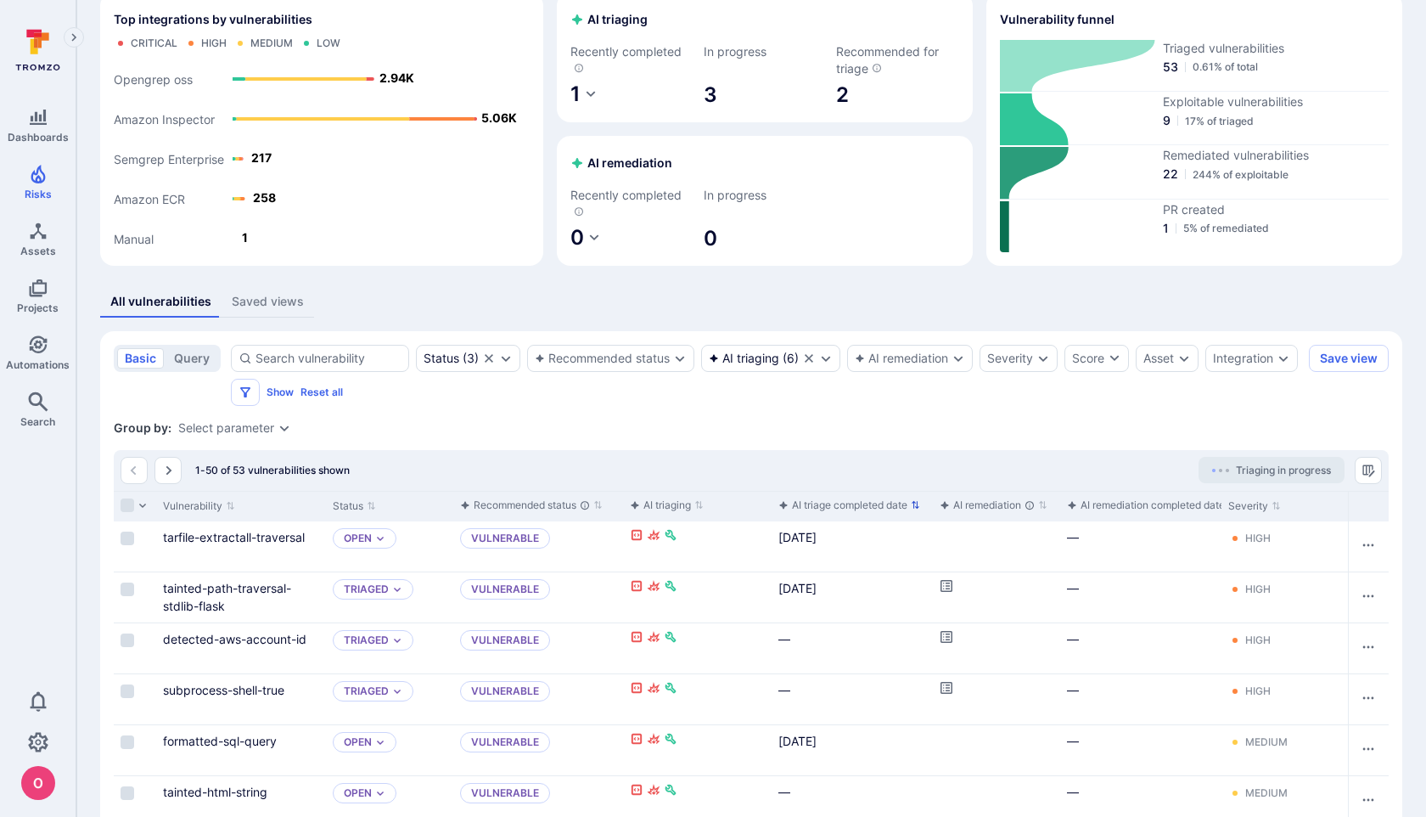
click at [918, 498] on p "button" at bounding box center [915, 505] width 9 height 18
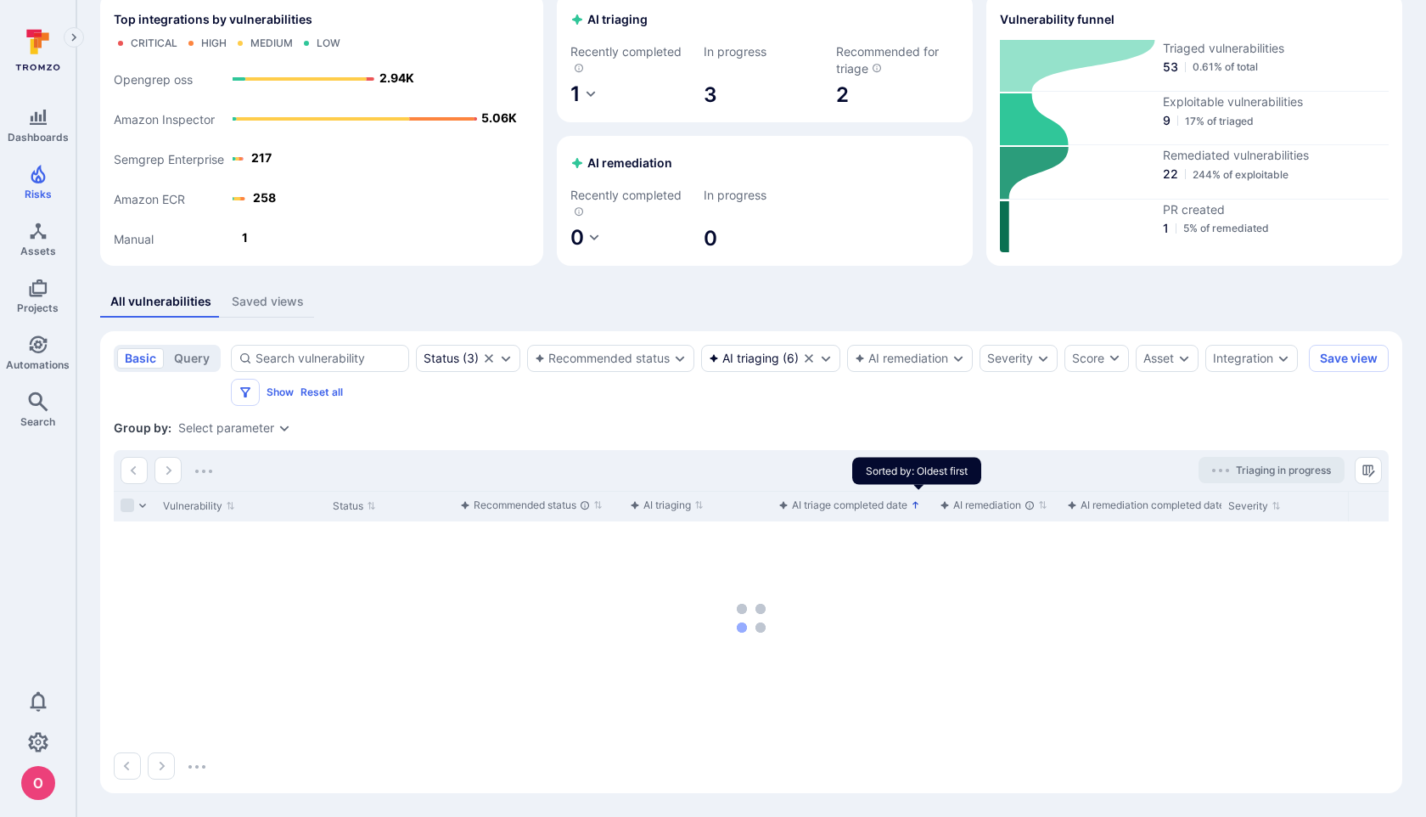
click at [917, 503] on icon "Sorted by: Oldest first" at bounding box center [916, 505] width 6 height 7
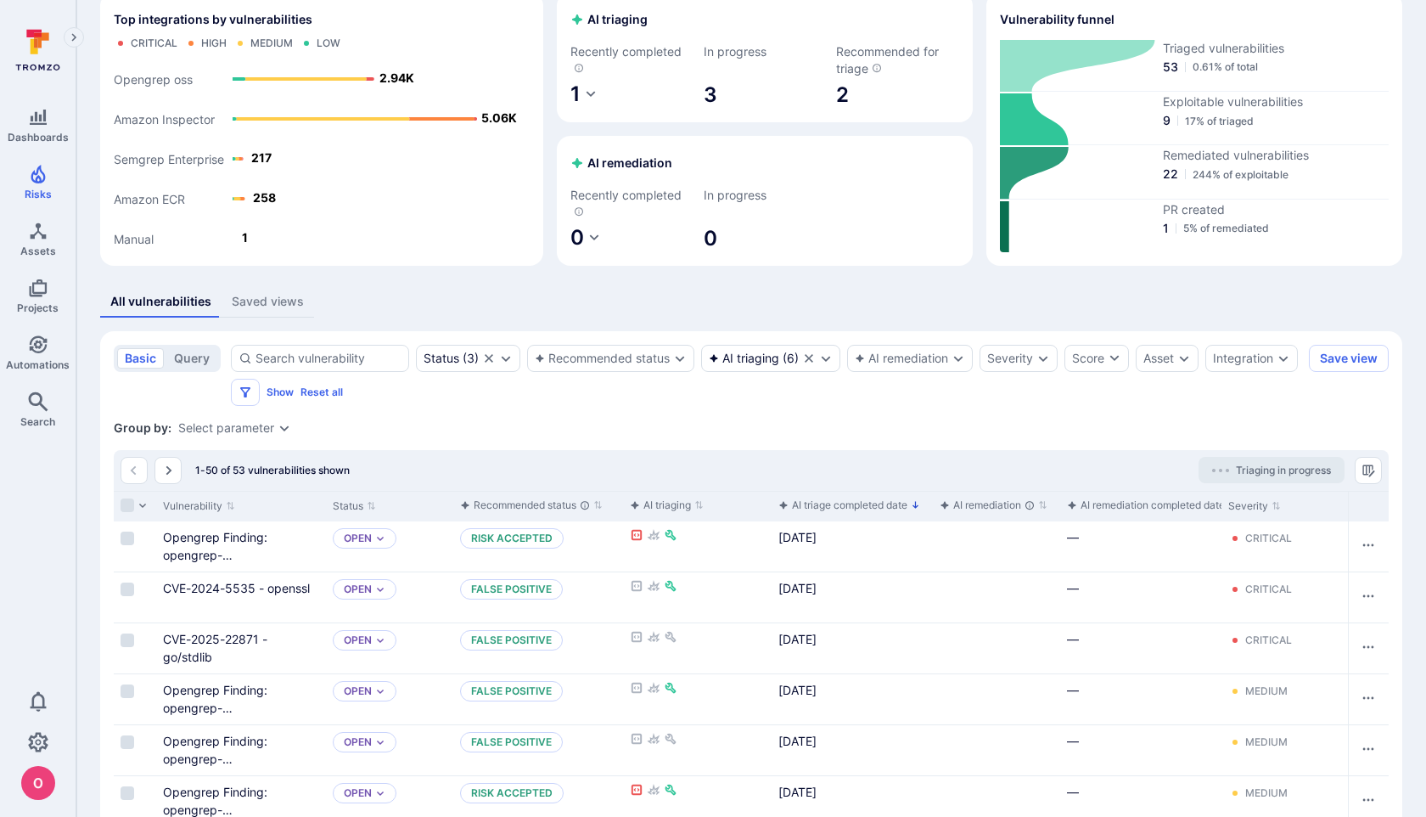
click at [1255, 470] on span "Triaging in progress" at bounding box center [1283, 469] width 95 height 13
click at [723, 422] on div "Group by: Select parameter" at bounding box center [751, 427] width 1275 height 17
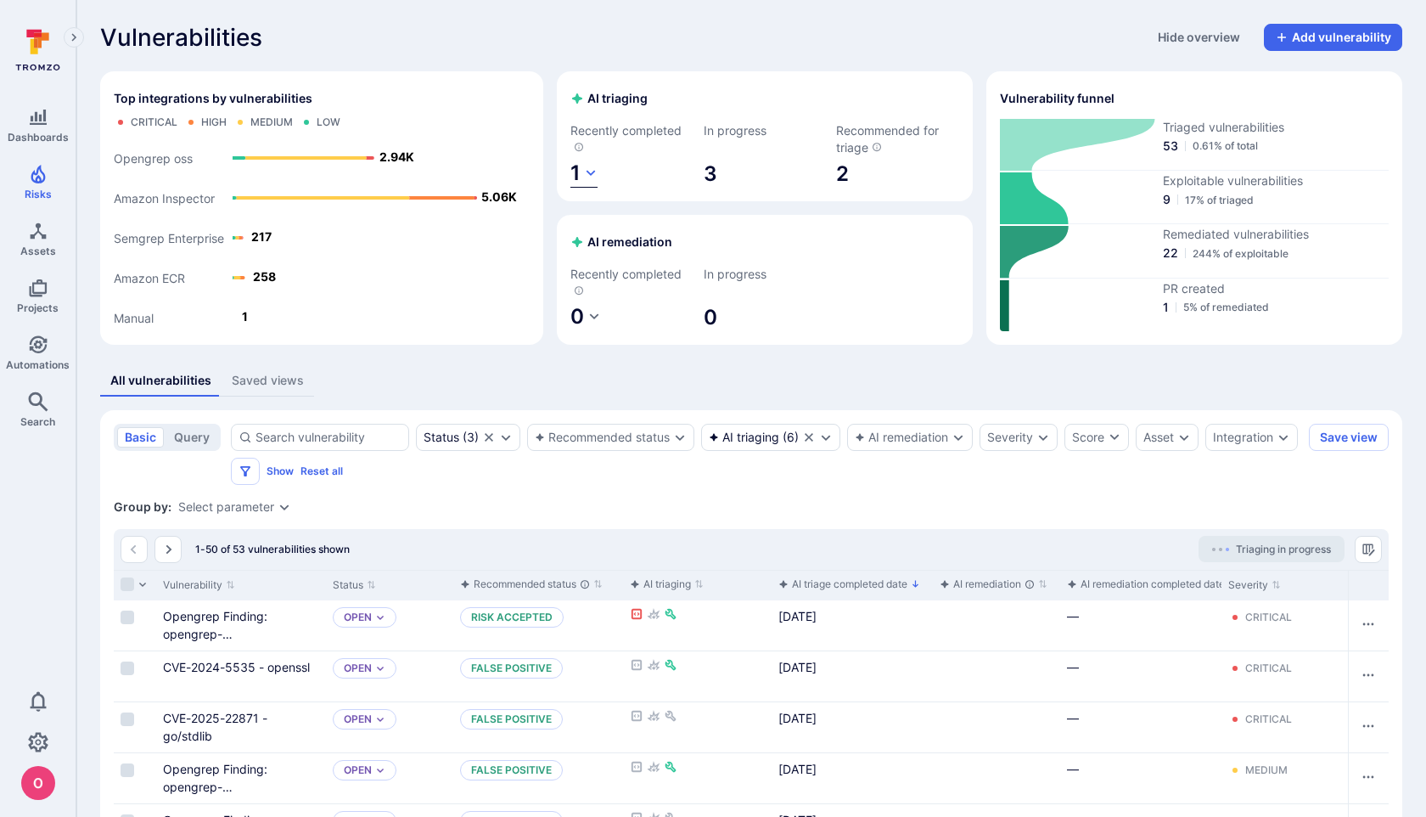
click at [577, 172] on span "1" at bounding box center [575, 172] width 10 height 25
click at [639, 159] on div at bounding box center [713, 408] width 1426 height 817
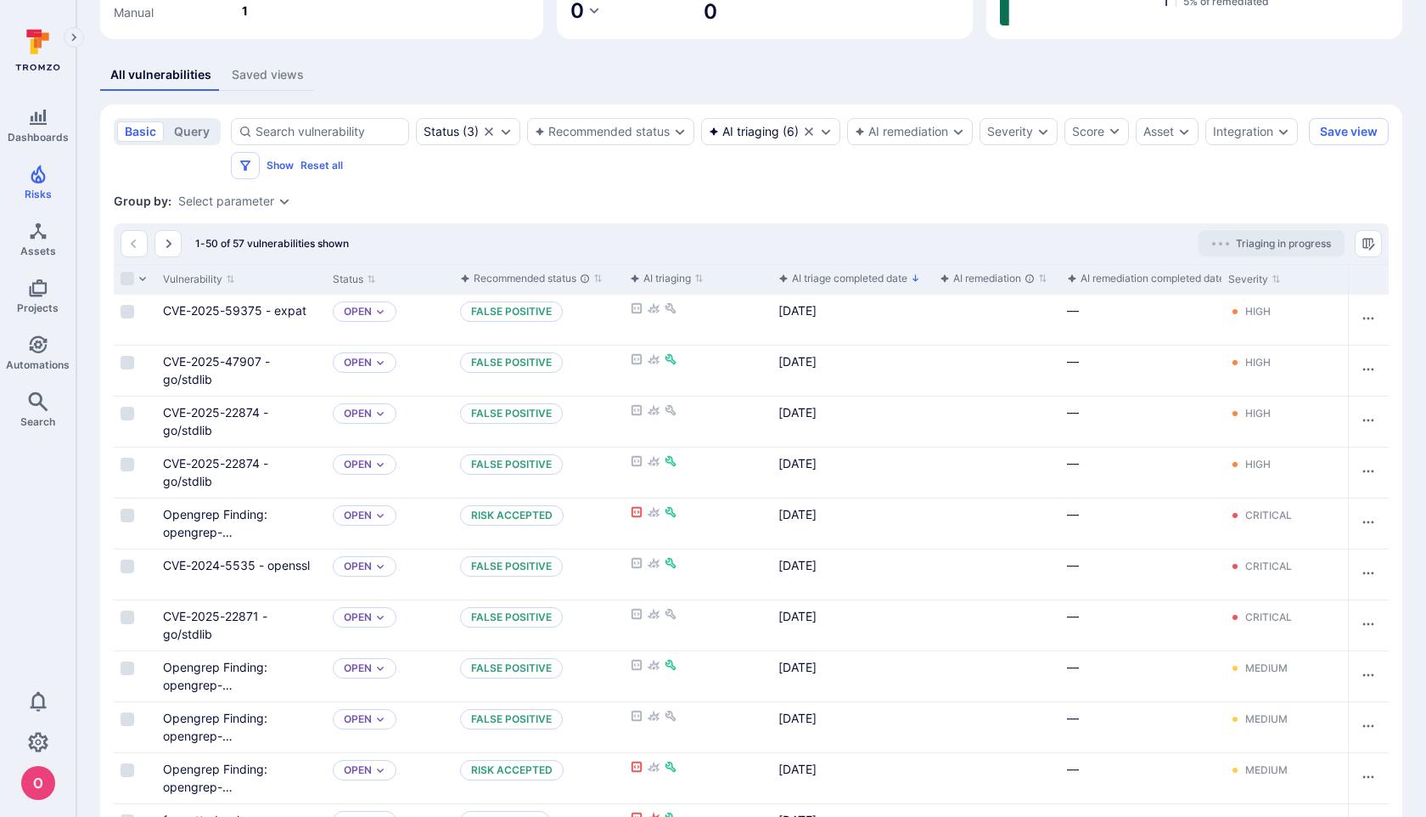
scroll to position [309, 0]
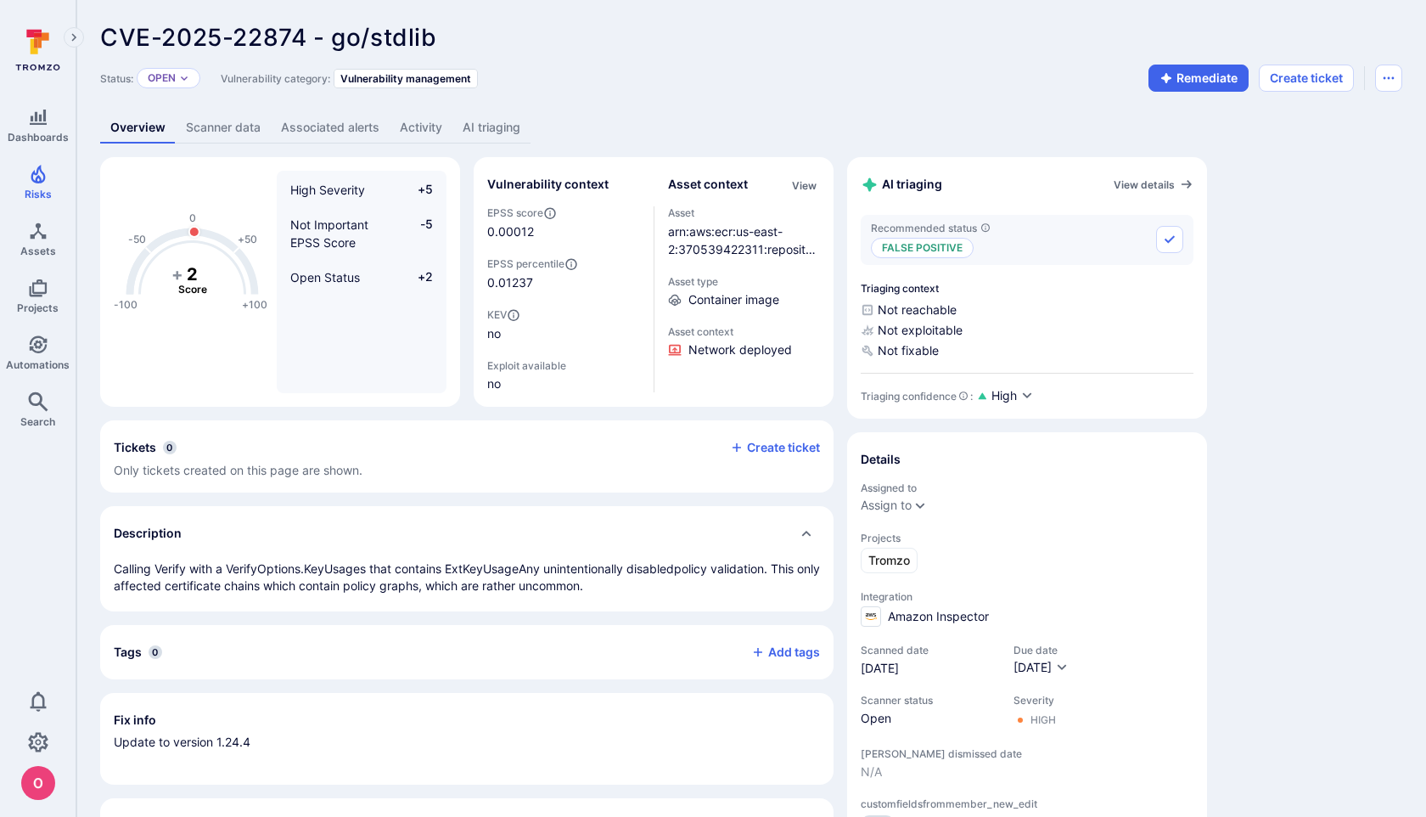
click at [436, 128] on link "Activity" at bounding box center [421, 127] width 63 height 31
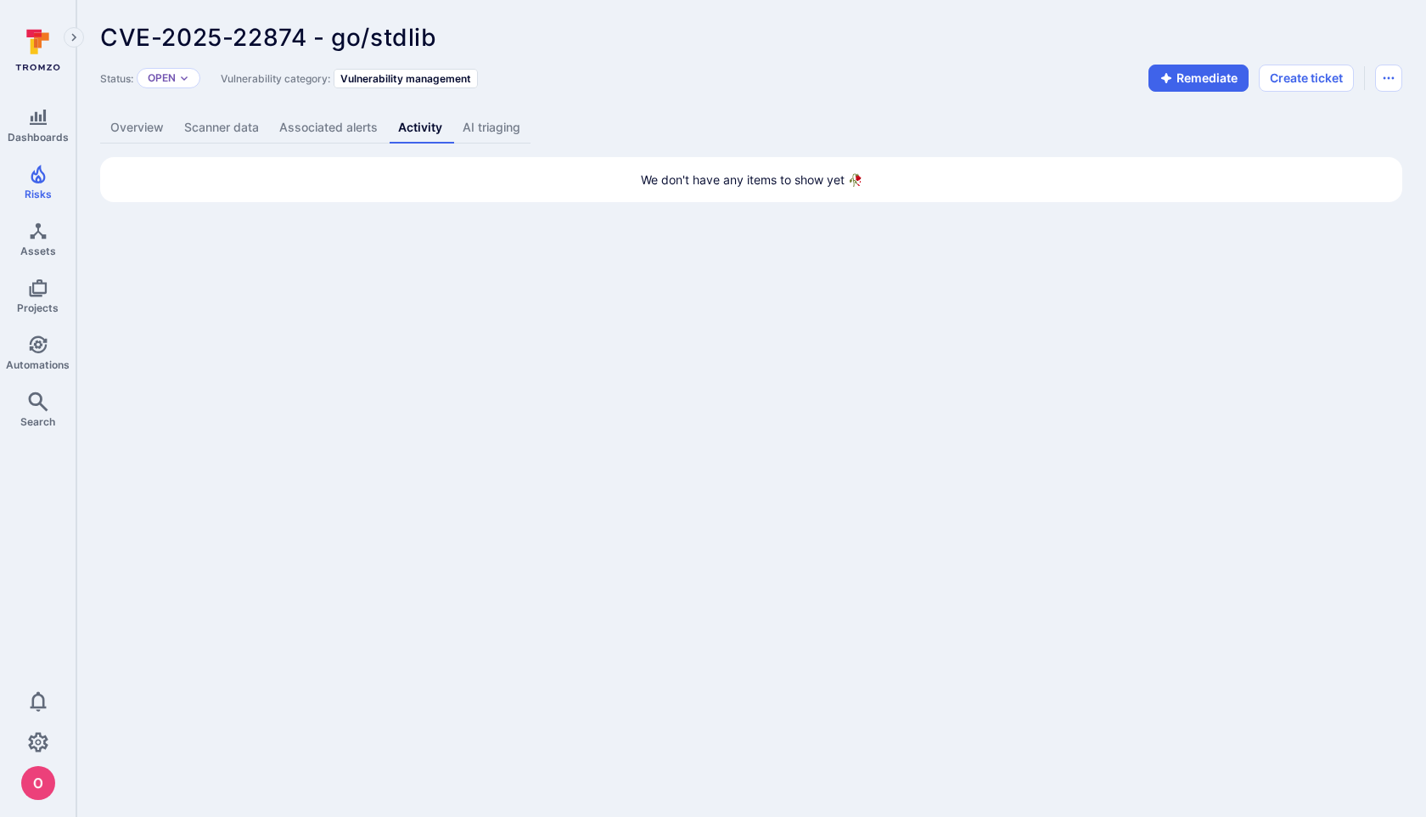
click at [497, 125] on link "AI triaging" at bounding box center [491, 127] width 78 height 31
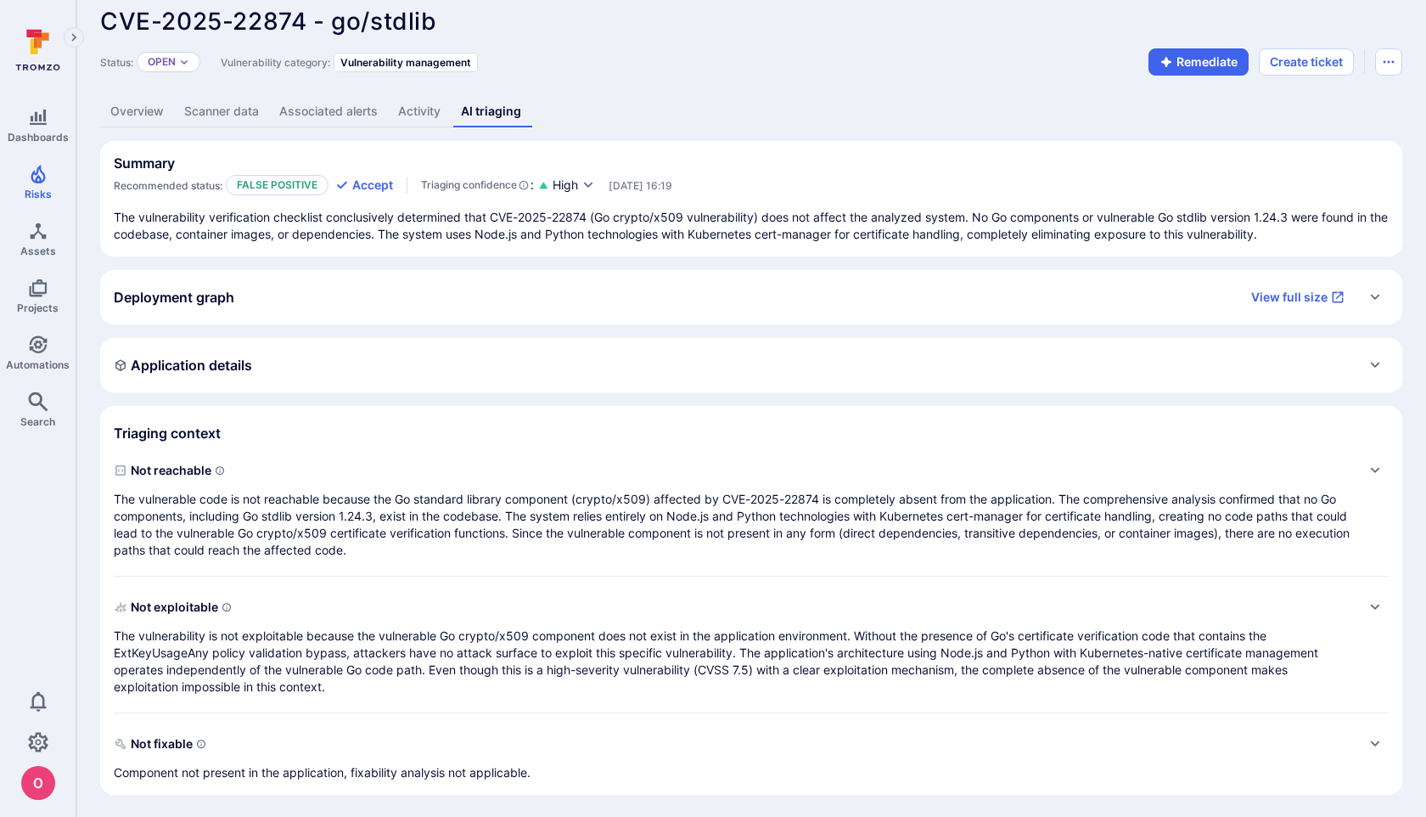
scroll to position [18, 0]
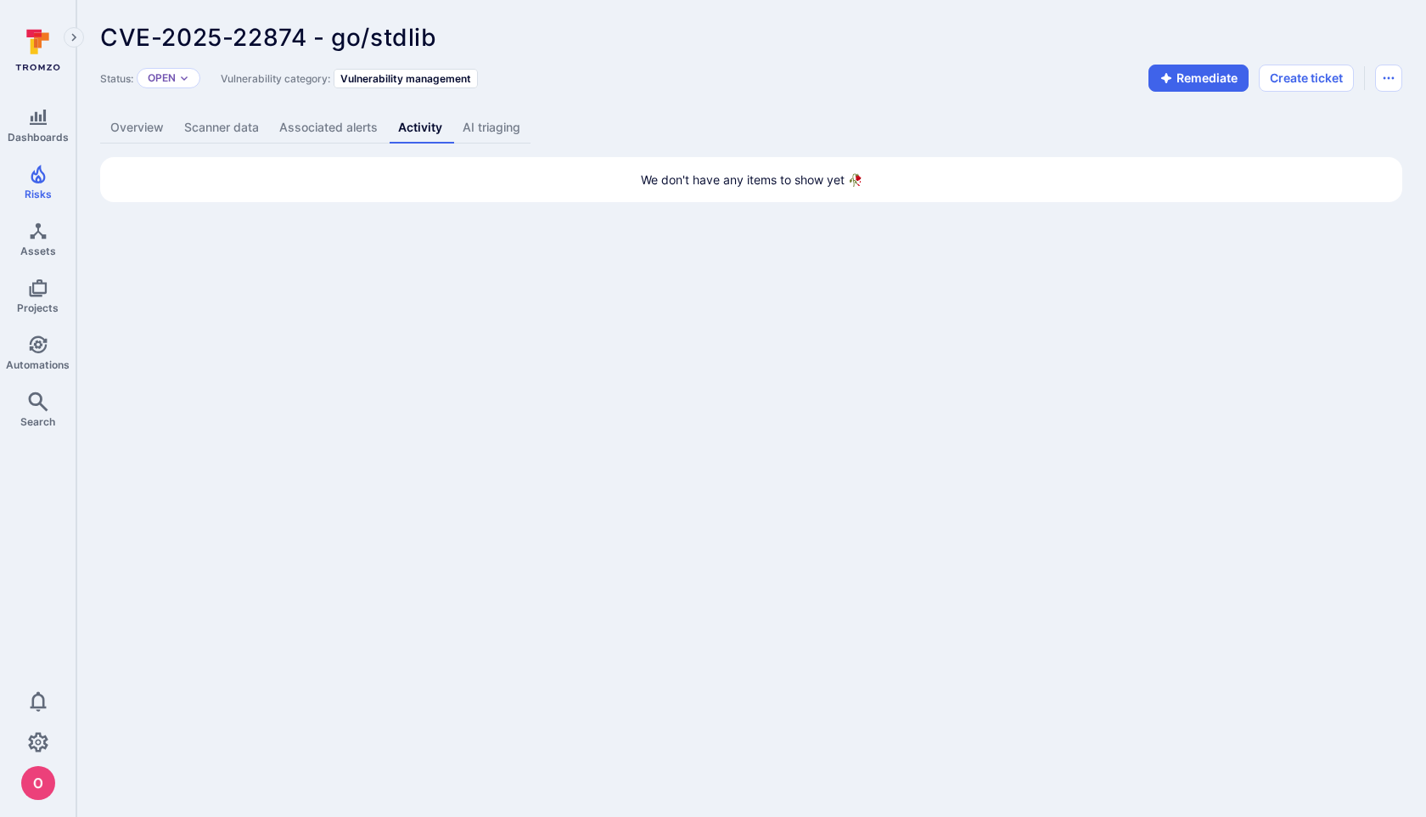
click at [496, 121] on link "AI triaging" at bounding box center [491, 127] width 78 height 31
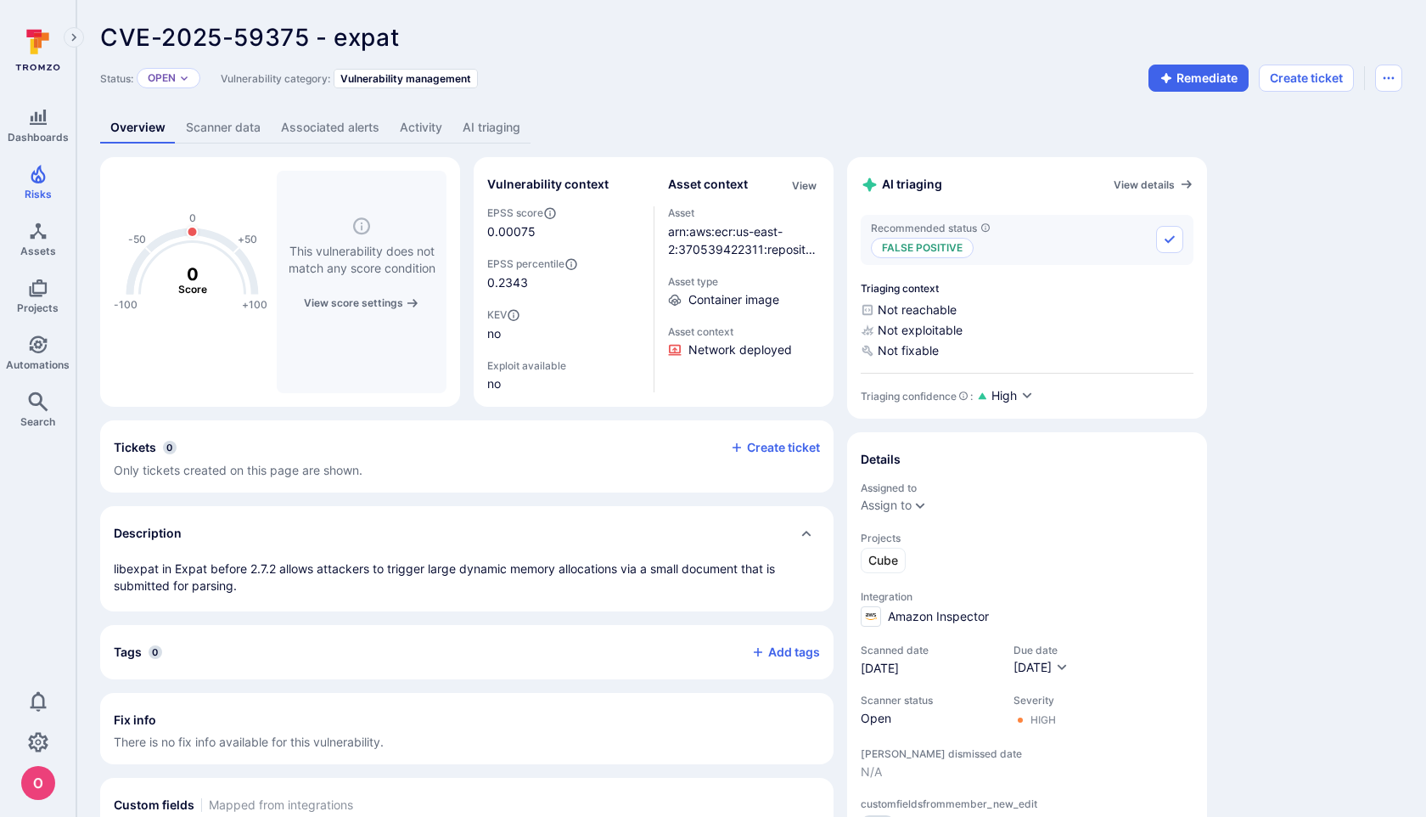
click at [483, 128] on link "AI triaging" at bounding box center [491, 127] width 78 height 31
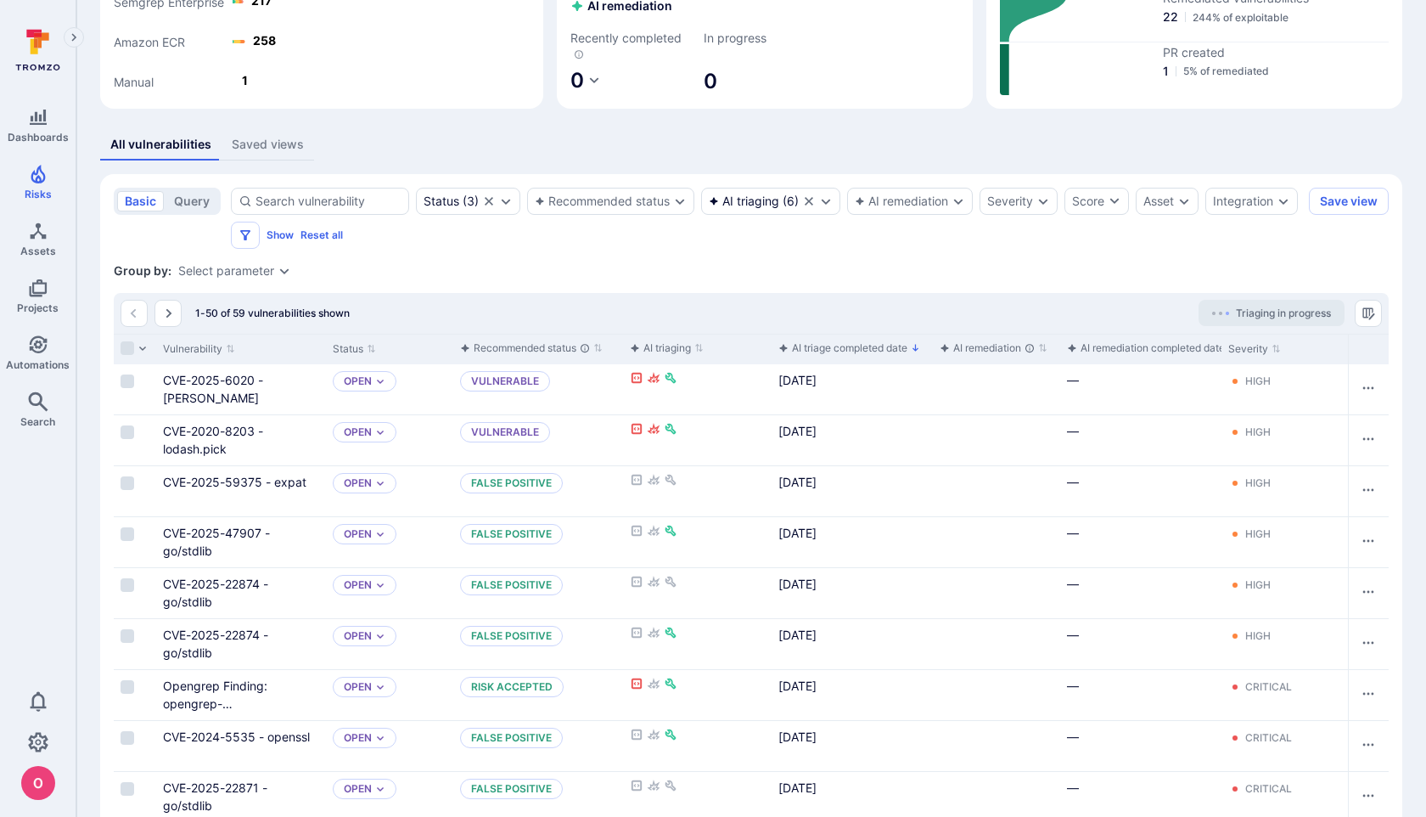
scroll to position [238, 0]
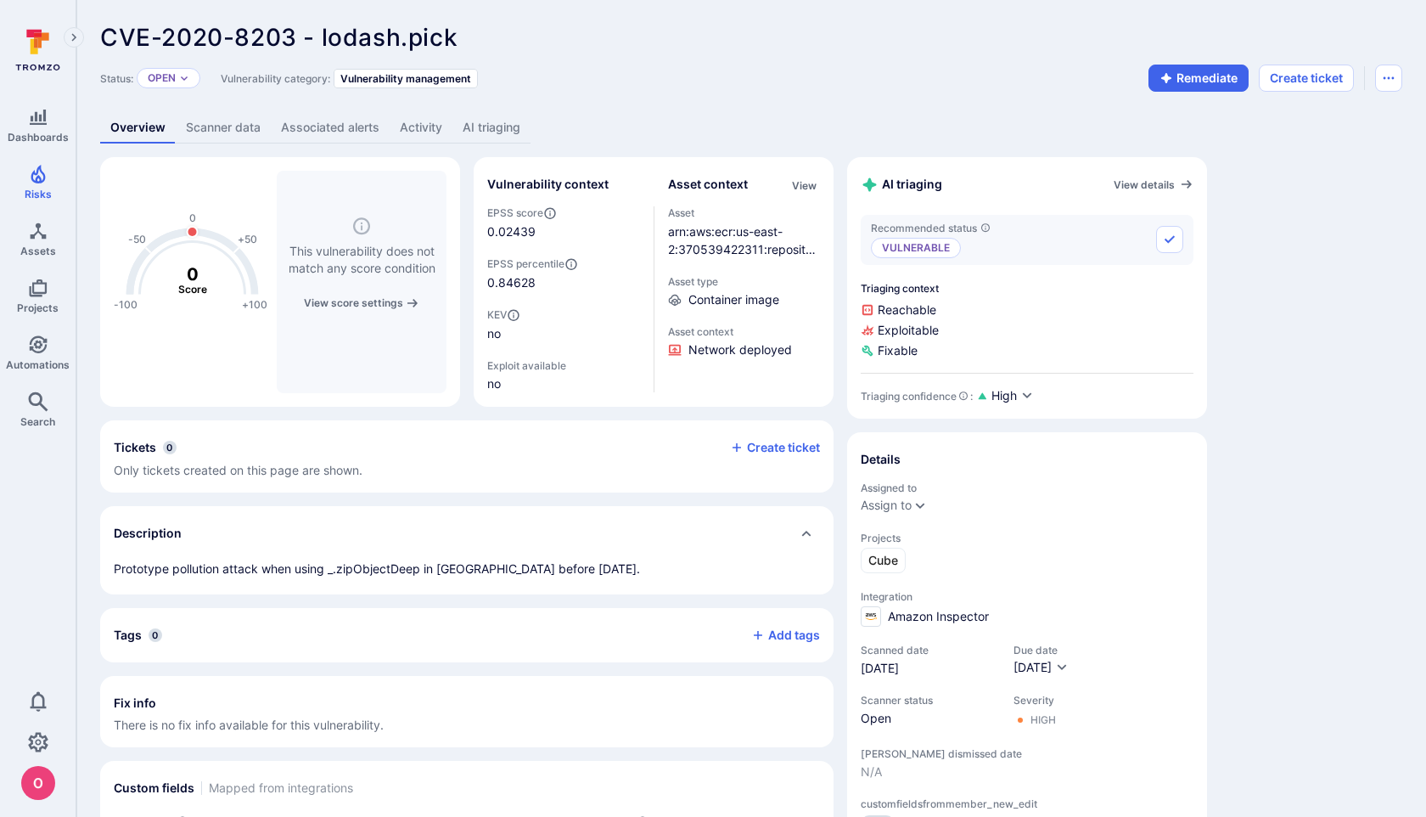
click at [481, 127] on link "AI triaging" at bounding box center [491, 127] width 78 height 31
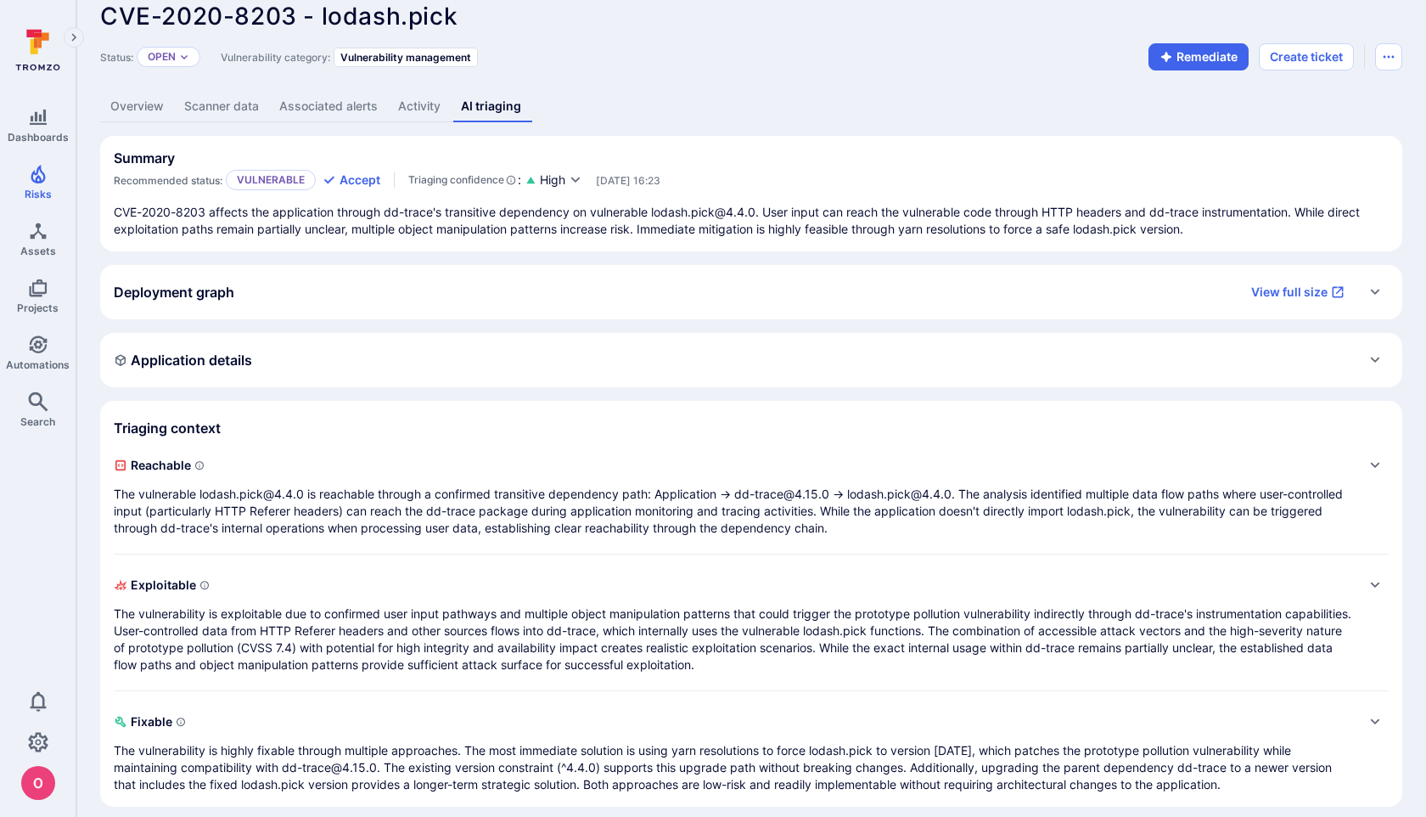
scroll to position [35, 0]
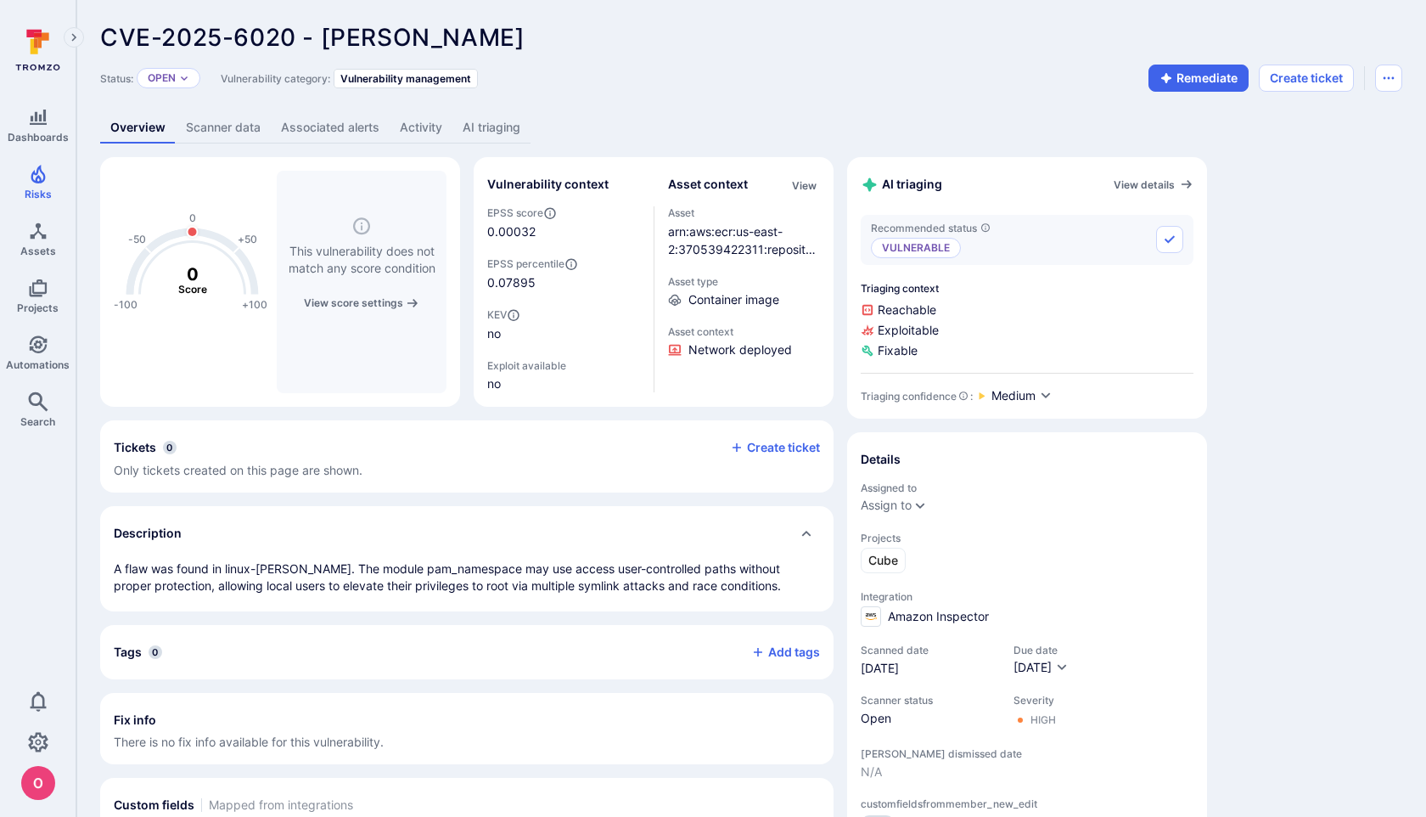
click at [484, 130] on link "AI triaging" at bounding box center [491, 127] width 78 height 31
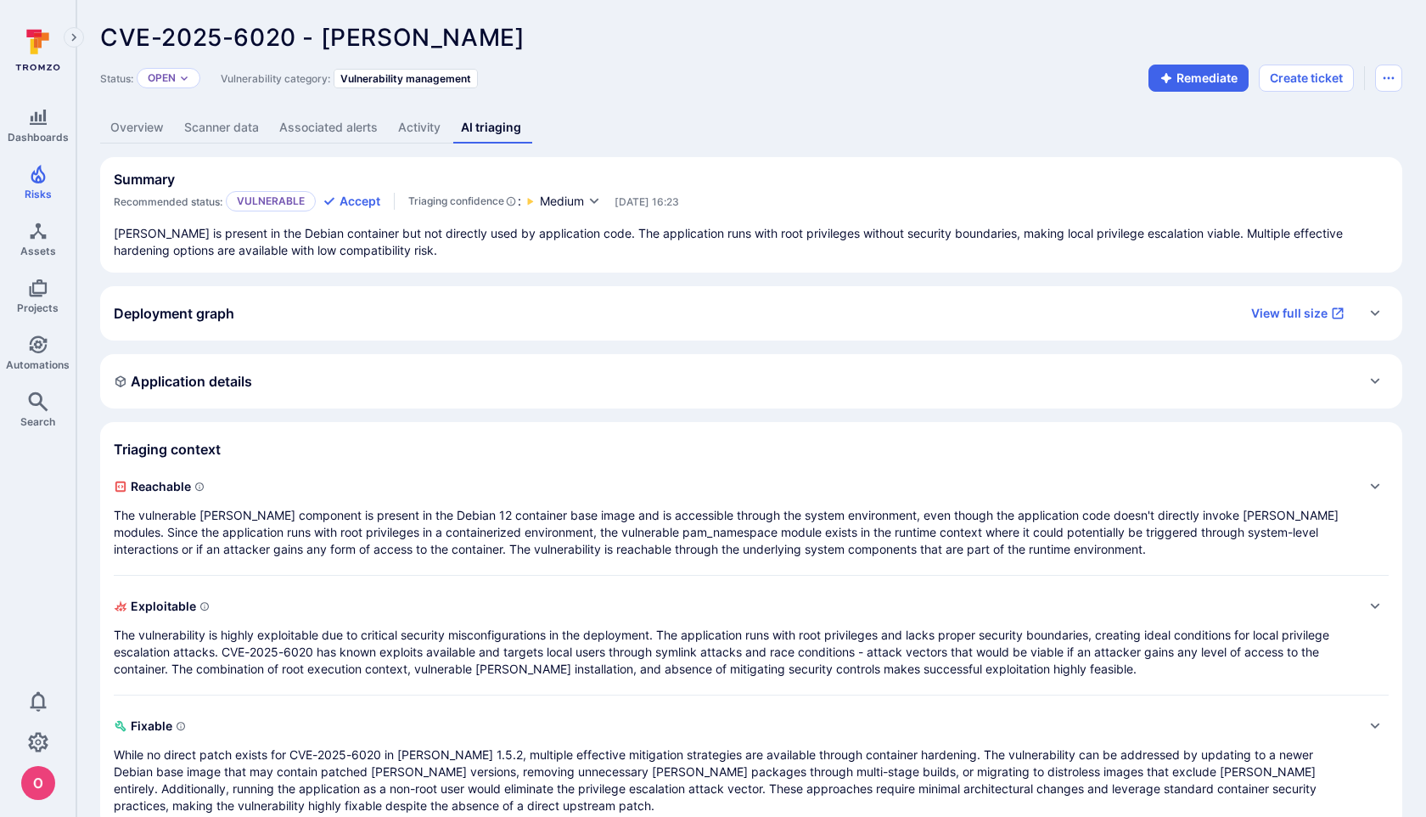
scroll to position [35, 0]
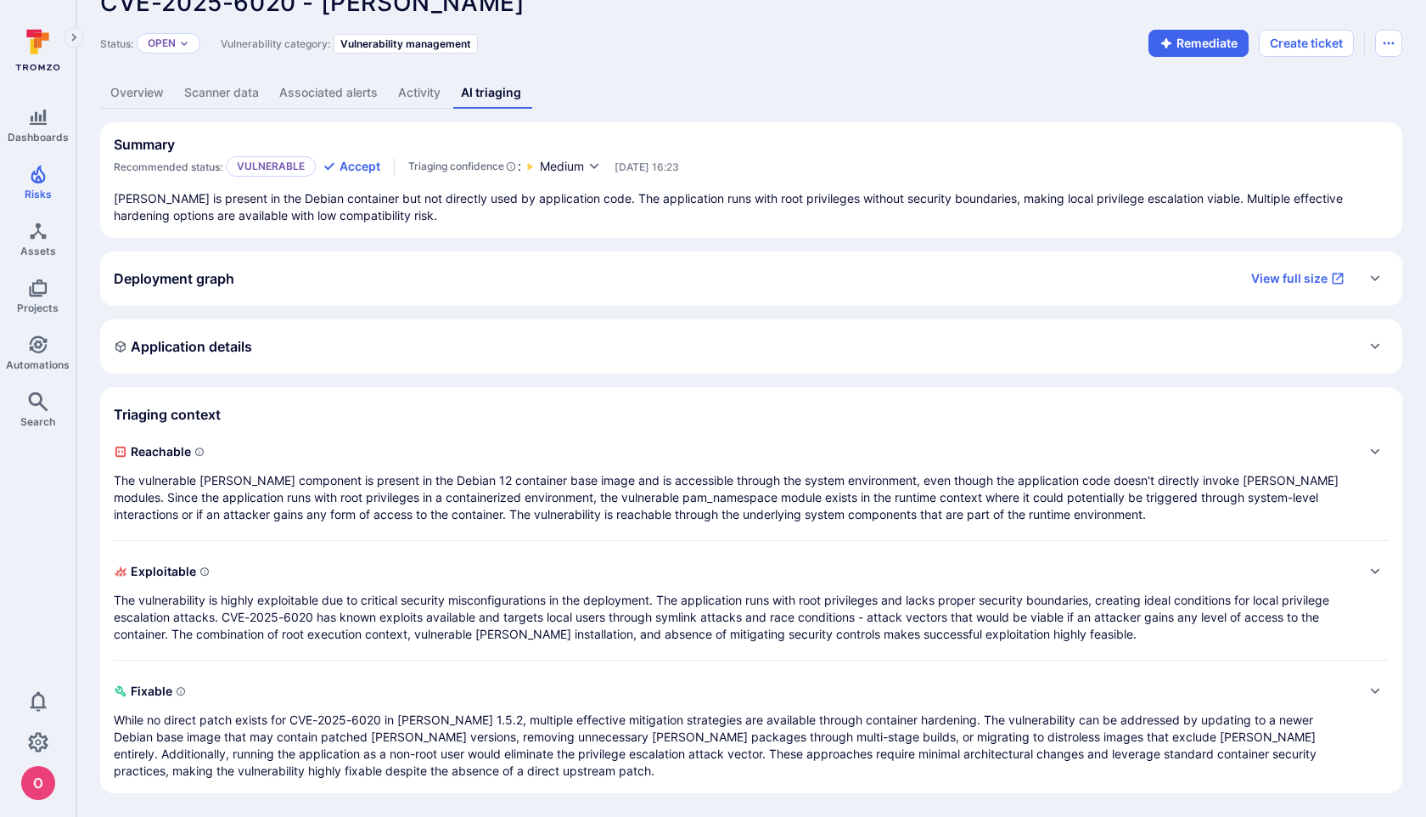
click at [699, 587] on div "Exploitable The vulnerability is highly exploitable due to critical security mi…" at bounding box center [734, 600] width 1241 height 85
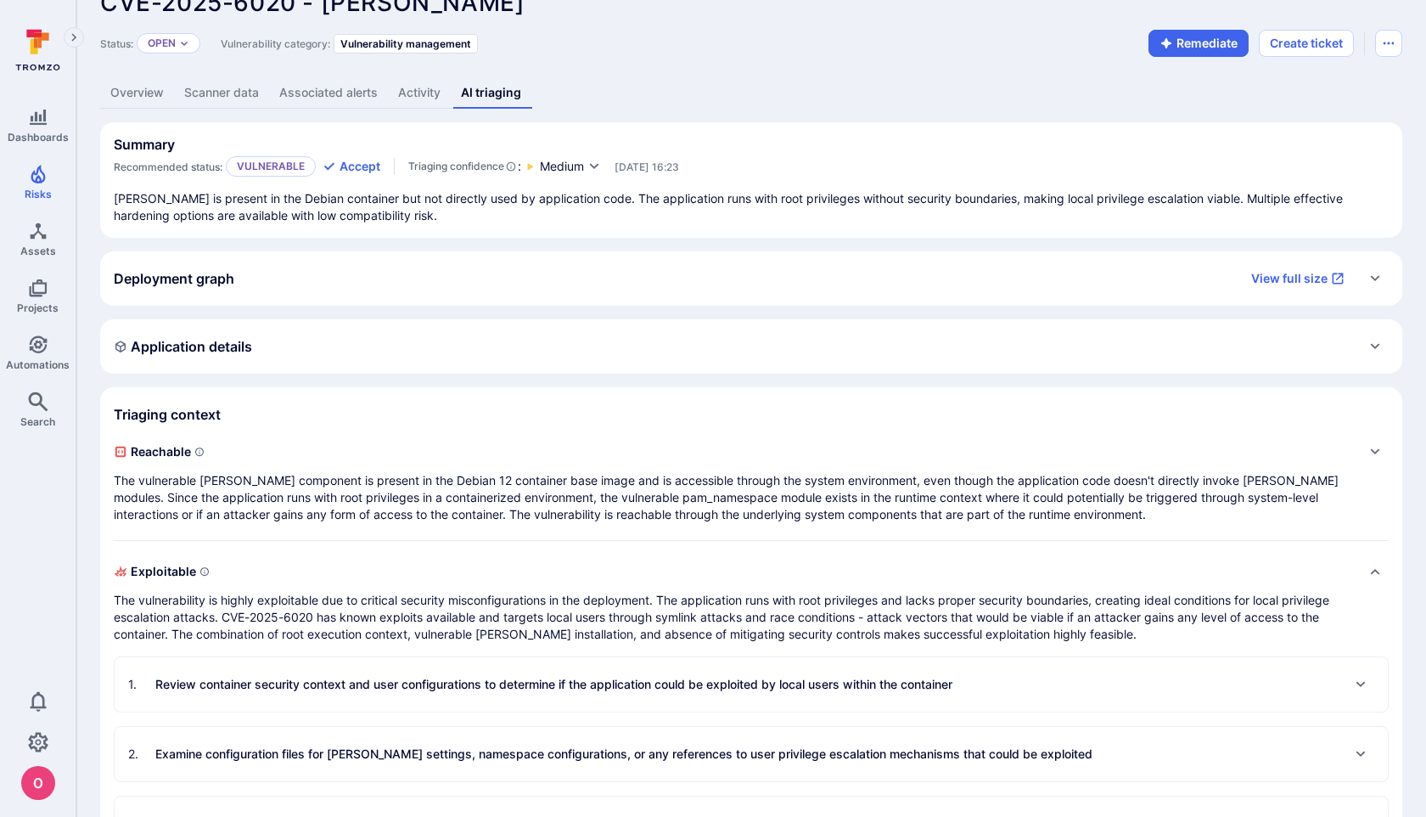
click at [699, 587] on div "Exploitable The vulnerability is highly exploitable due to critical security mi…" at bounding box center [734, 600] width 1241 height 85
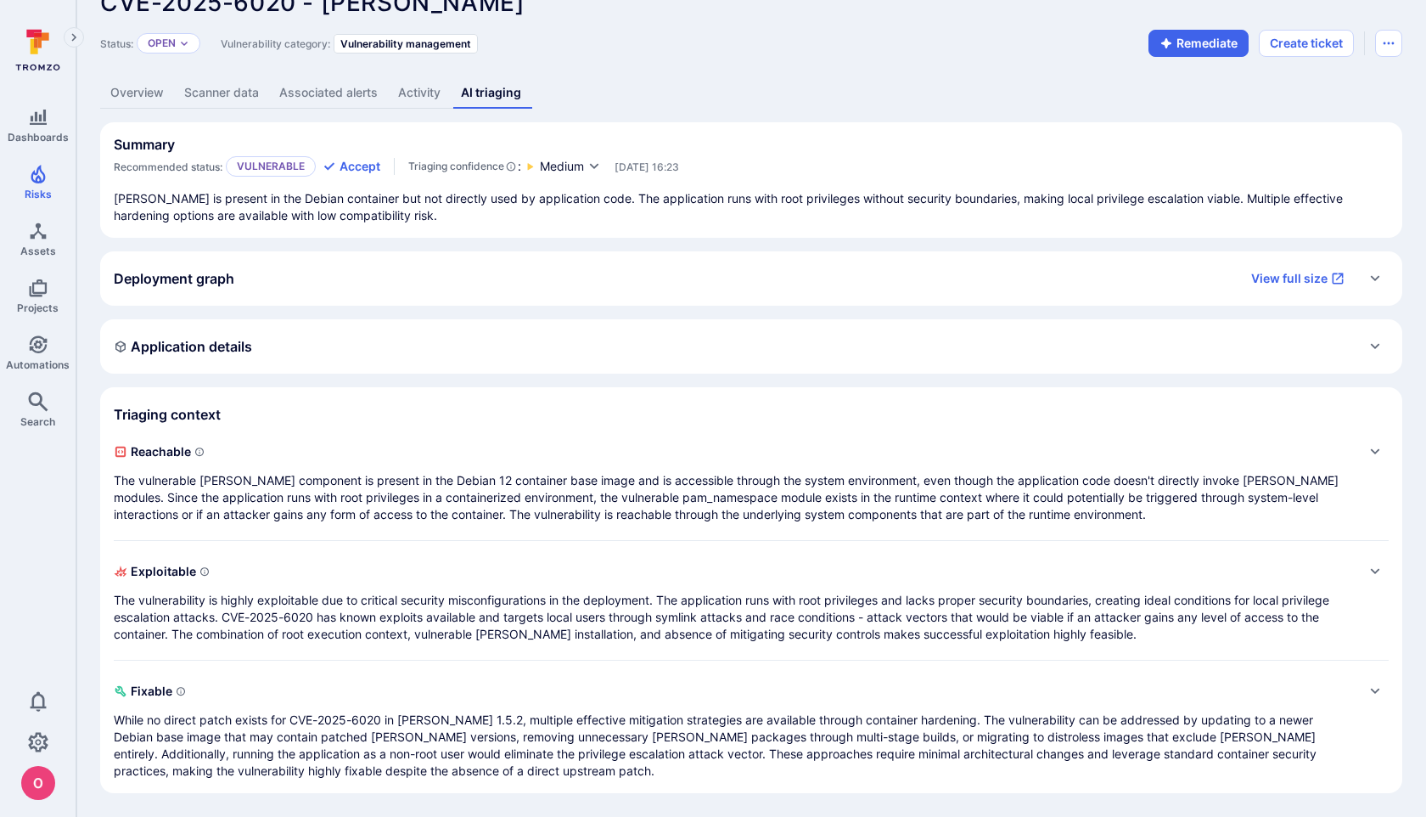
click at [133, 85] on link "Overview" at bounding box center [137, 92] width 74 height 31
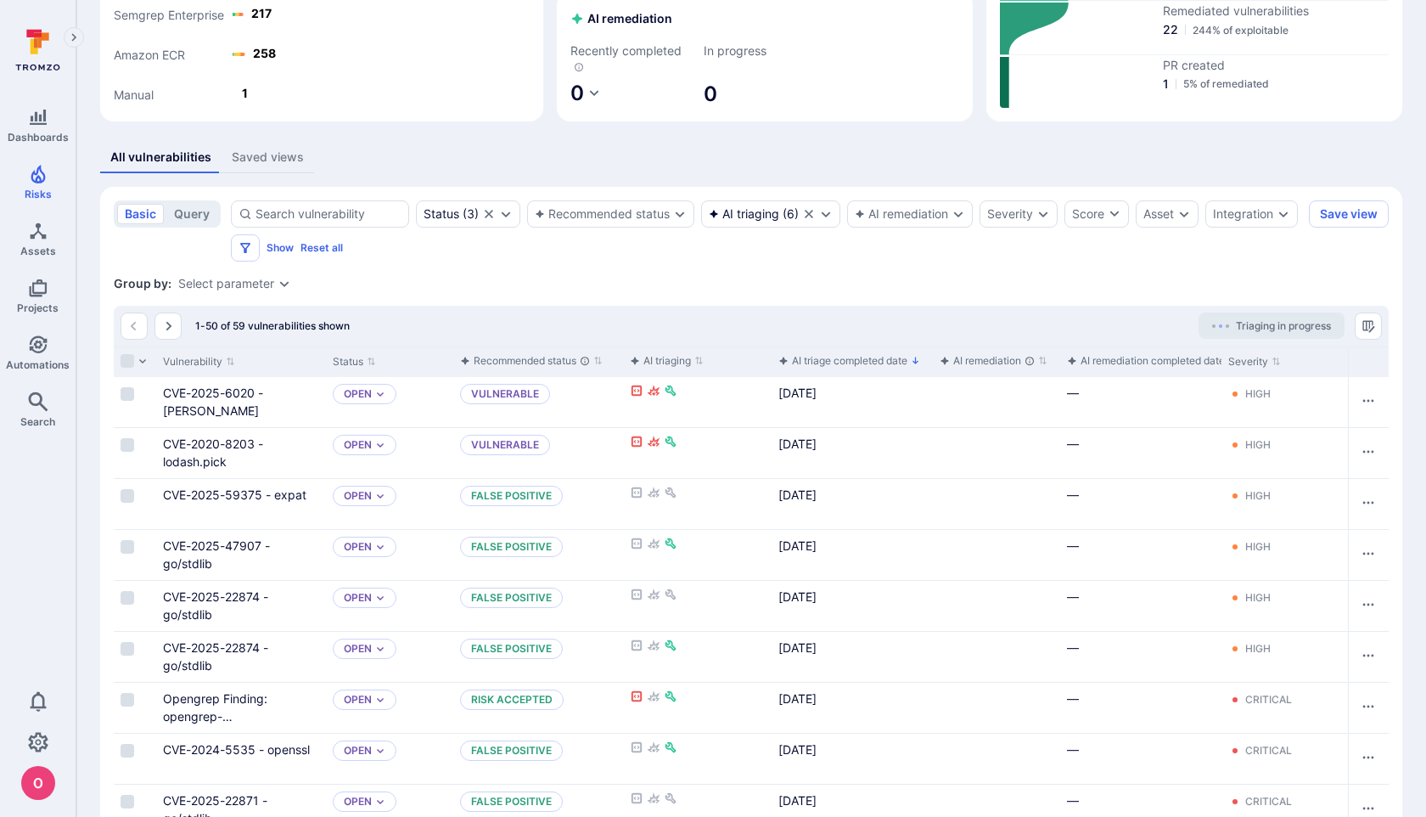
scroll to position [224, 0]
